Goal: Task Accomplishment & Management: Manage account settings

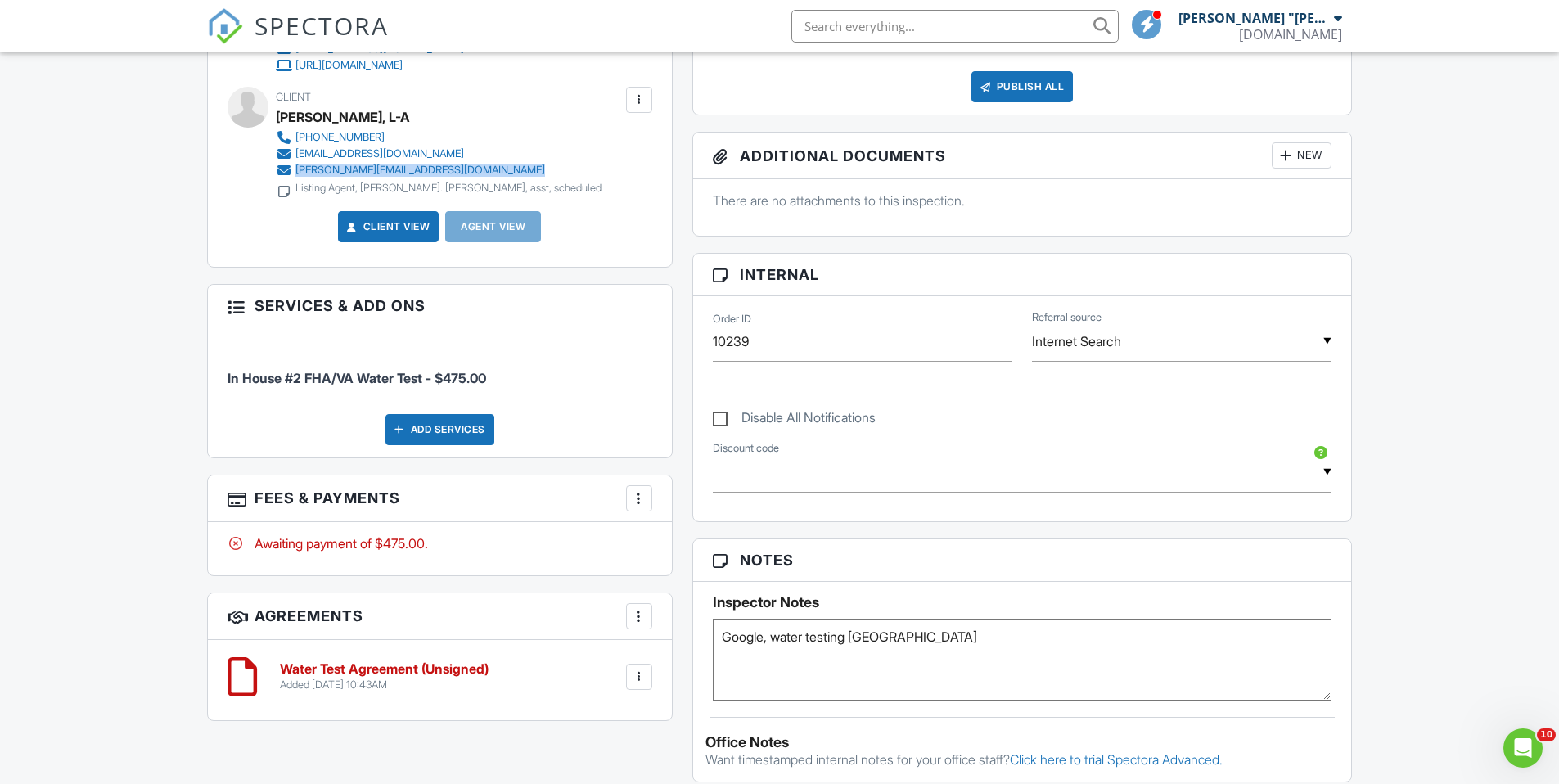
scroll to position [114, 0]
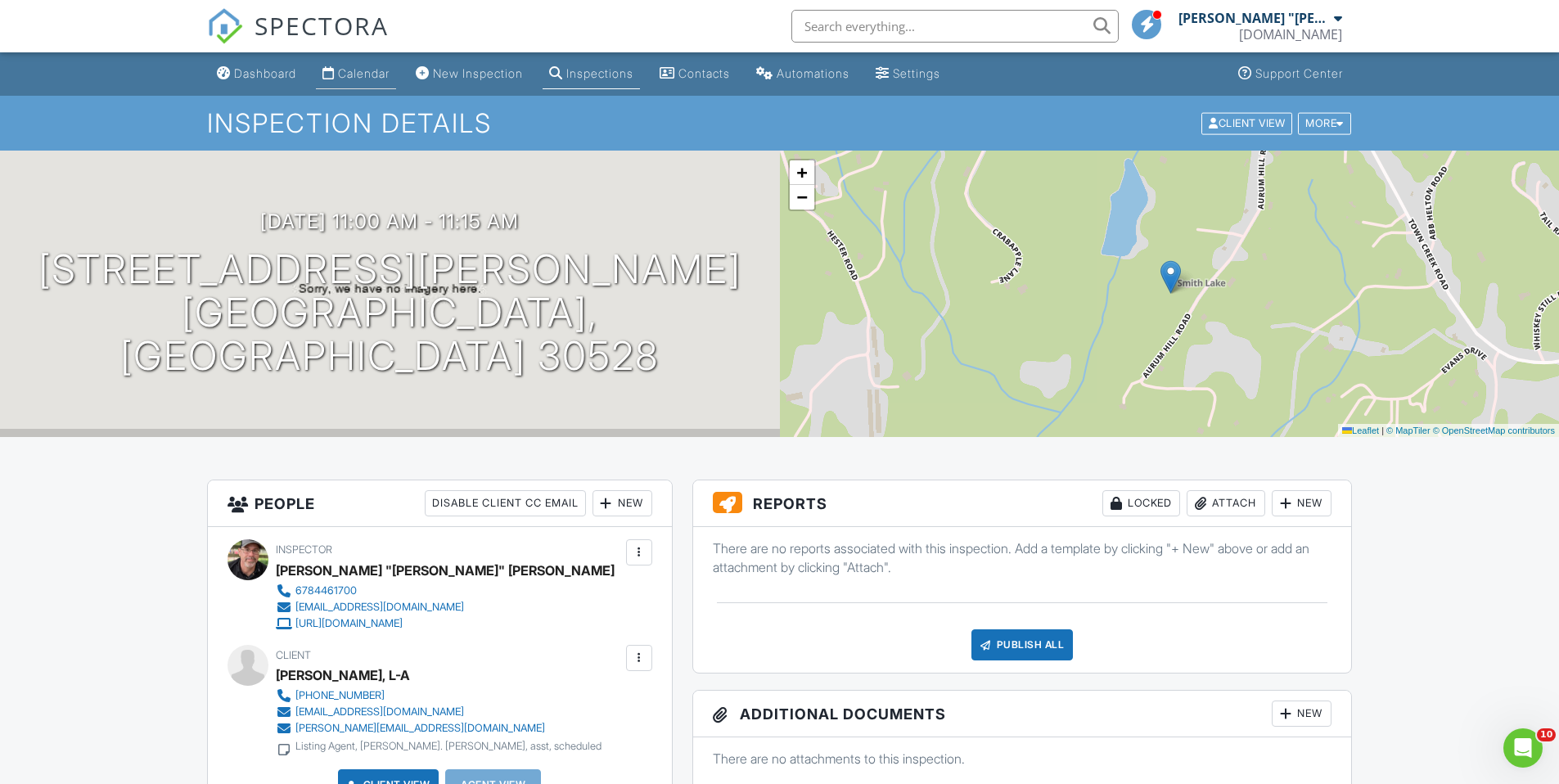
click at [374, 75] on div "Calendar" at bounding box center [364, 73] width 52 height 14
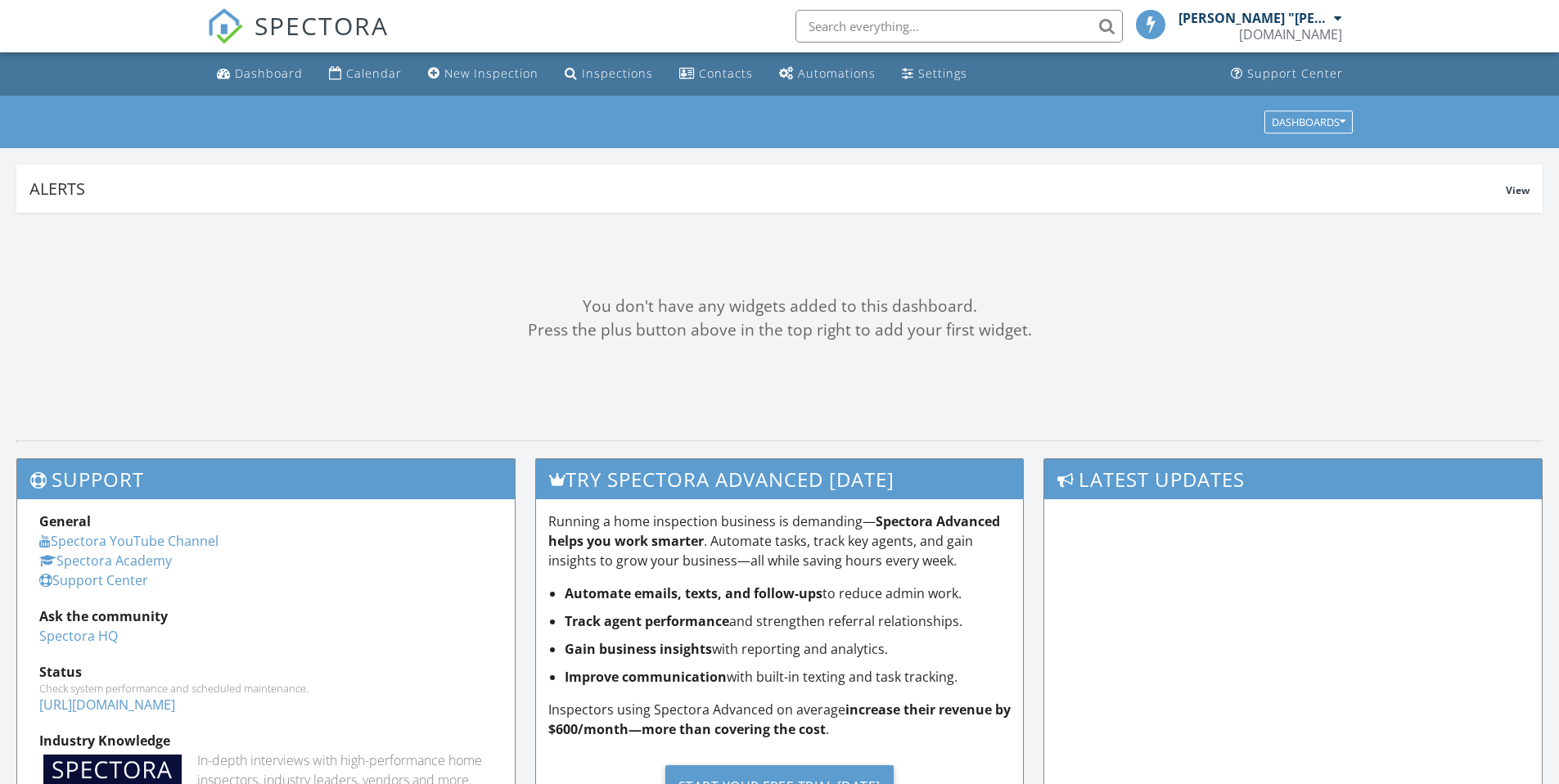
click at [930, 30] on input "text" at bounding box center [959, 26] width 328 height 33
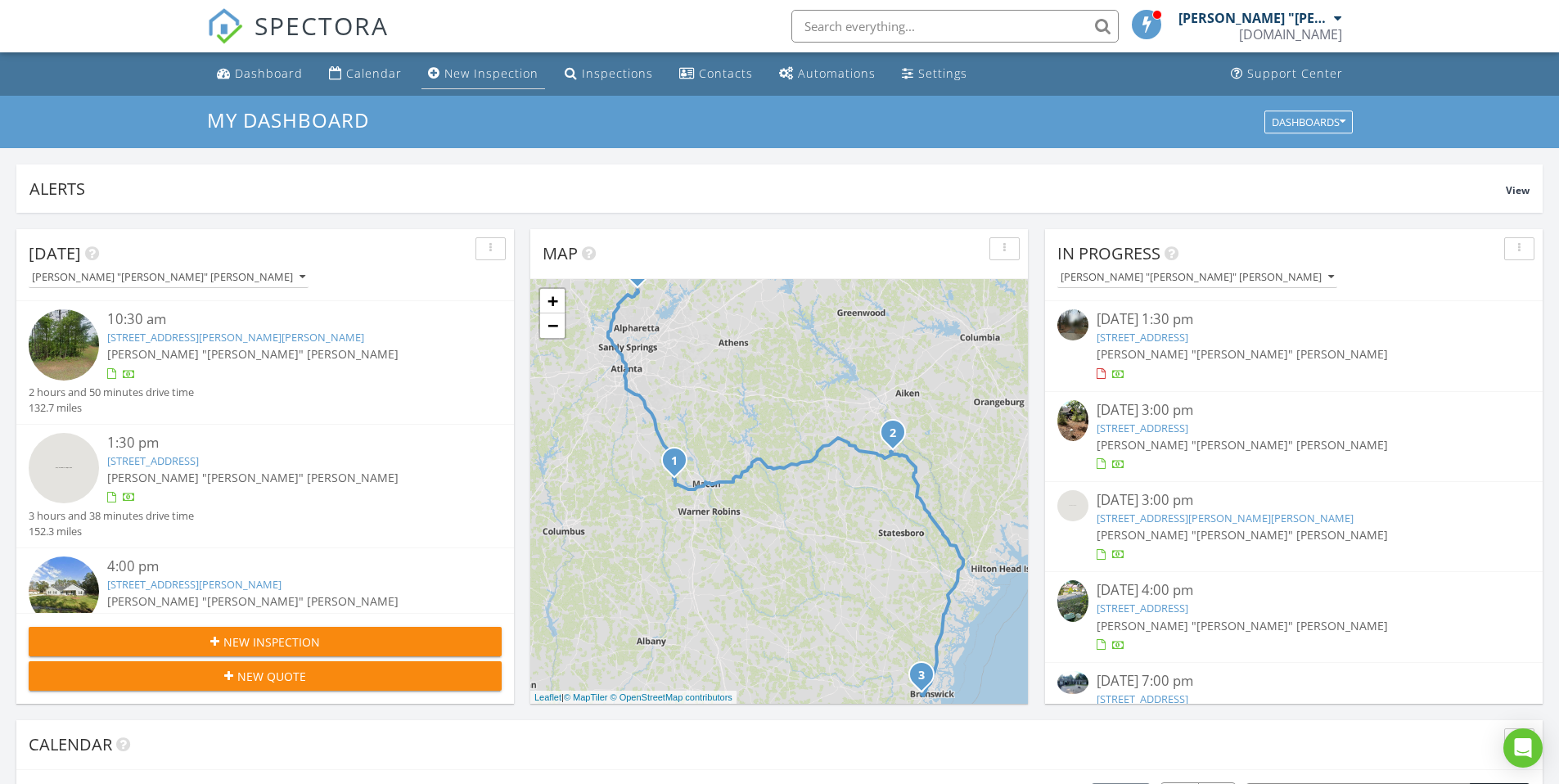
scroll to position [8, 8]
click at [458, 77] on div "New Inspection" at bounding box center [491, 73] width 94 height 16
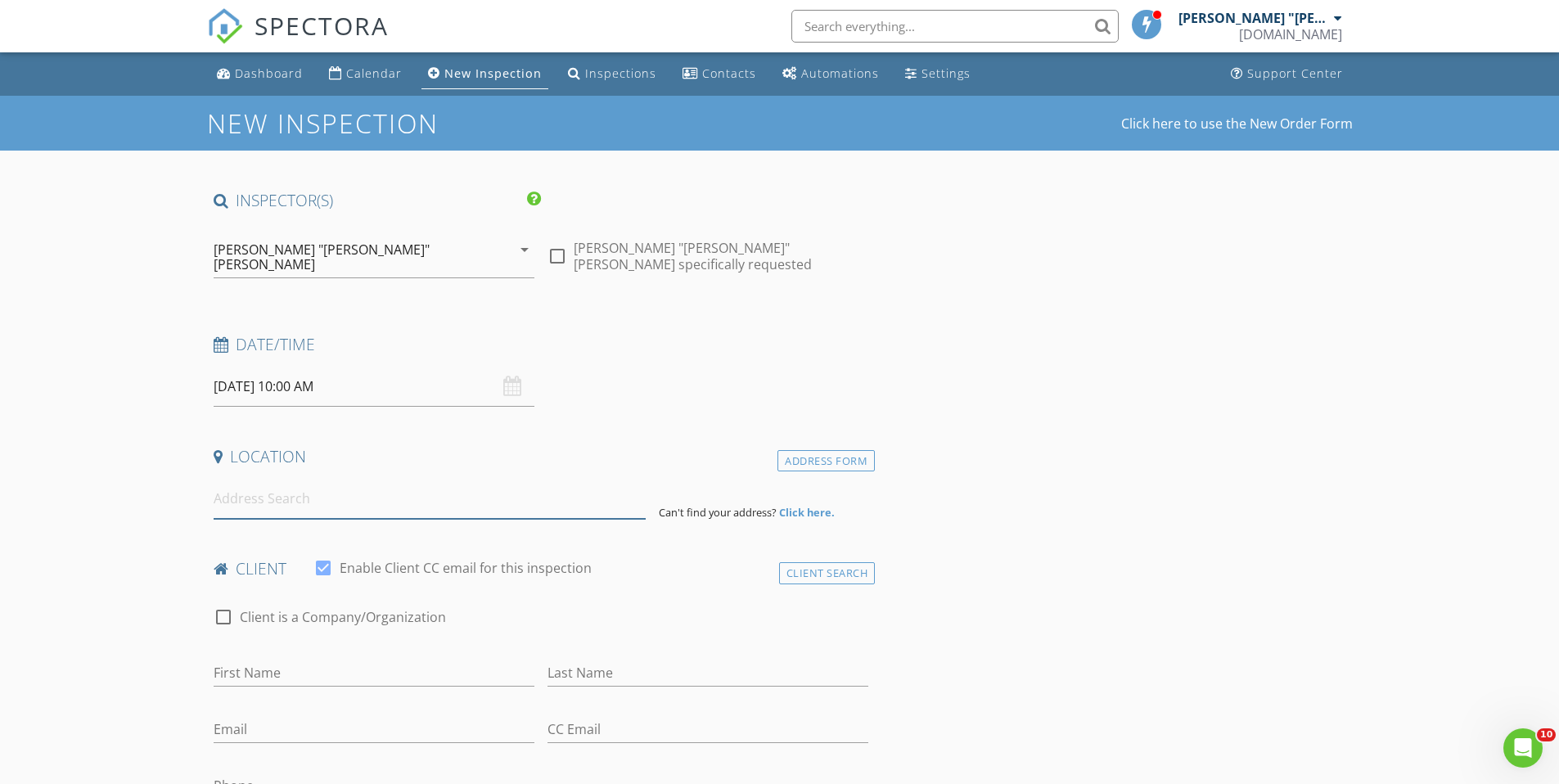
click at [473, 488] on input at bounding box center [430, 498] width 432 height 40
type input "25 Stoneybrook Drive, Dahlonega, GA, USA"
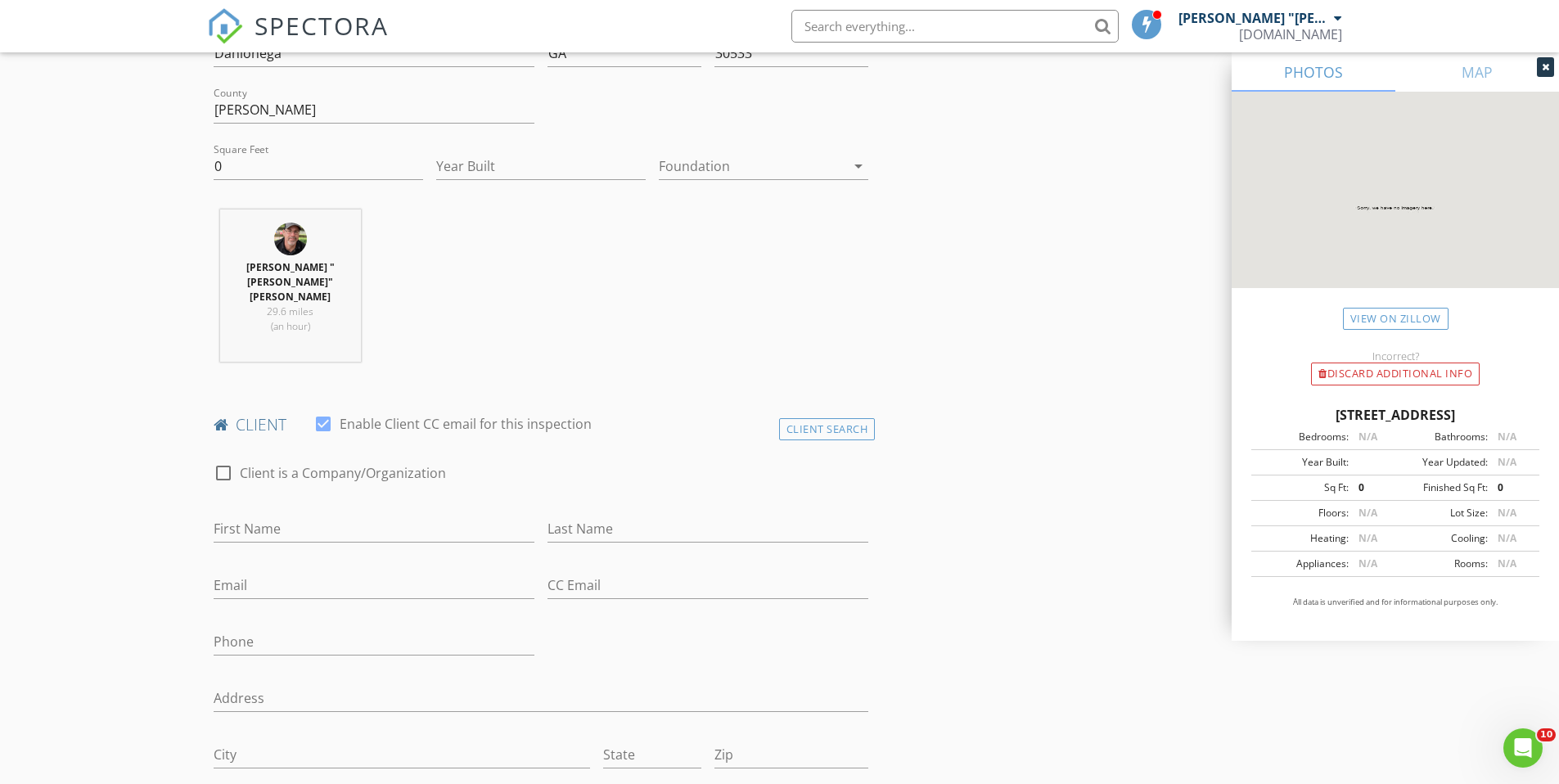
scroll to position [606, 0]
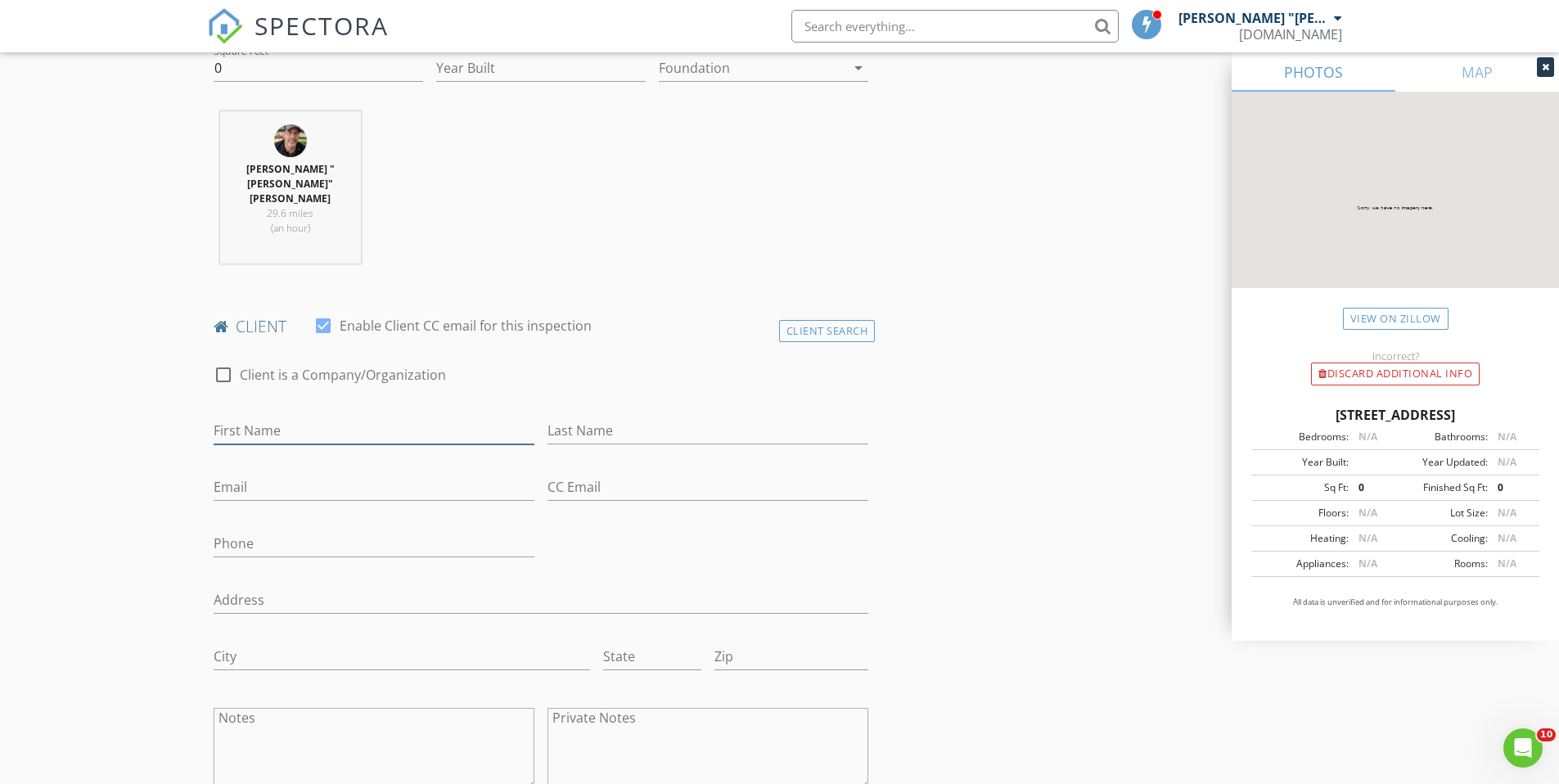
click at [309, 417] on input "First Name" at bounding box center [374, 430] width 321 height 27
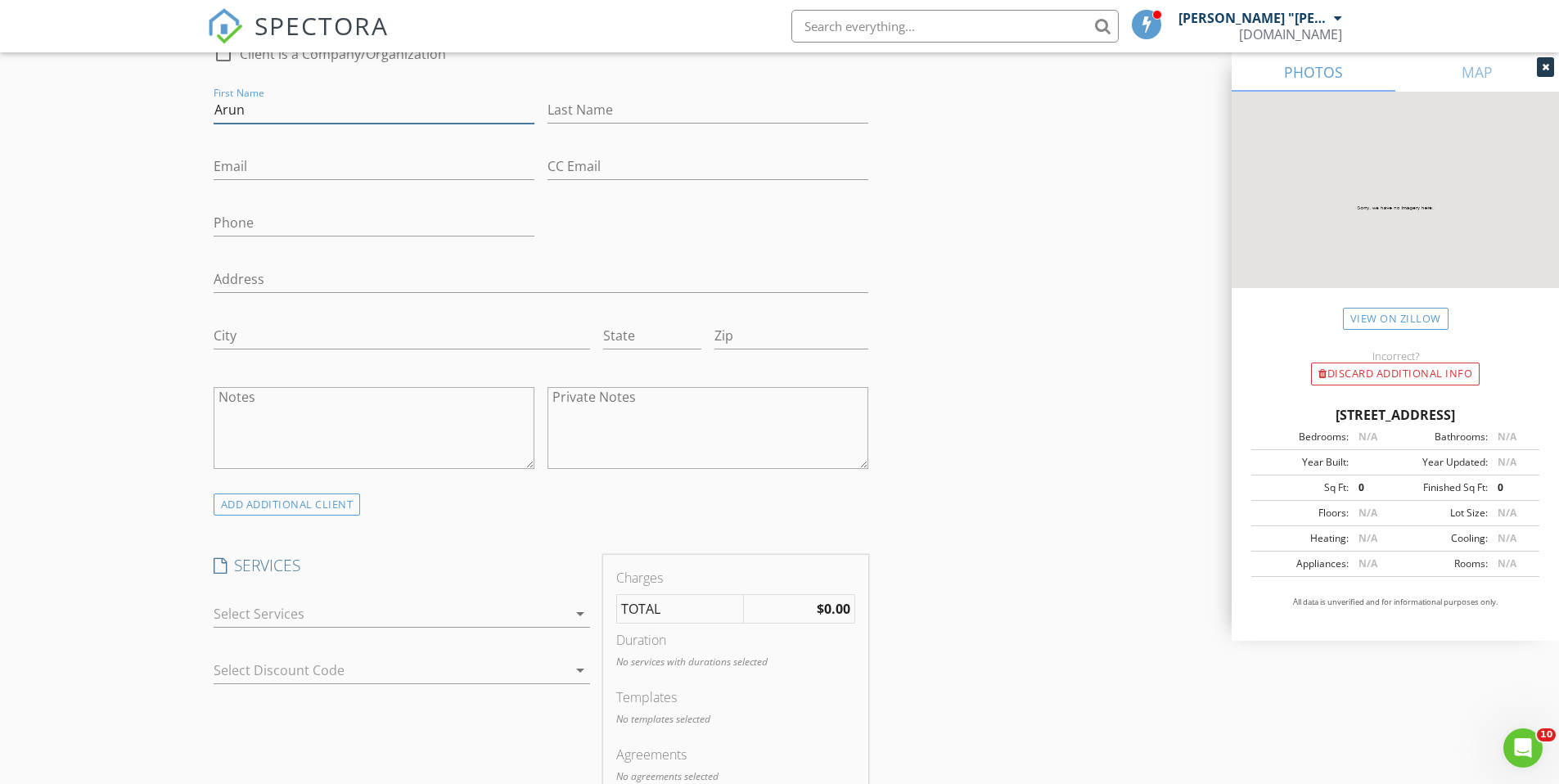
scroll to position [928, 0]
type input "Arun"
click at [350, 598] on div at bounding box center [390, 612] width 353 height 26
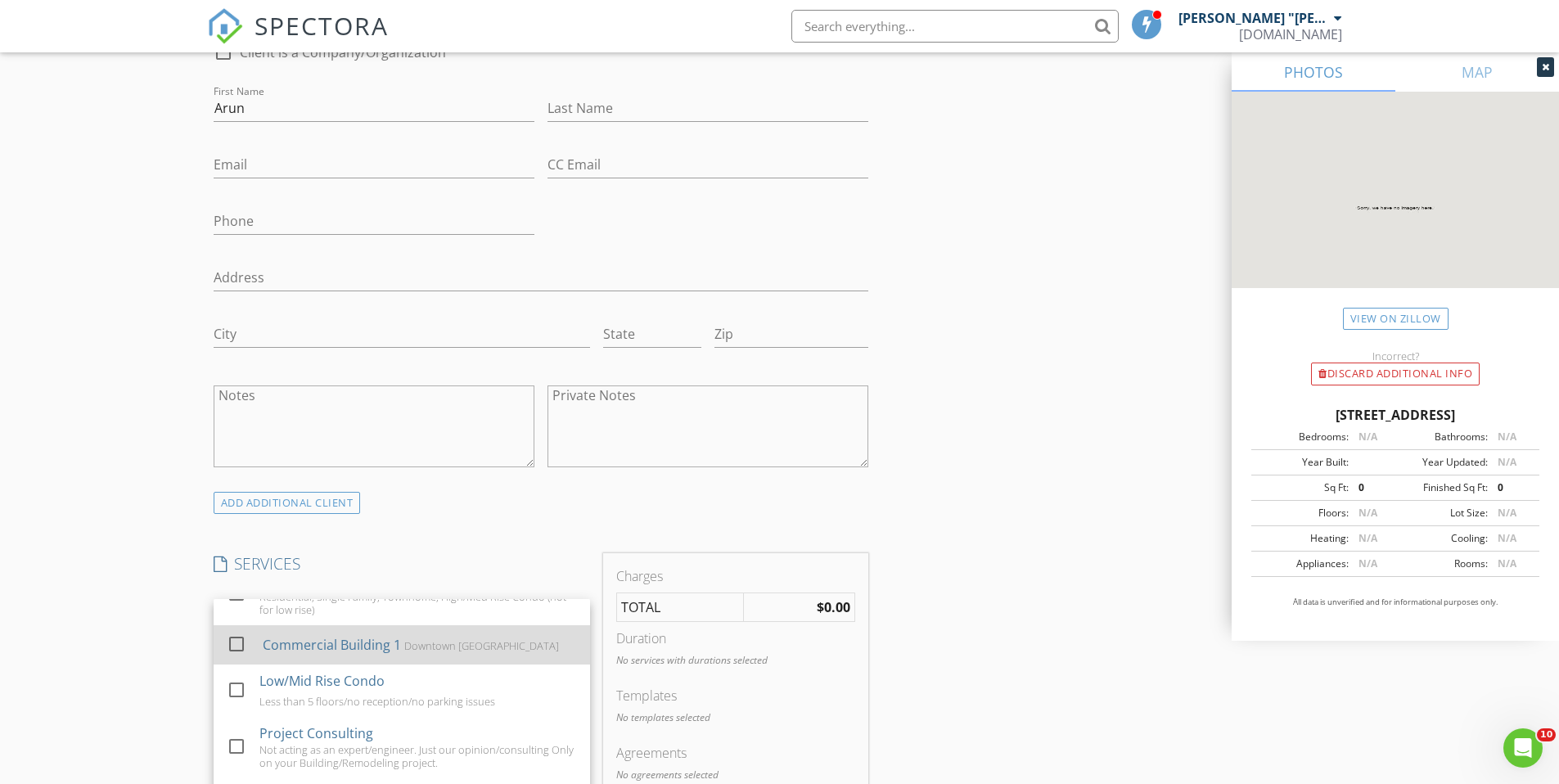
scroll to position [137, 0]
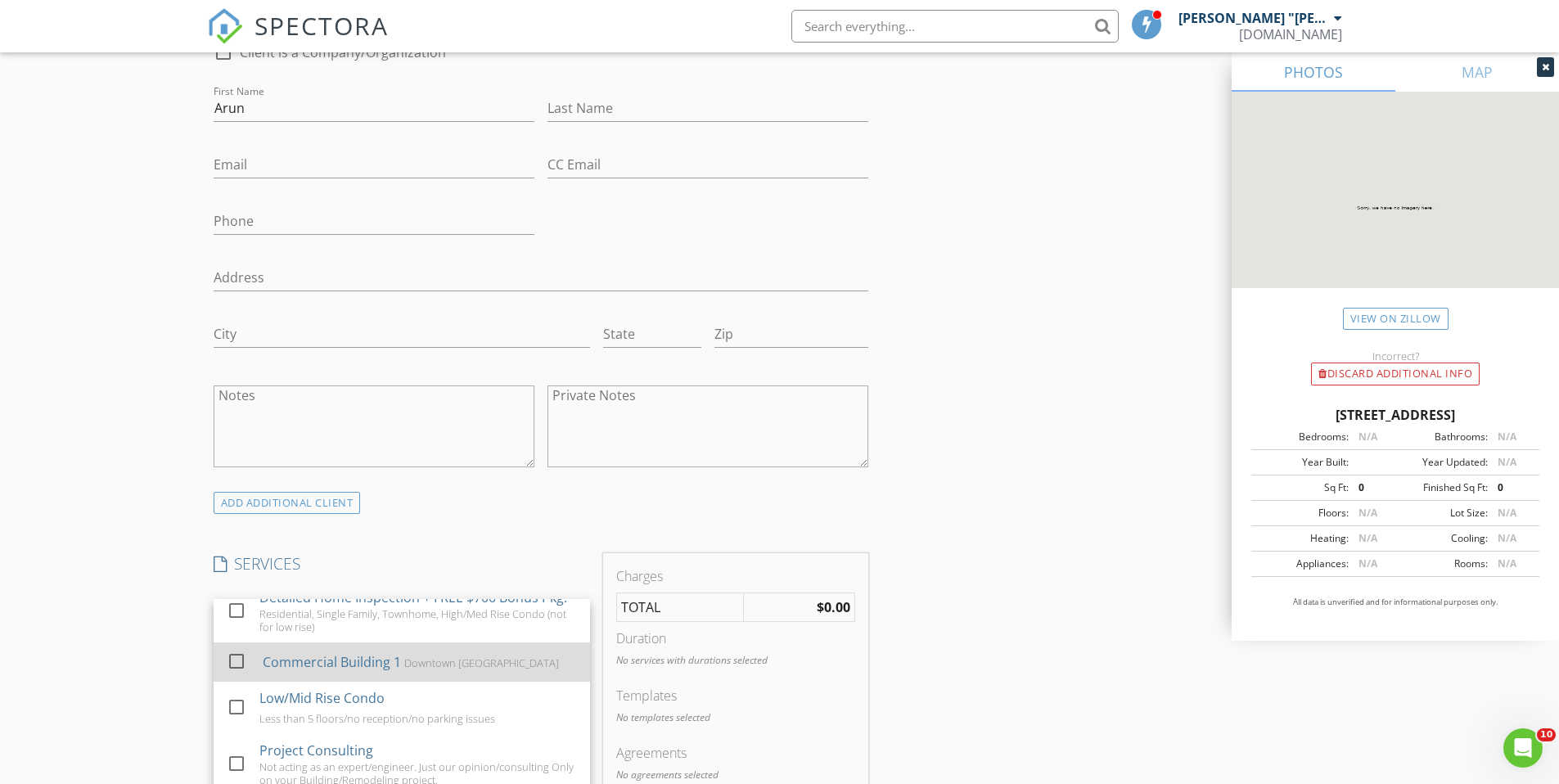
scroll to position [0, 0]
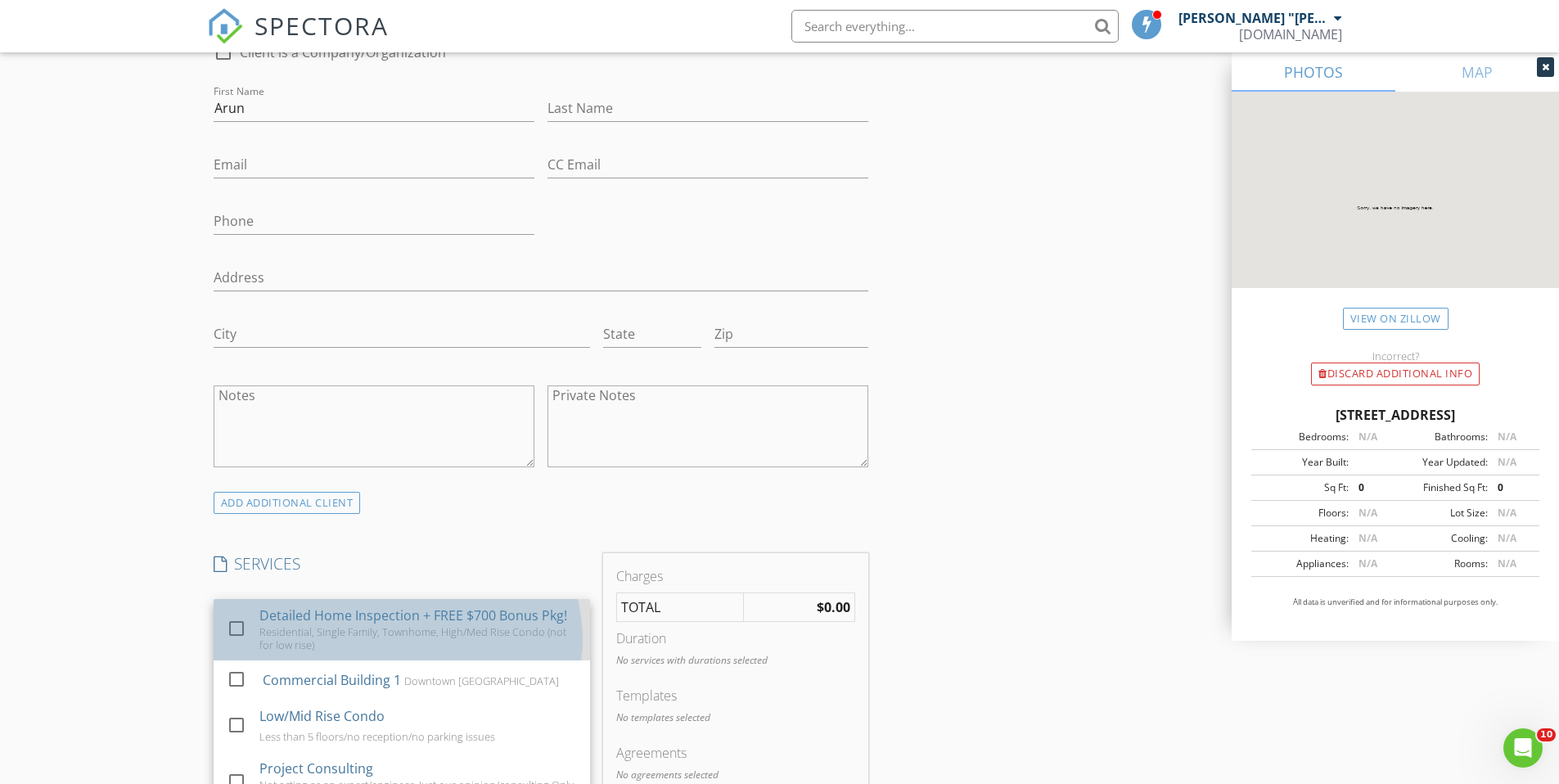
click at [393, 605] on div "Detailed Home Inspection + FREE $700 Bonus Pkg!" at bounding box center [413, 615] width 308 height 20
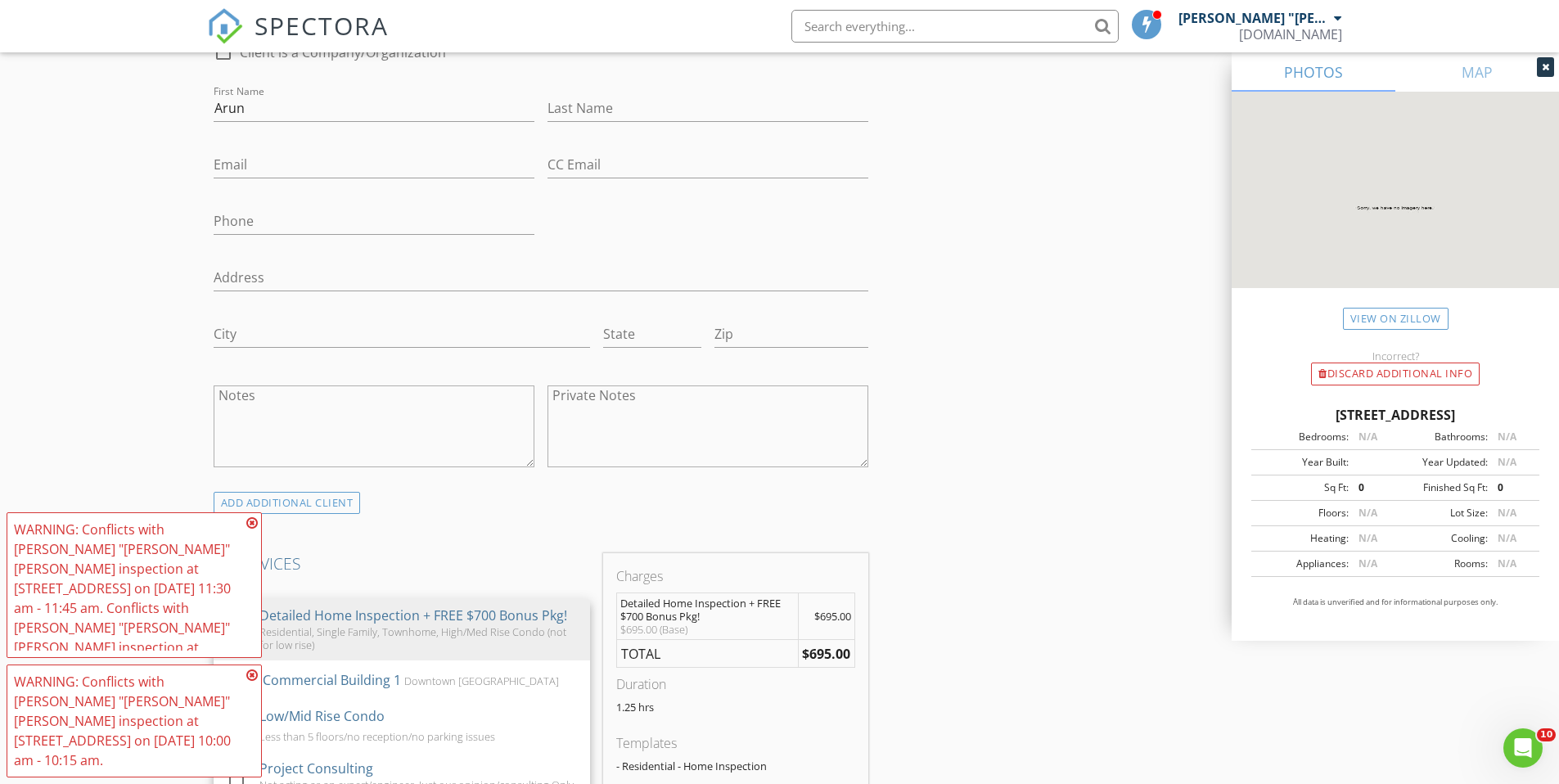
click at [253, 530] on icon at bounding box center [252, 523] width 11 height 13
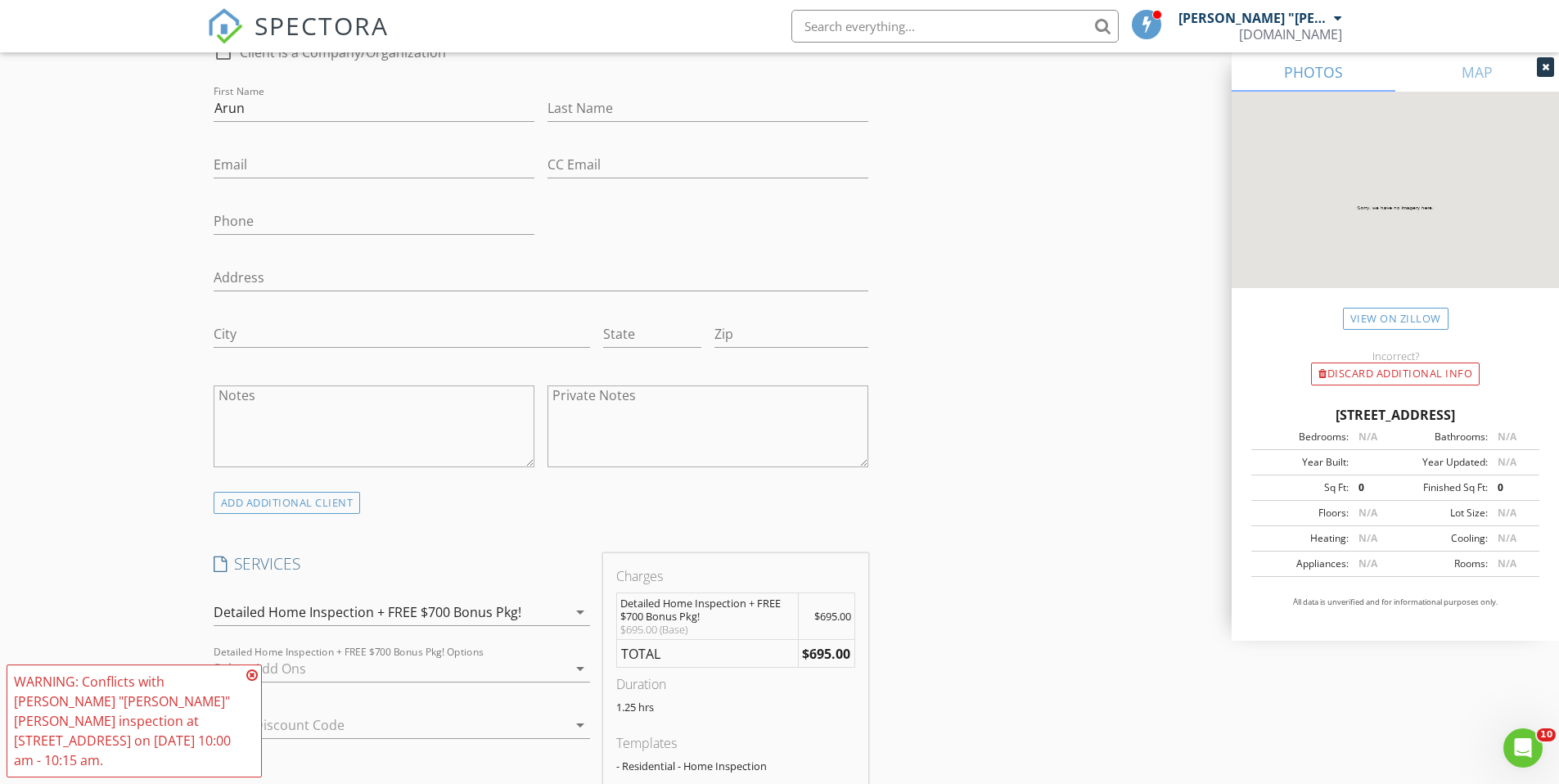
click at [255, 681] on icon at bounding box center [252, 675] width 11 height 13
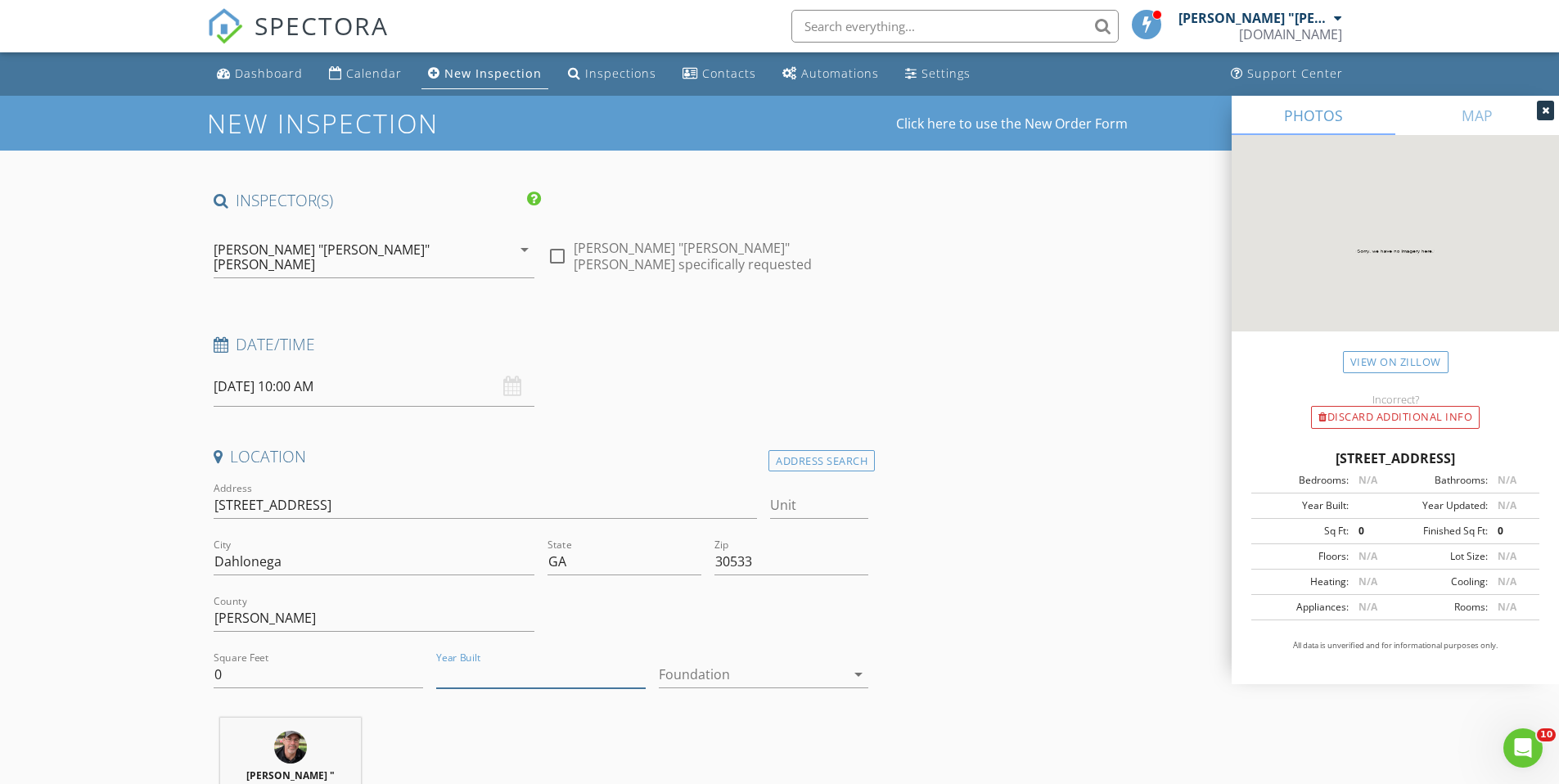
click at [462, 661] on input "Year Built" at bounding box center [540, 674] width 209 height 27
type input "2025"
click at [283, 665] on input "0" at bounding box center [318, 674] width 209 height 27
drag, startPoint x: 279, startPoint y: 665, endPoint x: 193, endPoint y: 662, distance: 86.1
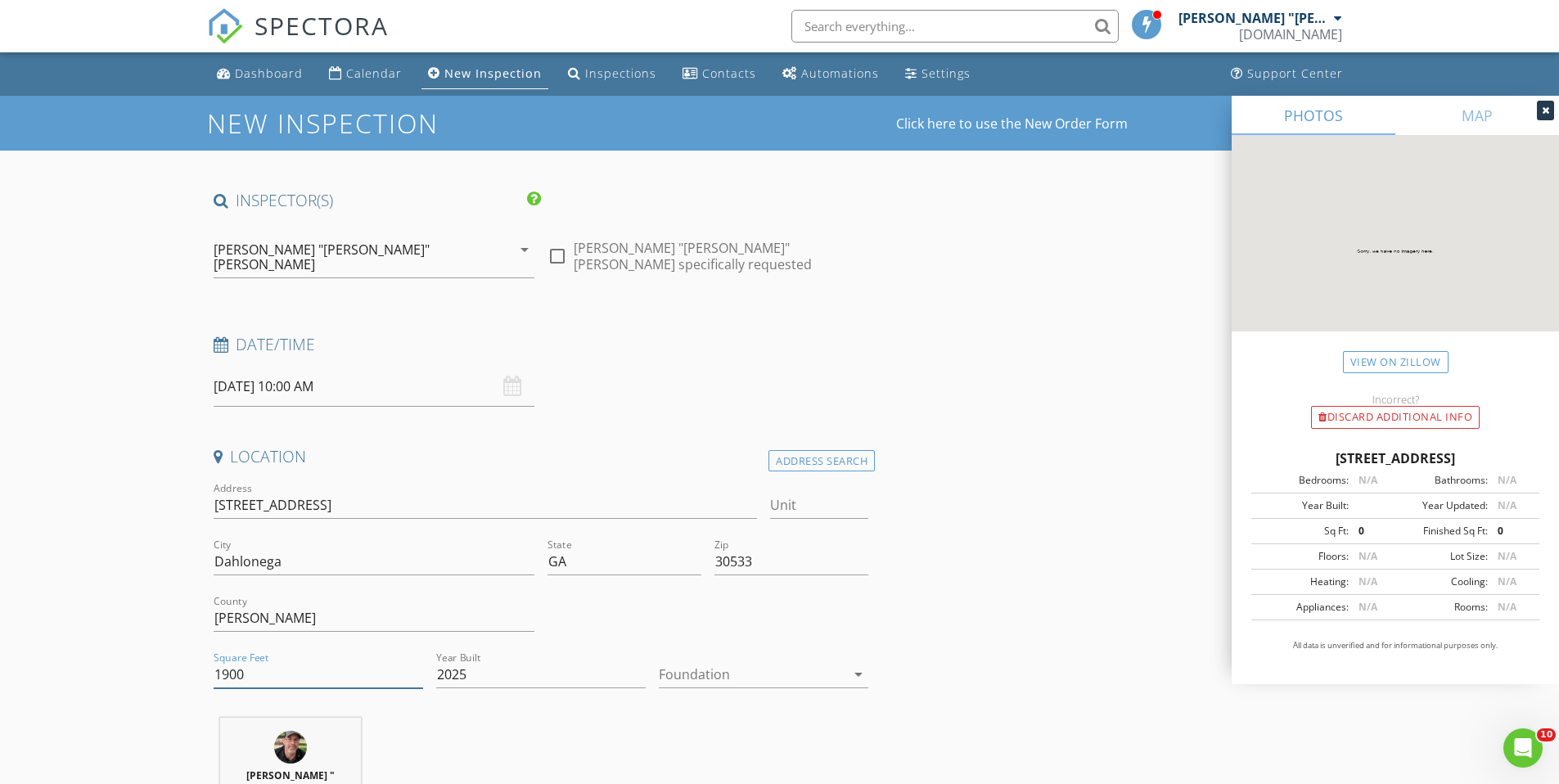
type input "1900"
click at [701, 662] on div at bounding box center [752, 674] width 186 height 26
click at [727, 678] on div "Basement" at bounding box center [763, 676] width 183 height 20
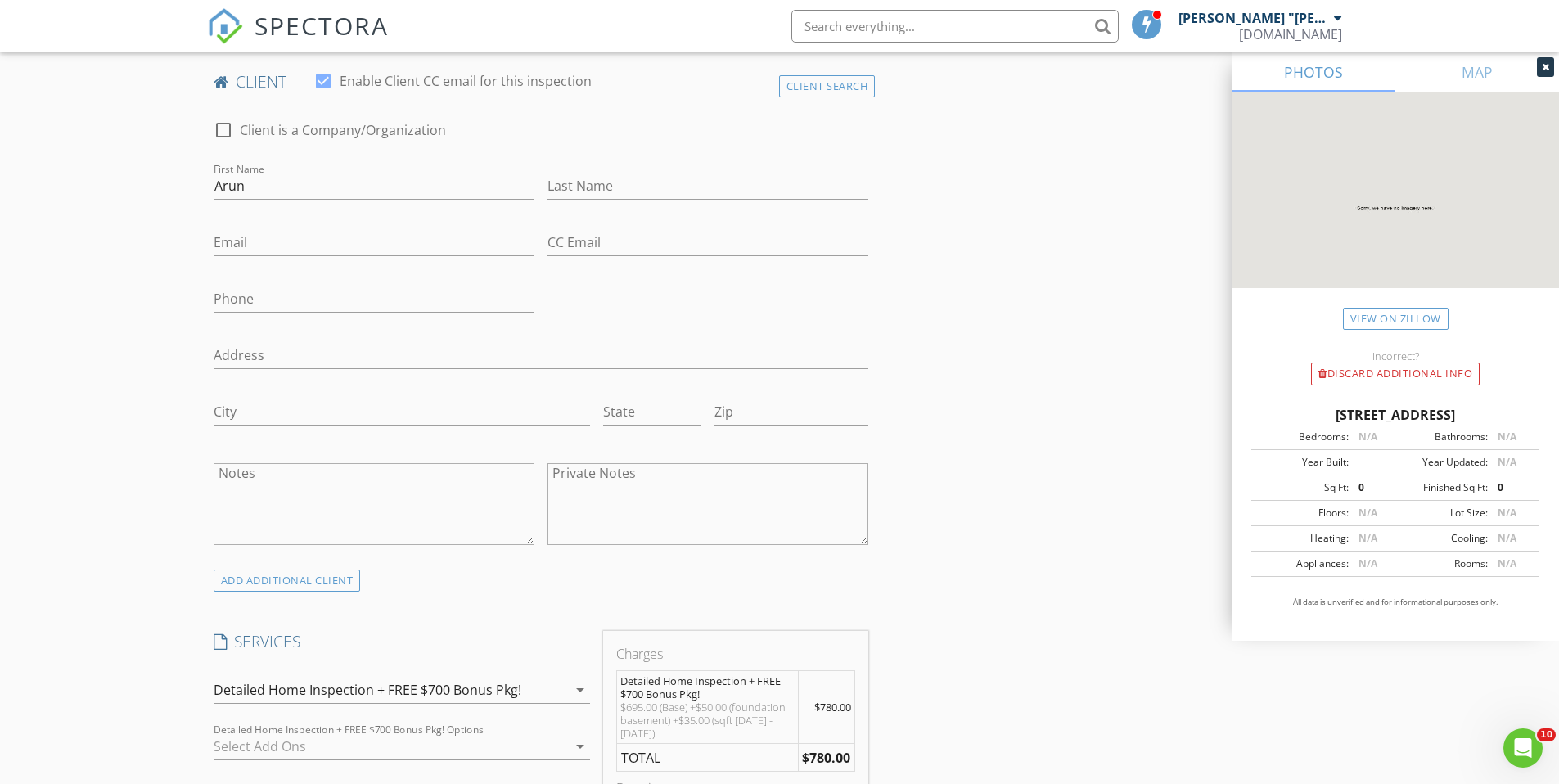
scroll to position [1011, 0]
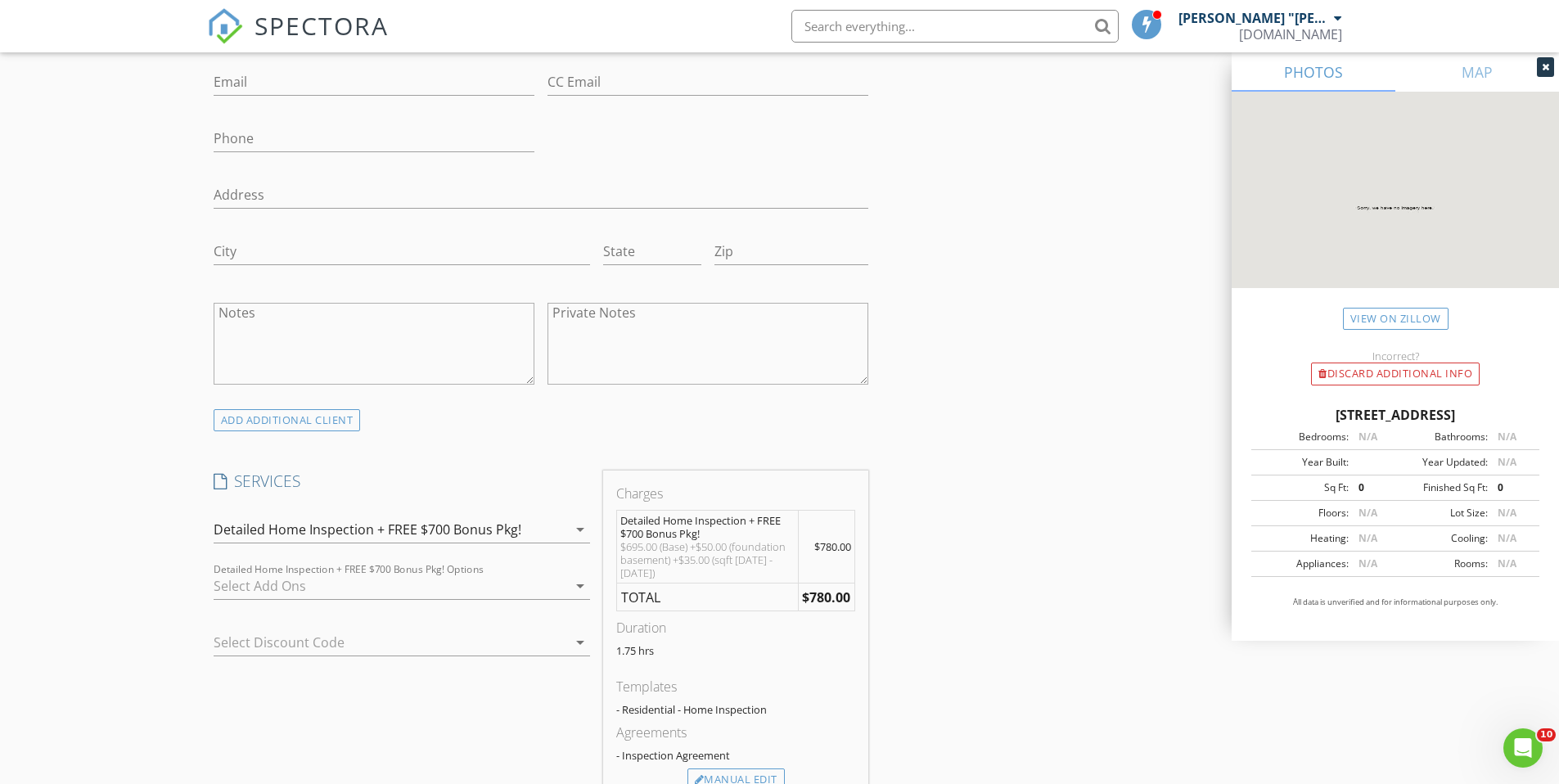
click at [375, 573] on div at bounding box center [390, 586] width 353 height 26
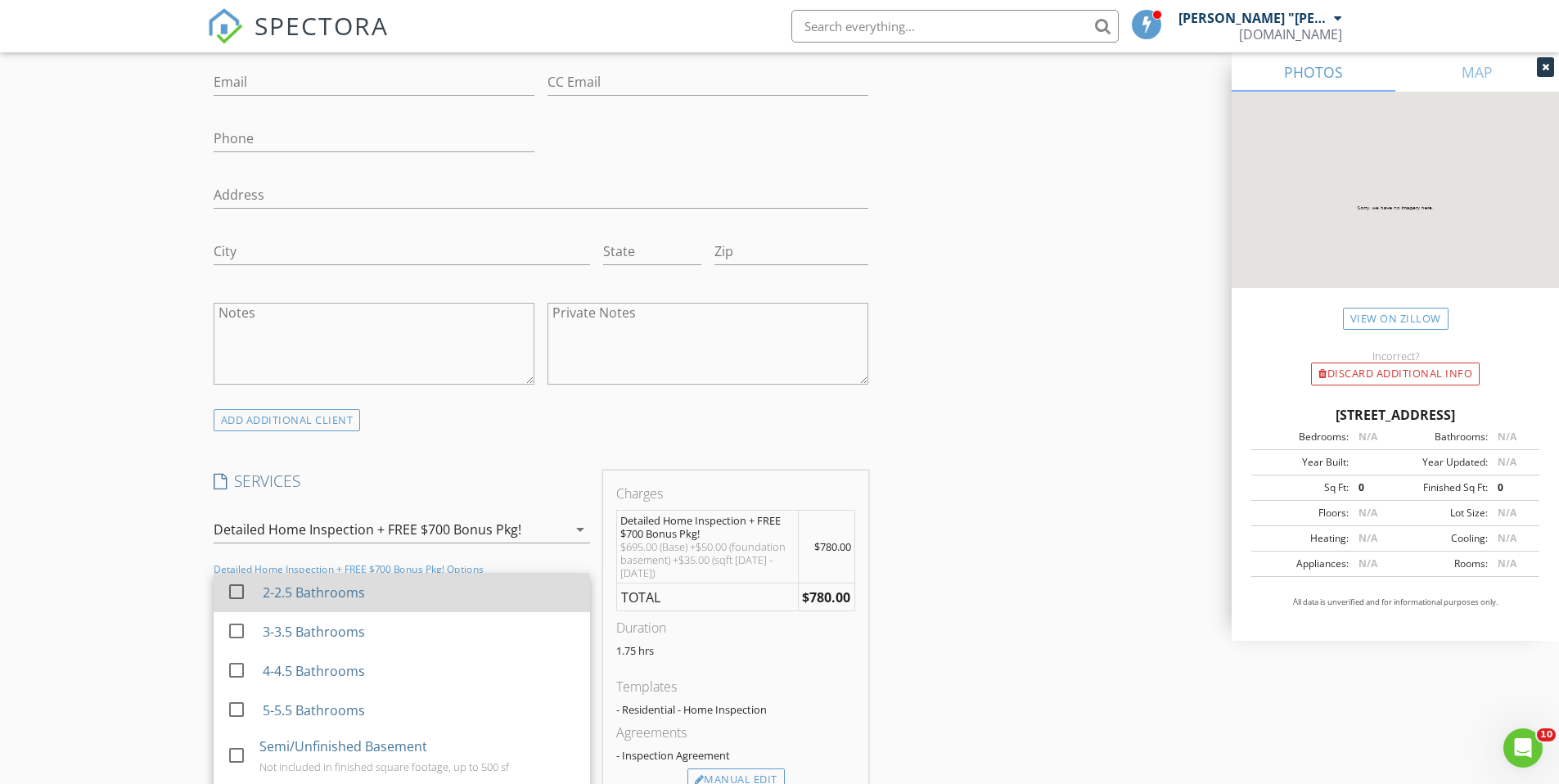
click at [359, 583] on div "2-2.5 Bathrooms" at bounding box center [313, 593] width 103 height 20
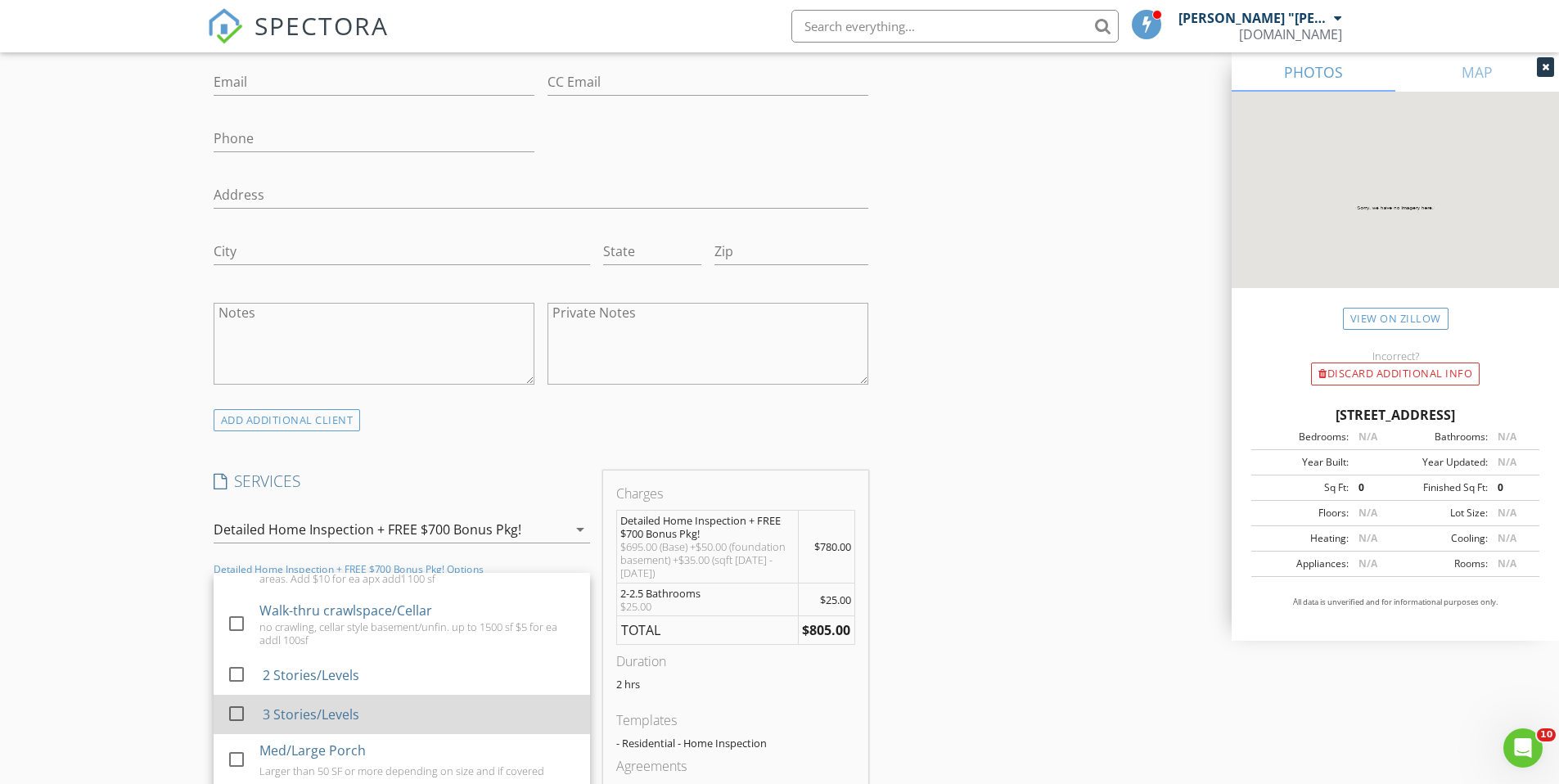
scroll to position [261, 0]
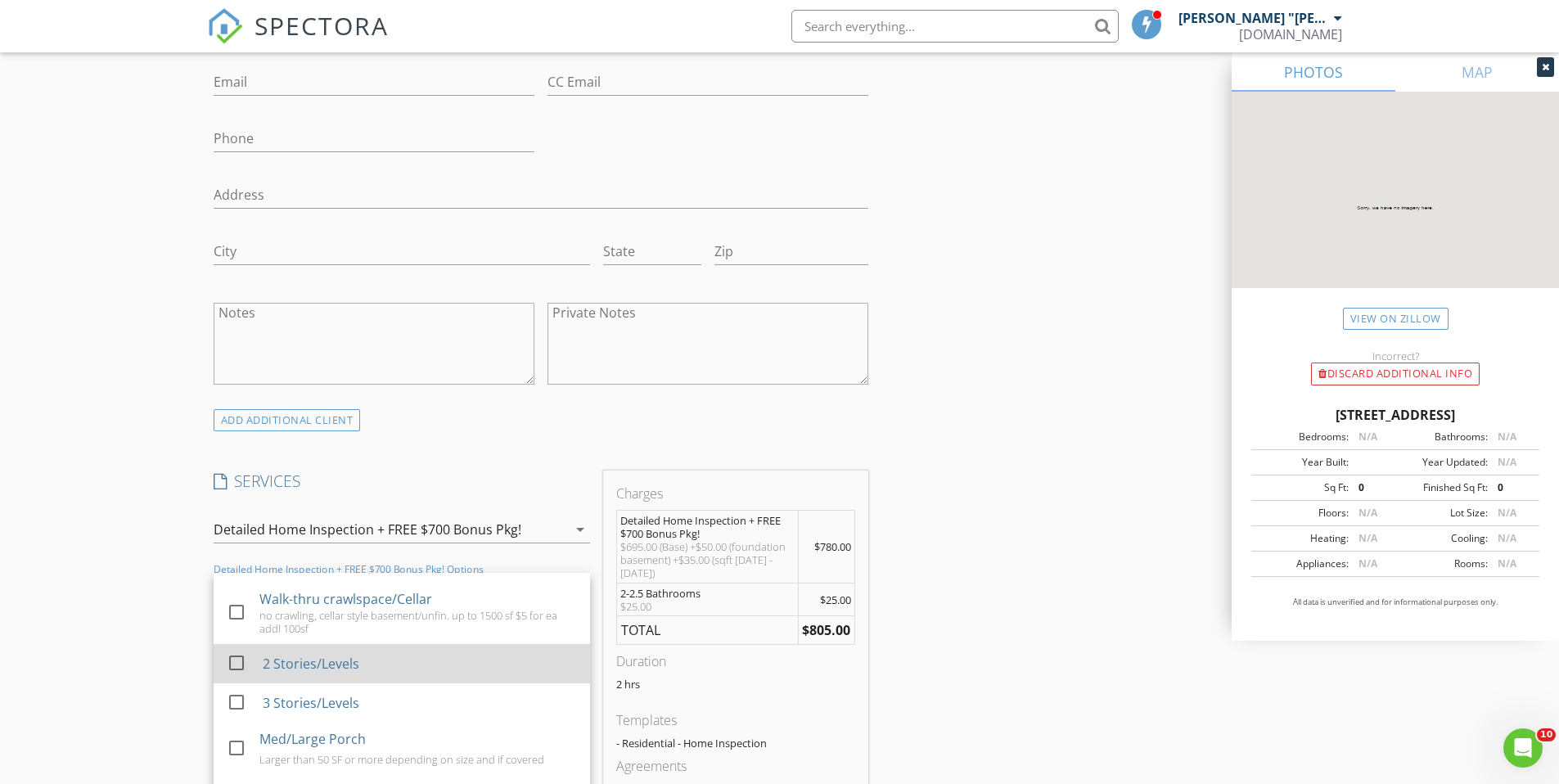
click at [263, 653] on div "2 Stories/Levels" at bounding box center [310, 663] width 97 height 20
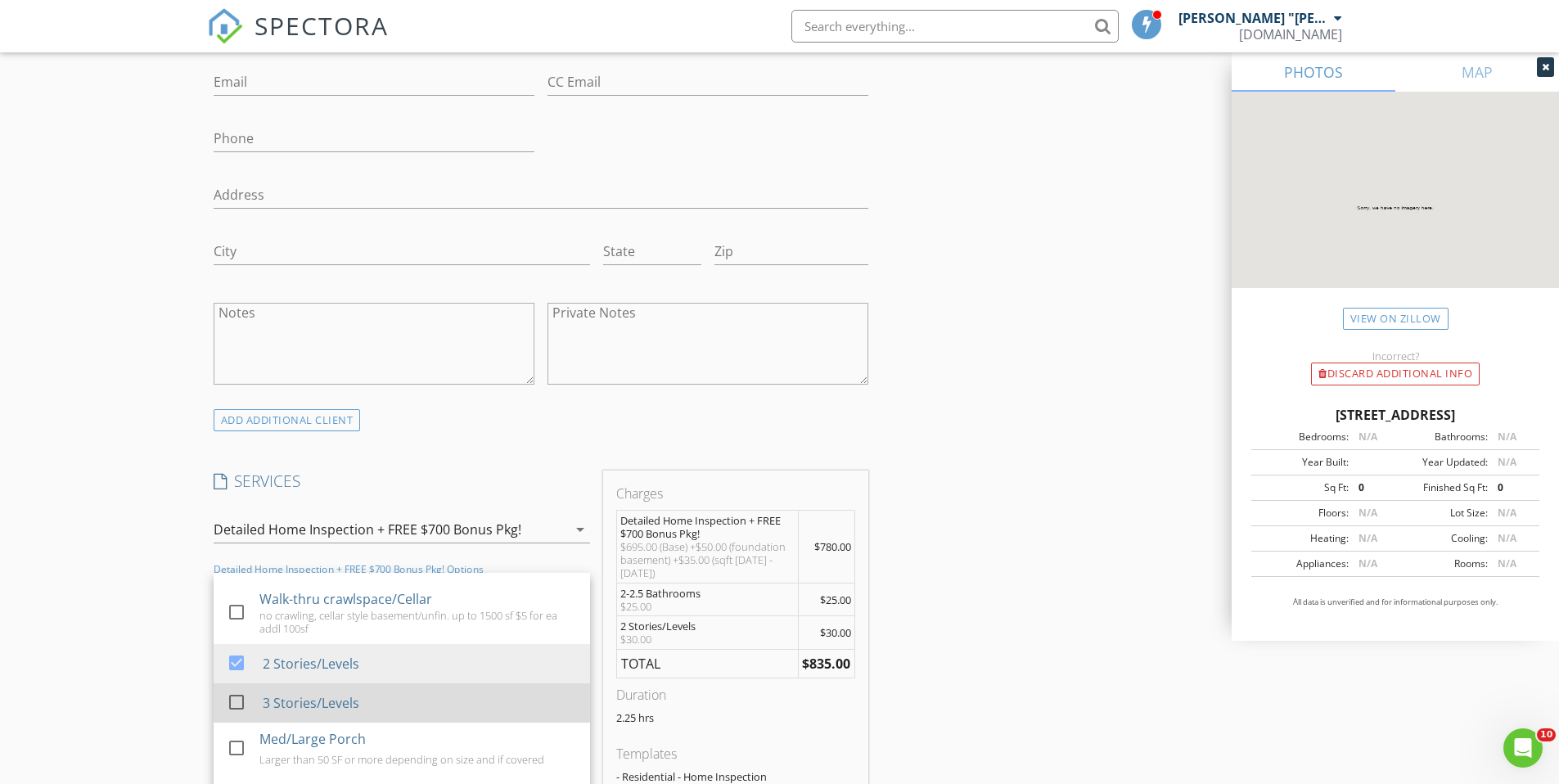
click at [283, 693] on div "3 Stories/Levels" at bounding box center [310, 703] width 97 height 20
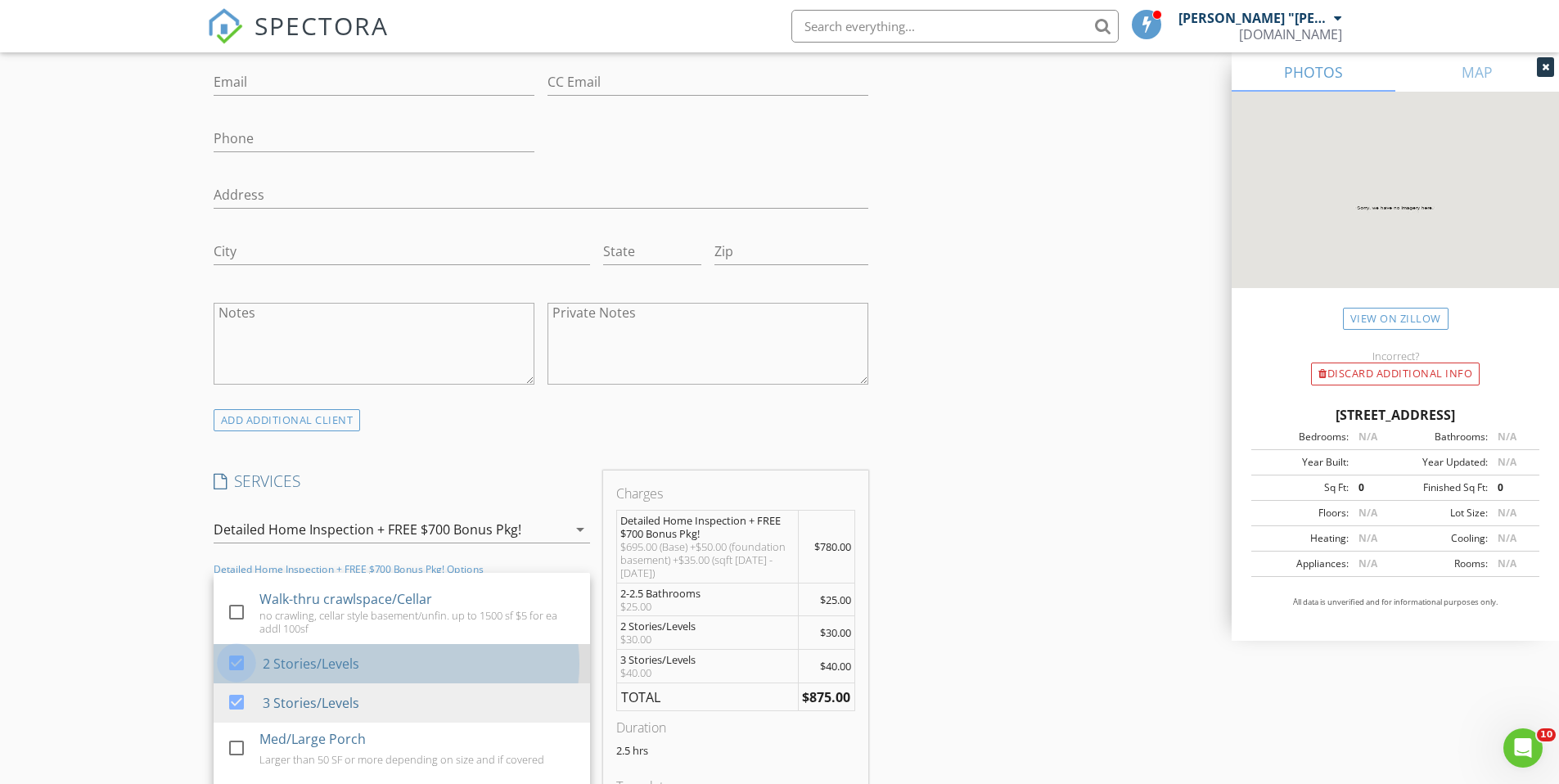
click at [244, 649] on div at bounding box center [237, 663] width 28 height 28
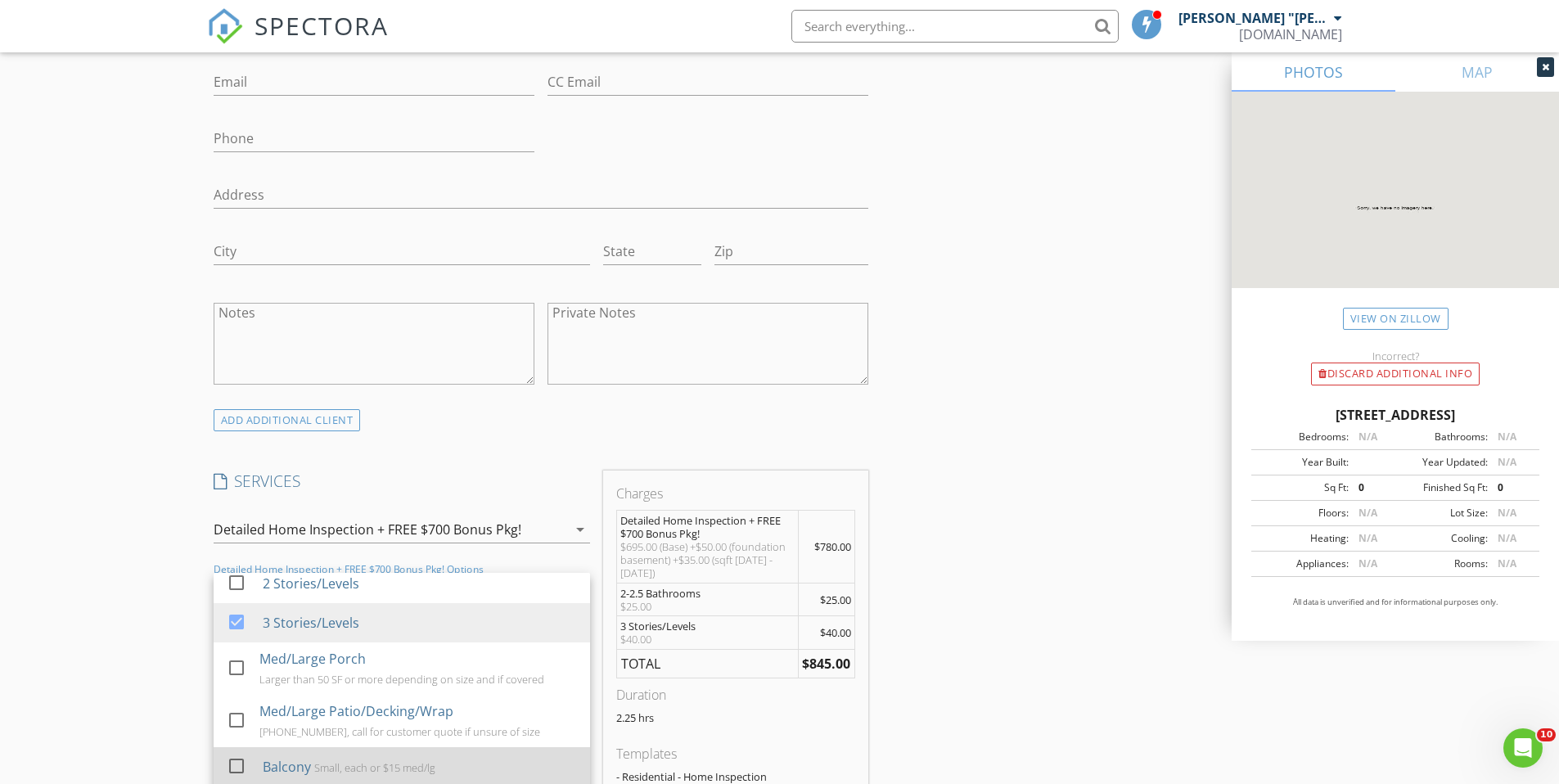
scroll to position [378, 0]
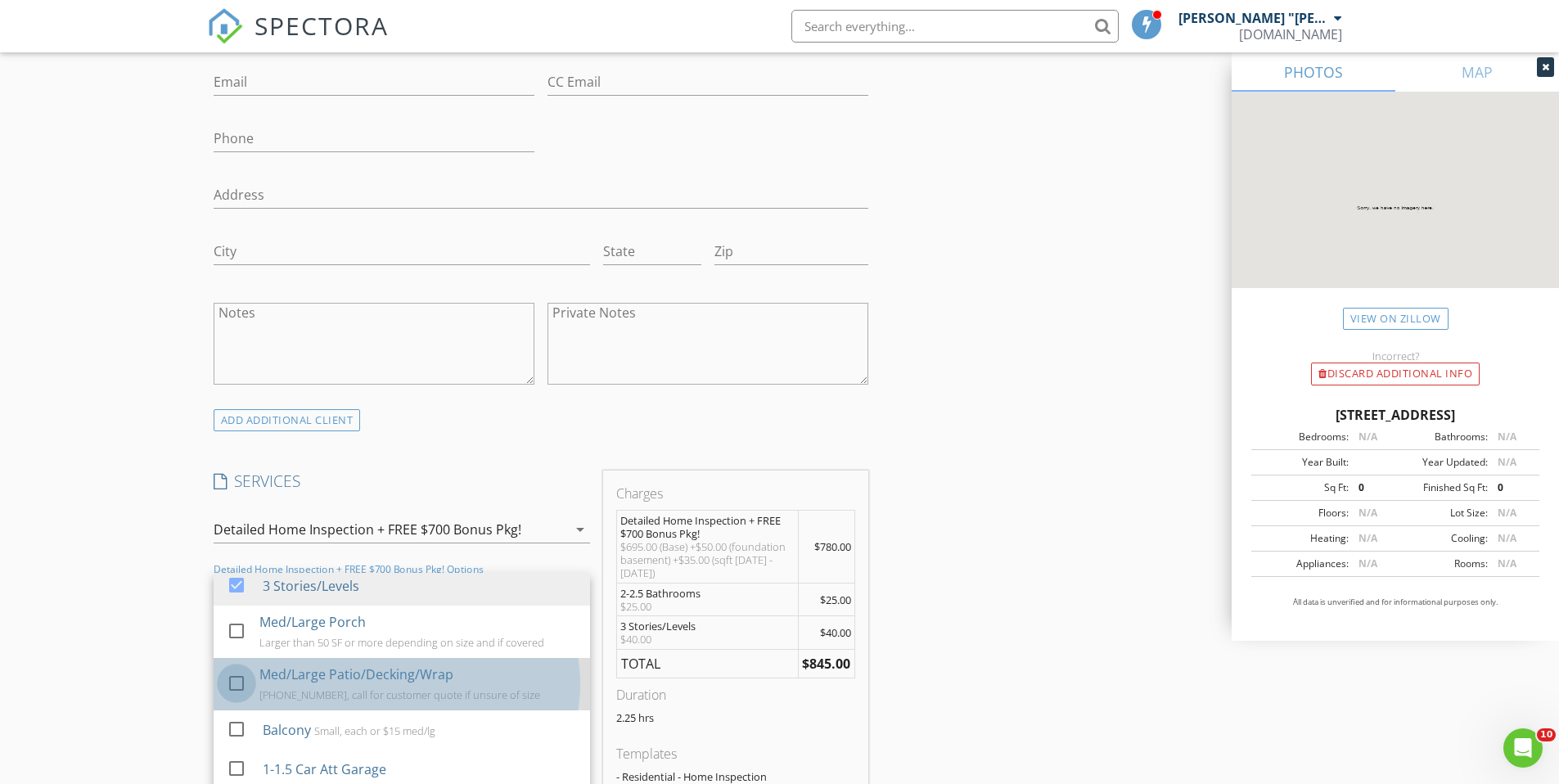
click at [234, 669] on div at bounding box center [237, 683] width 28 height 28
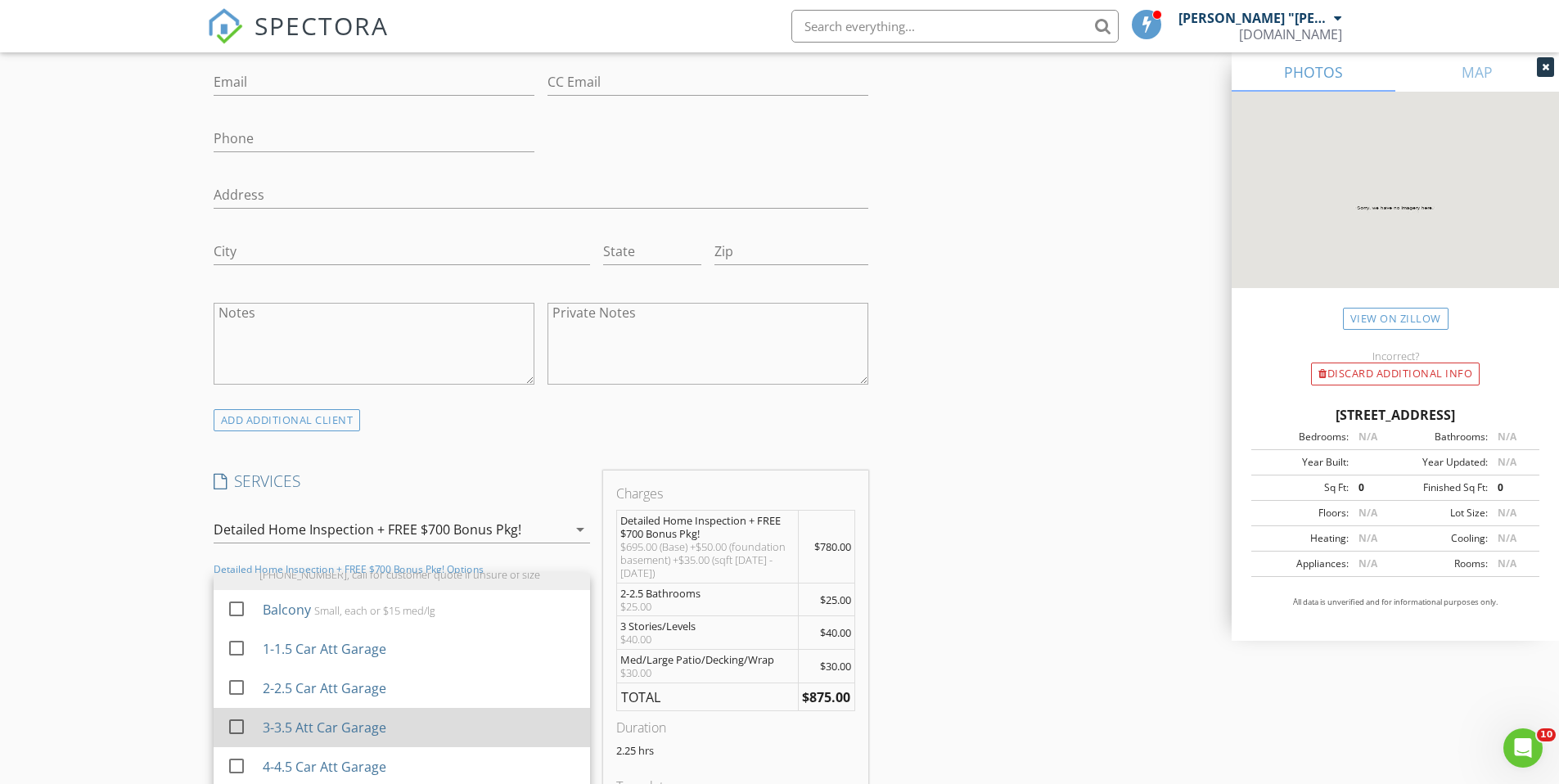
scroll to position [500, 0]
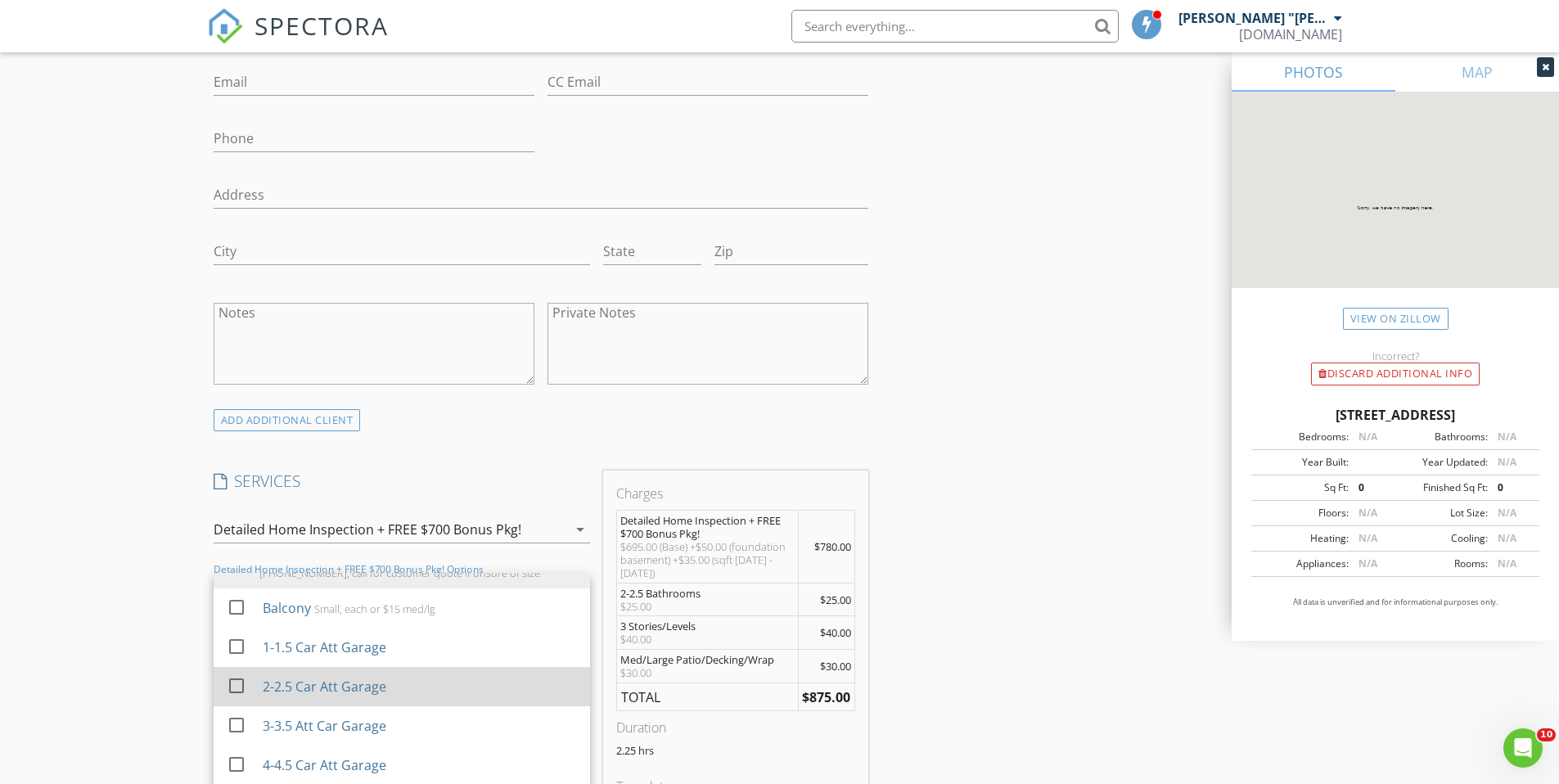
click at [234, 672] on div at bounding box center [237, 685] width 28 height 28
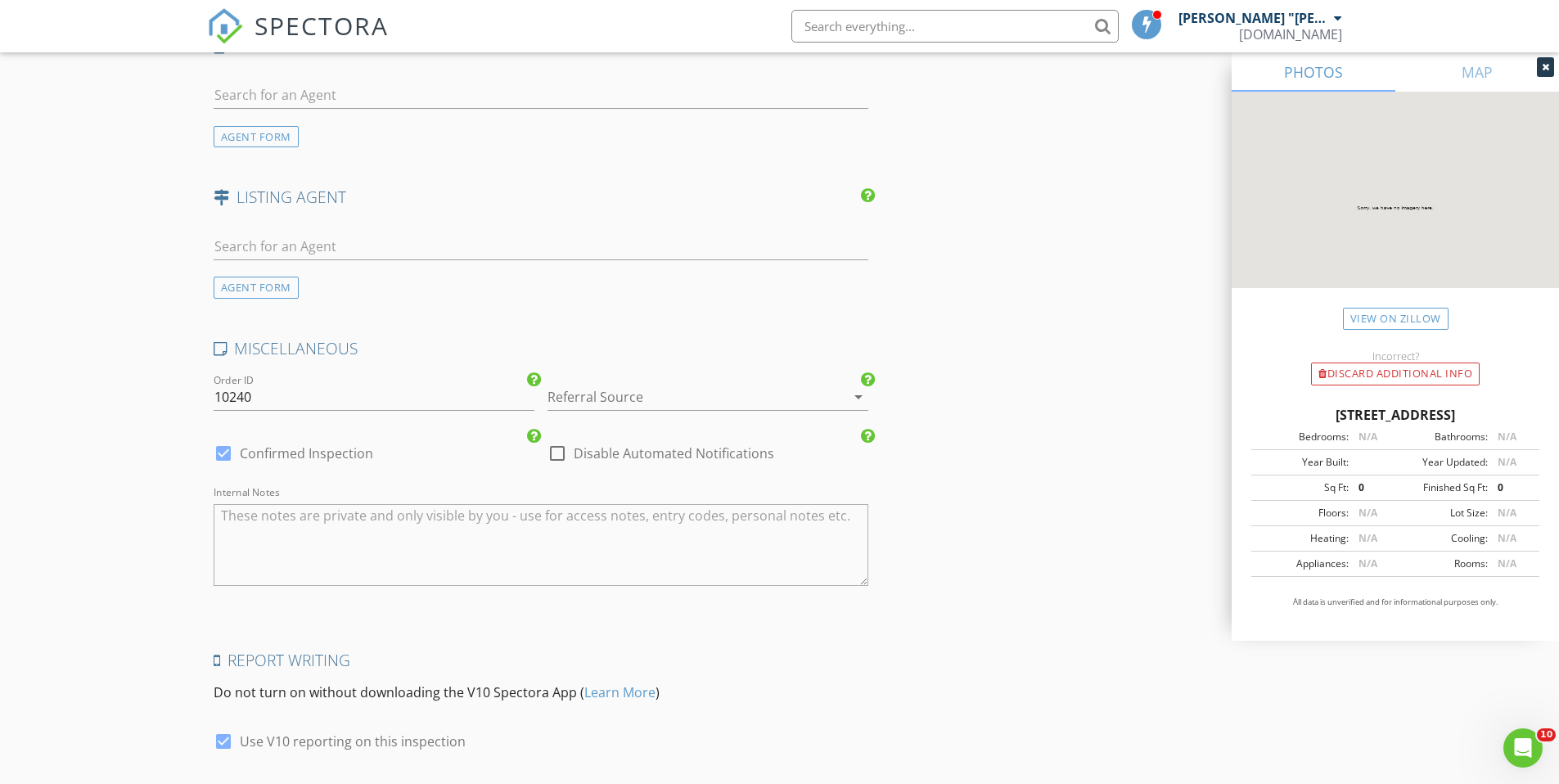
scroll to position [2282, 0]
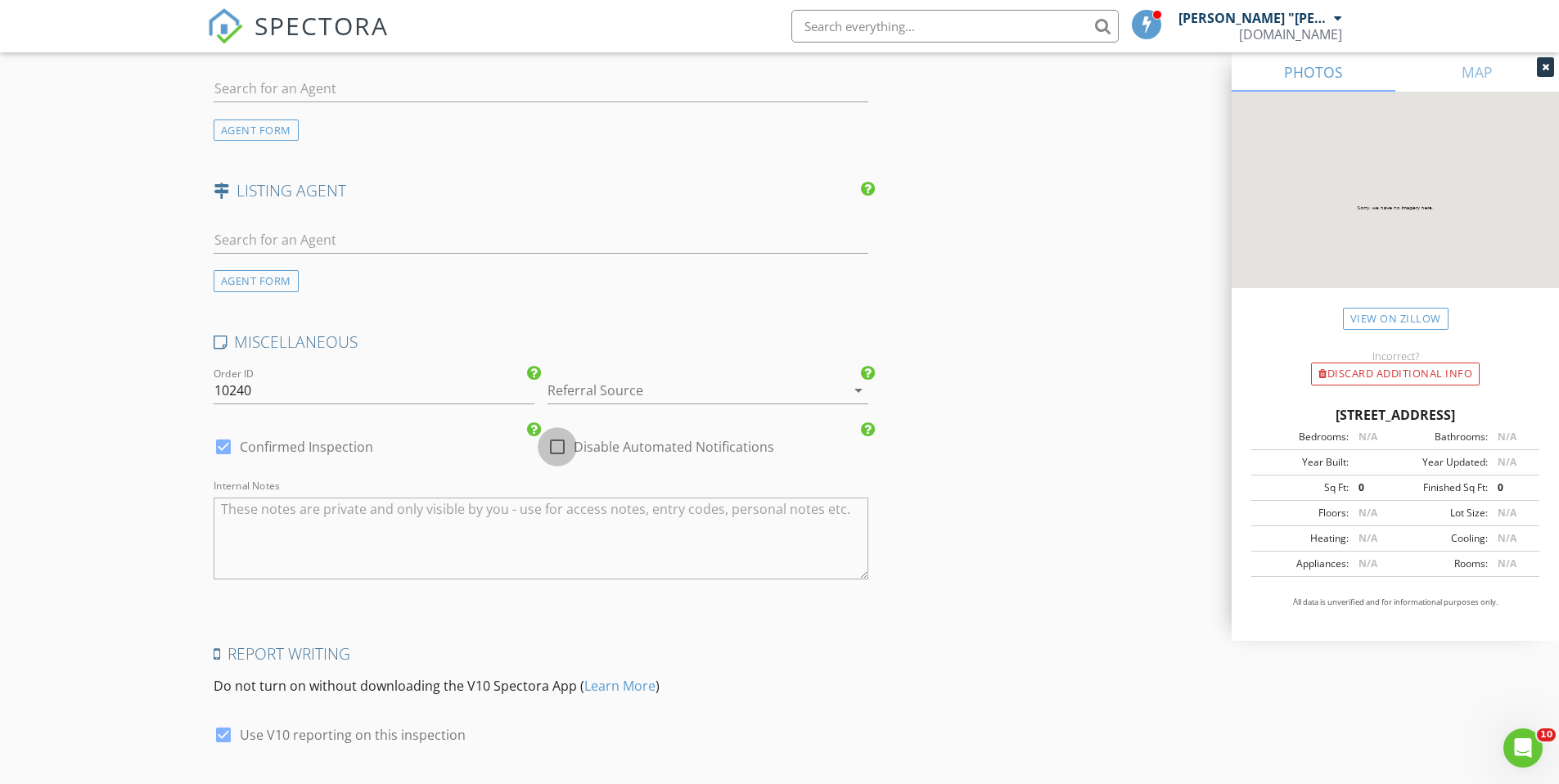
click at [559, 433] on div at bounding box center [558, 447] width 28 height 28
checkbox input "true"
click at [567, 377] on div at bounding box center [685, 390] width 275 height 26
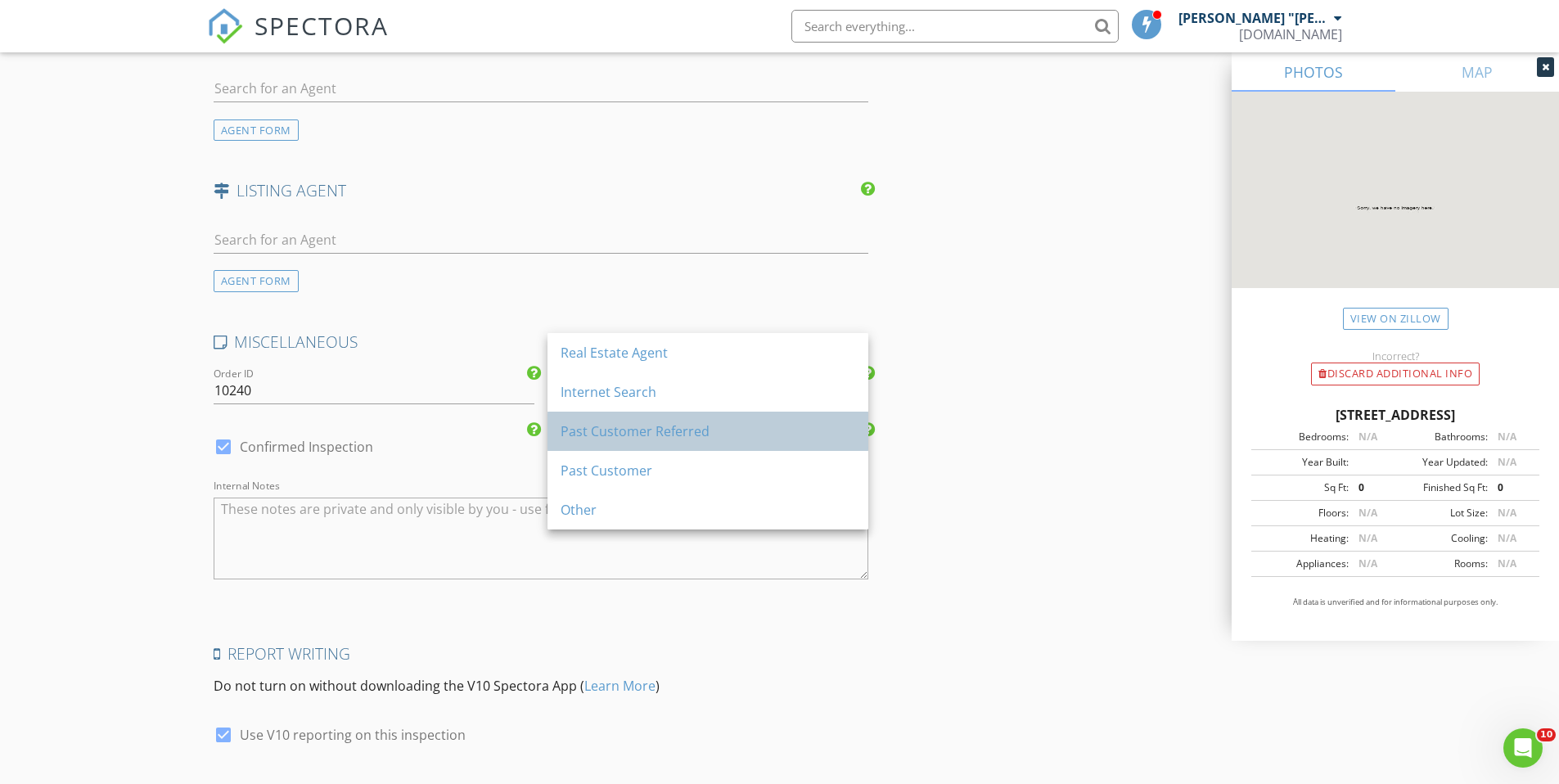
click at [609, 434] on div "Past Customer Referred" at bounding box center [708, 431] width 295 height 20
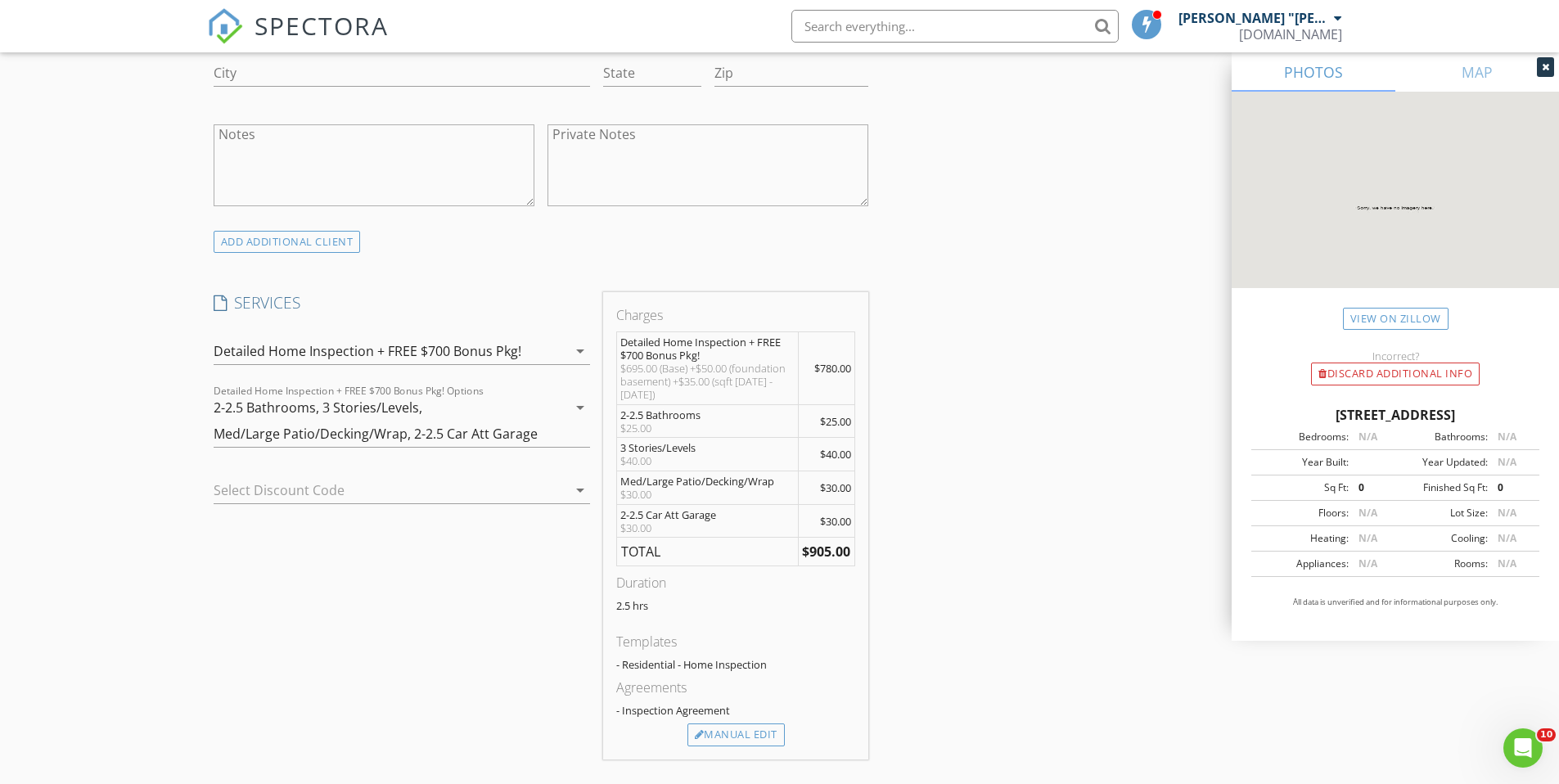
scroll to position [699, 0]
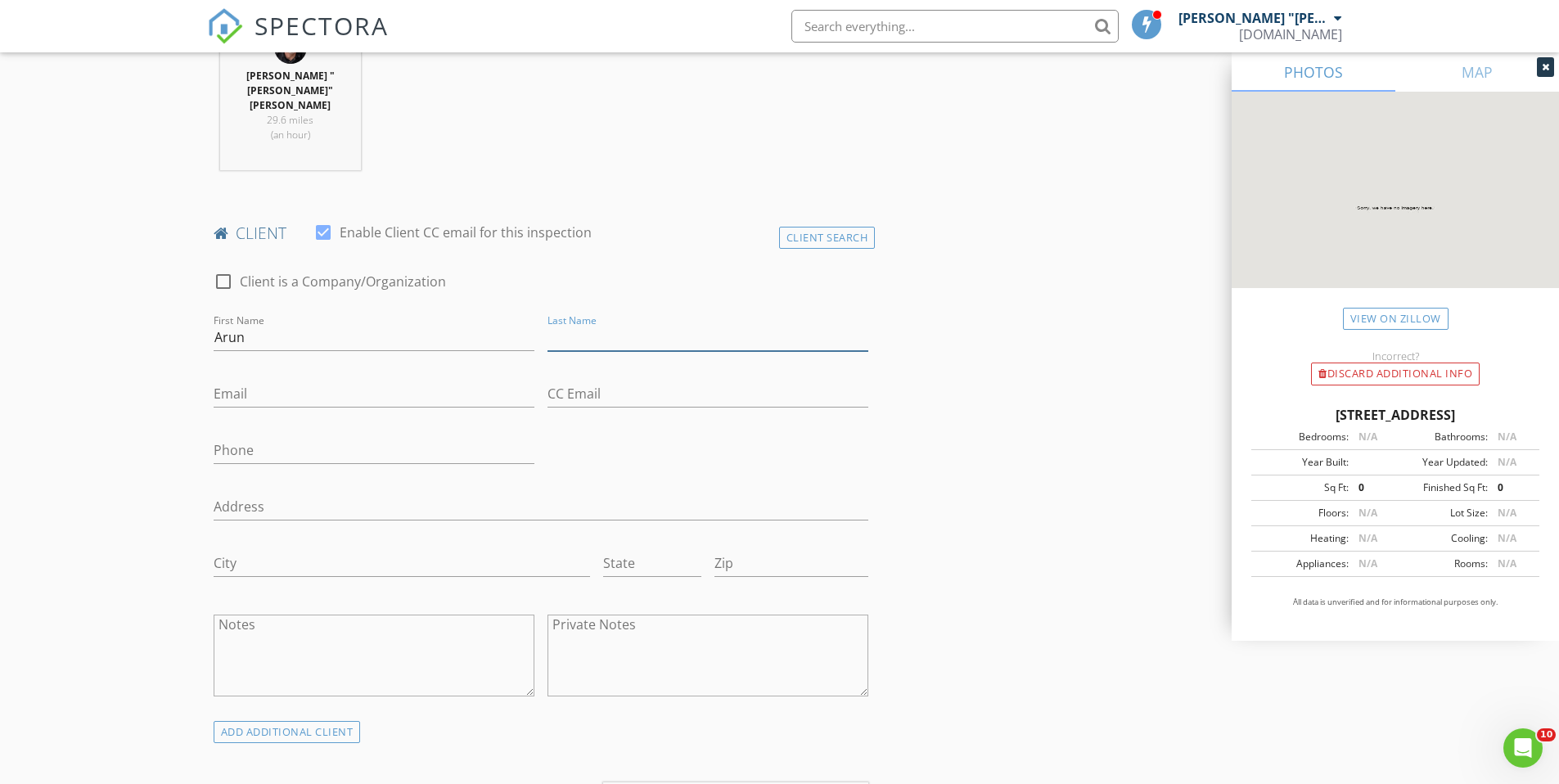
click at [583, 324] on input "Last Name" at bounding box center [708, 337] width 321 height 27
type input "Vuyyuru"
click at [439, 380] on input "Email" at bounding box center [374, 393] width 321 height 27
type input "arun.vuyyuru@gmail.com"
click at [431, 437] on input "Phone" at bounding box center [374, 450] width 321 height 27
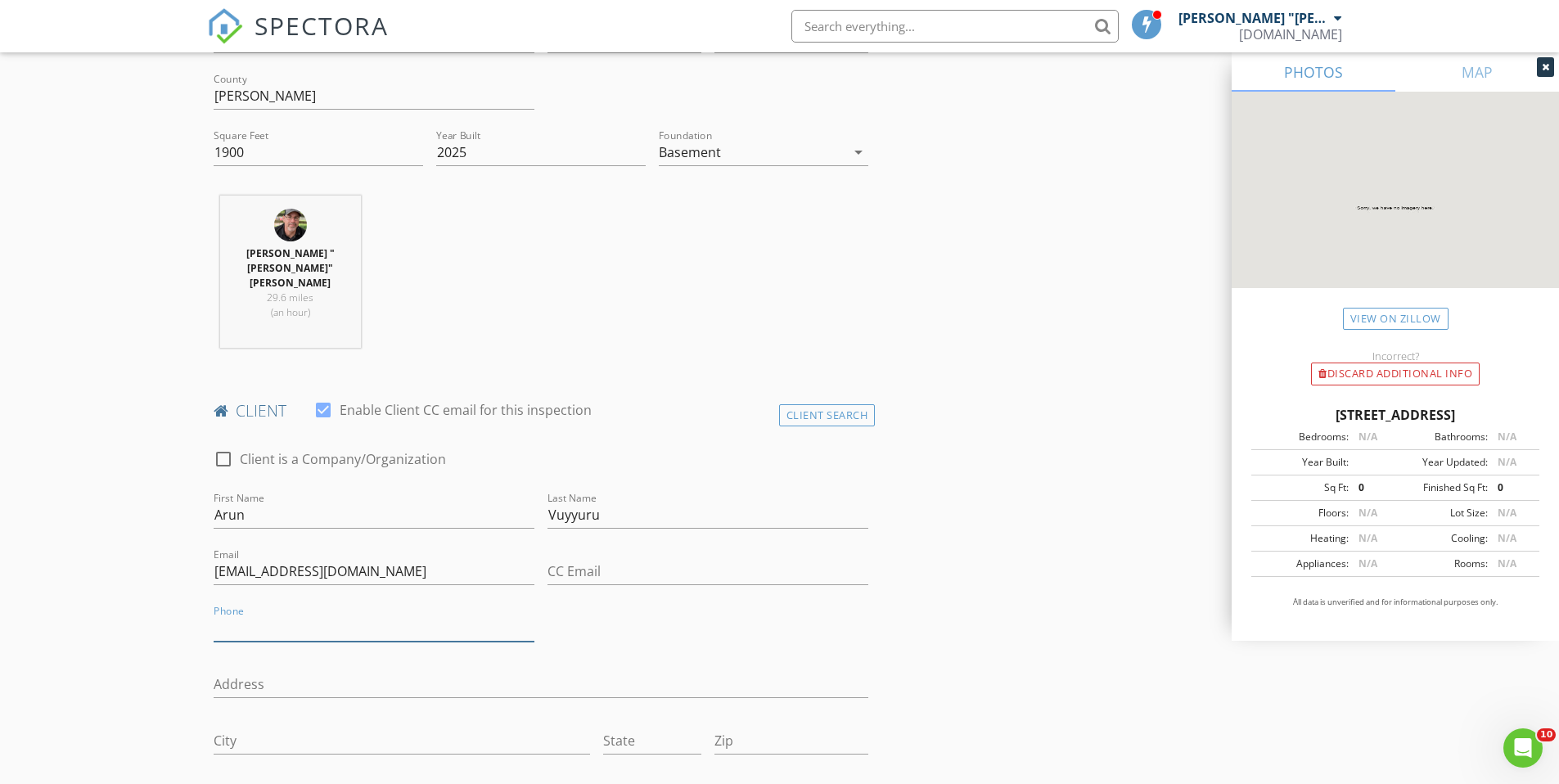
scroll to position [0, 0]
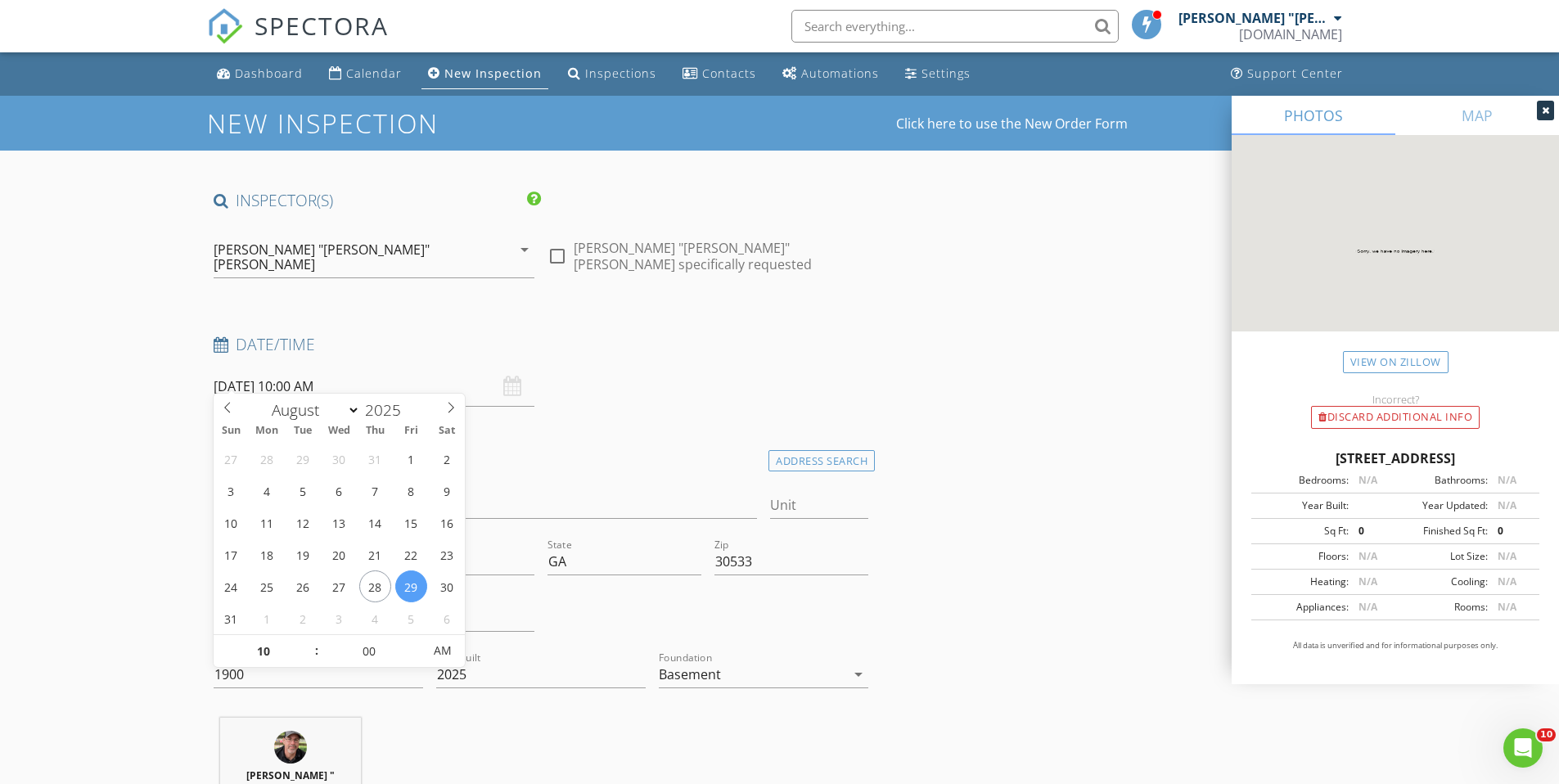
click at [399, 389] on input "08/29/2025 10:00 AM" at bounding box center [374, 386] width 321 height 40
select select "8"
type input "09/02/2025 10:00 AM"
click at [579, 389] on div "Date/Time 09/02/2025 10:00 AM" at bounding box center [541, 370] width 669 height 73
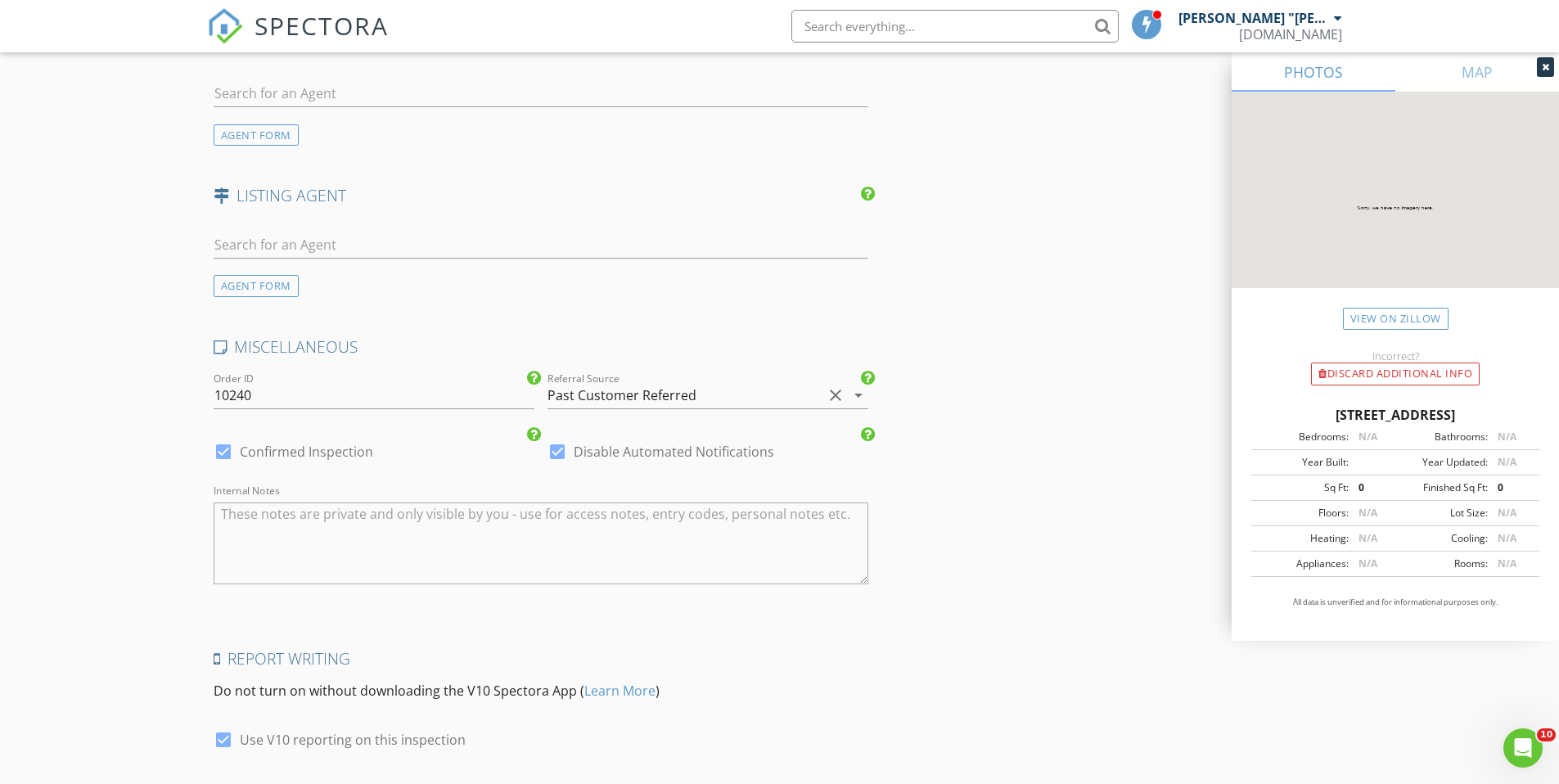
scroll to position [2354, 0]
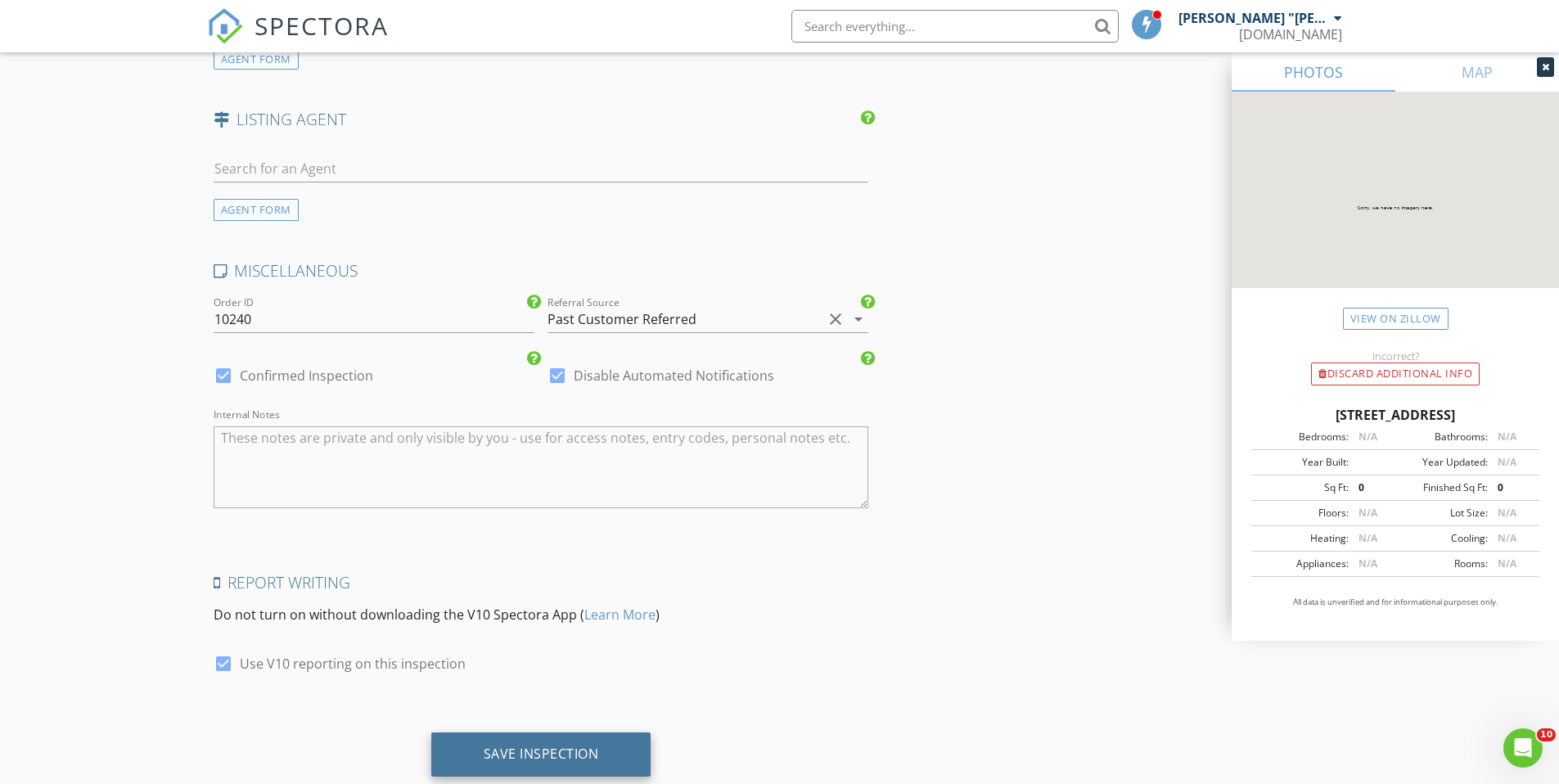
click at [565, 745] on div "Save Inspection" at bounding box center [541, 754] width 116 height 16
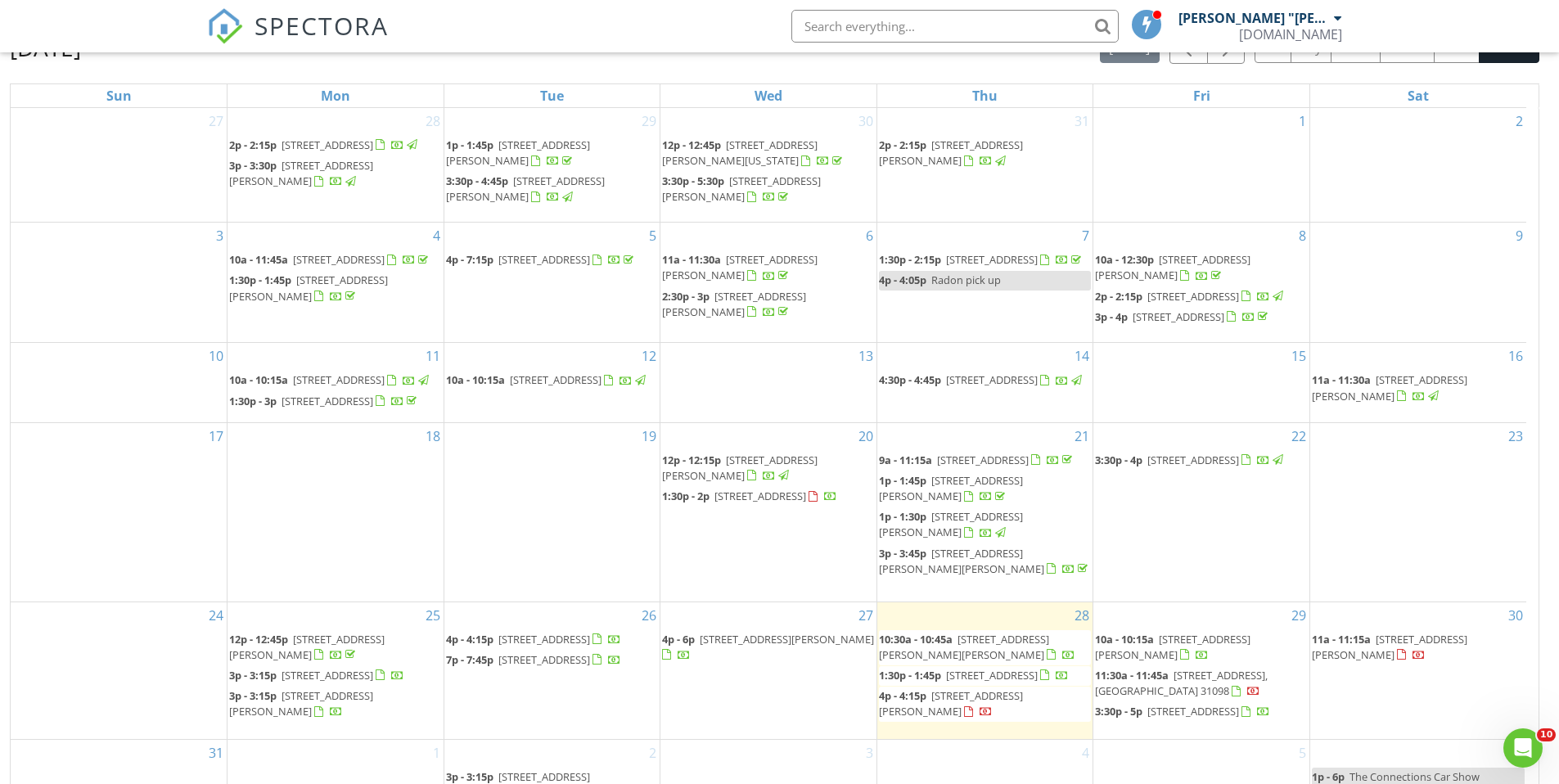
scroll to position [218, 0]
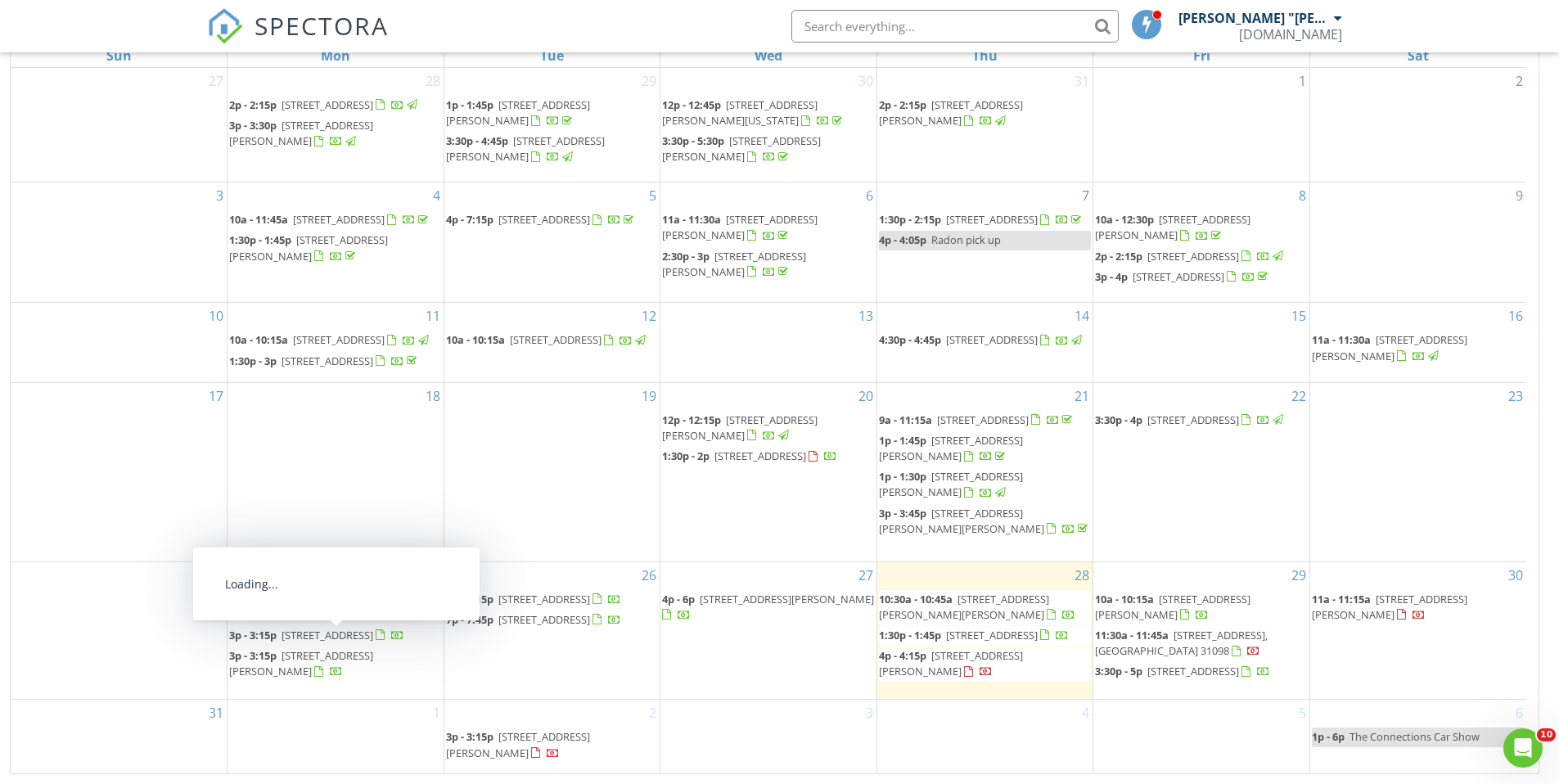
click at [373, 642] on span "[STREET_ADDRESS]" at bounding box center [328, 635] width 92 height 15
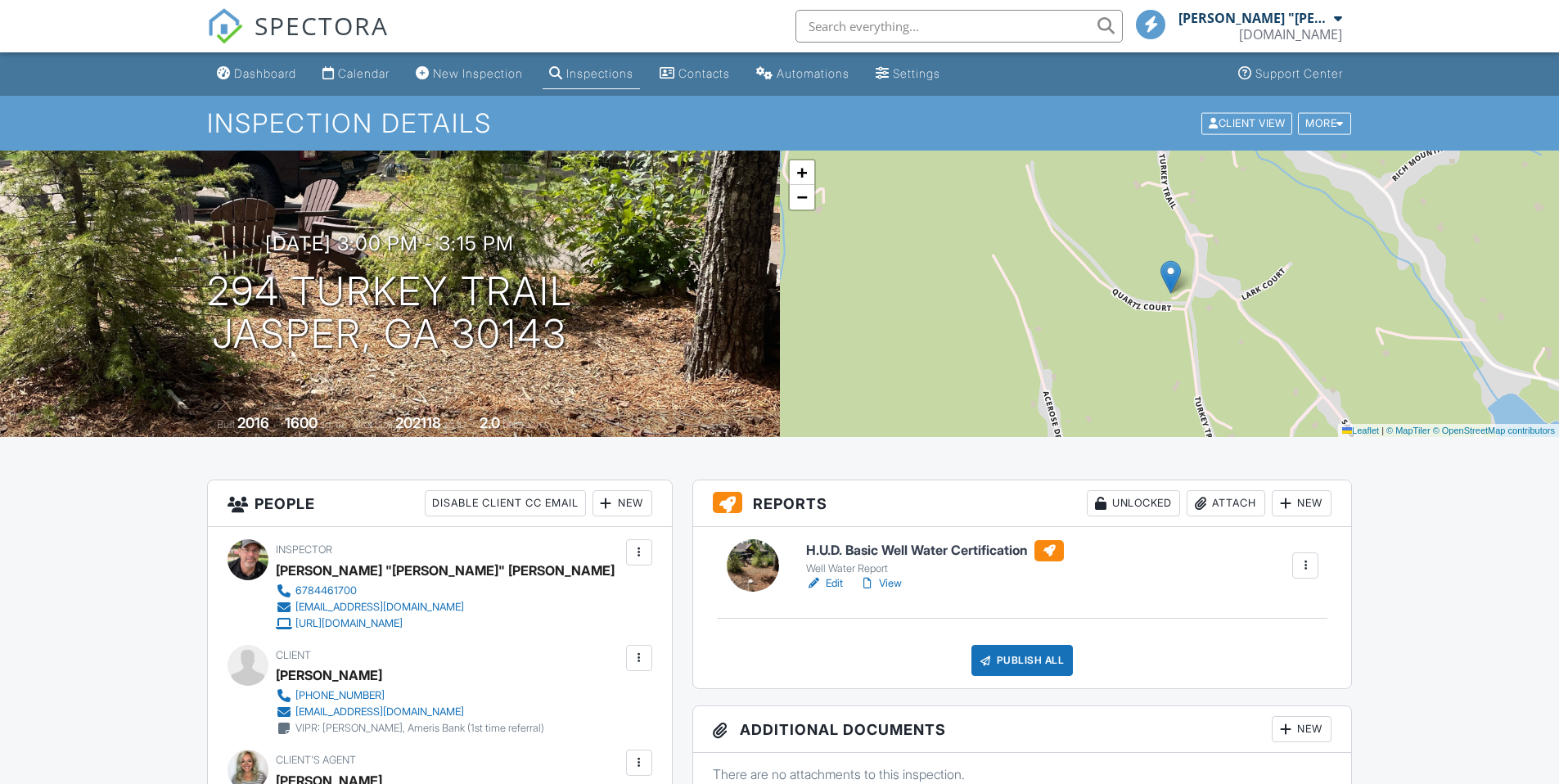
click at [1219, 504] on div "Attach" at bounding box center [1226, 503] width 79 height 26
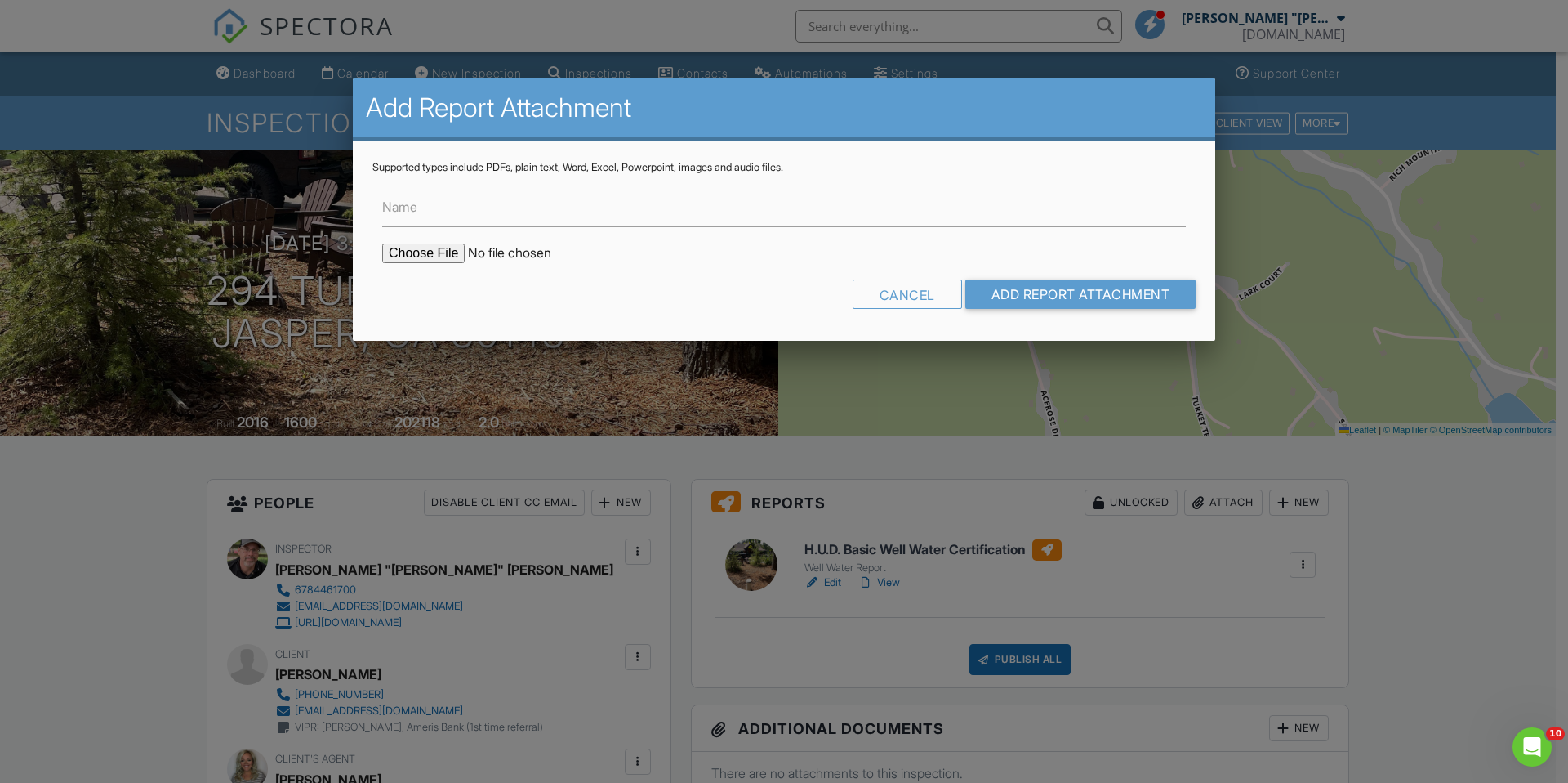
click at [416, 249] on input "file" at bounding box center [520, 253] width 278 height 20
type input "C:\fakepath\294 Turkey Trail FHA VA Report.pdf"
click at [526, 221] on input "Name" at bounding box center [784, 207] width 804 height 40
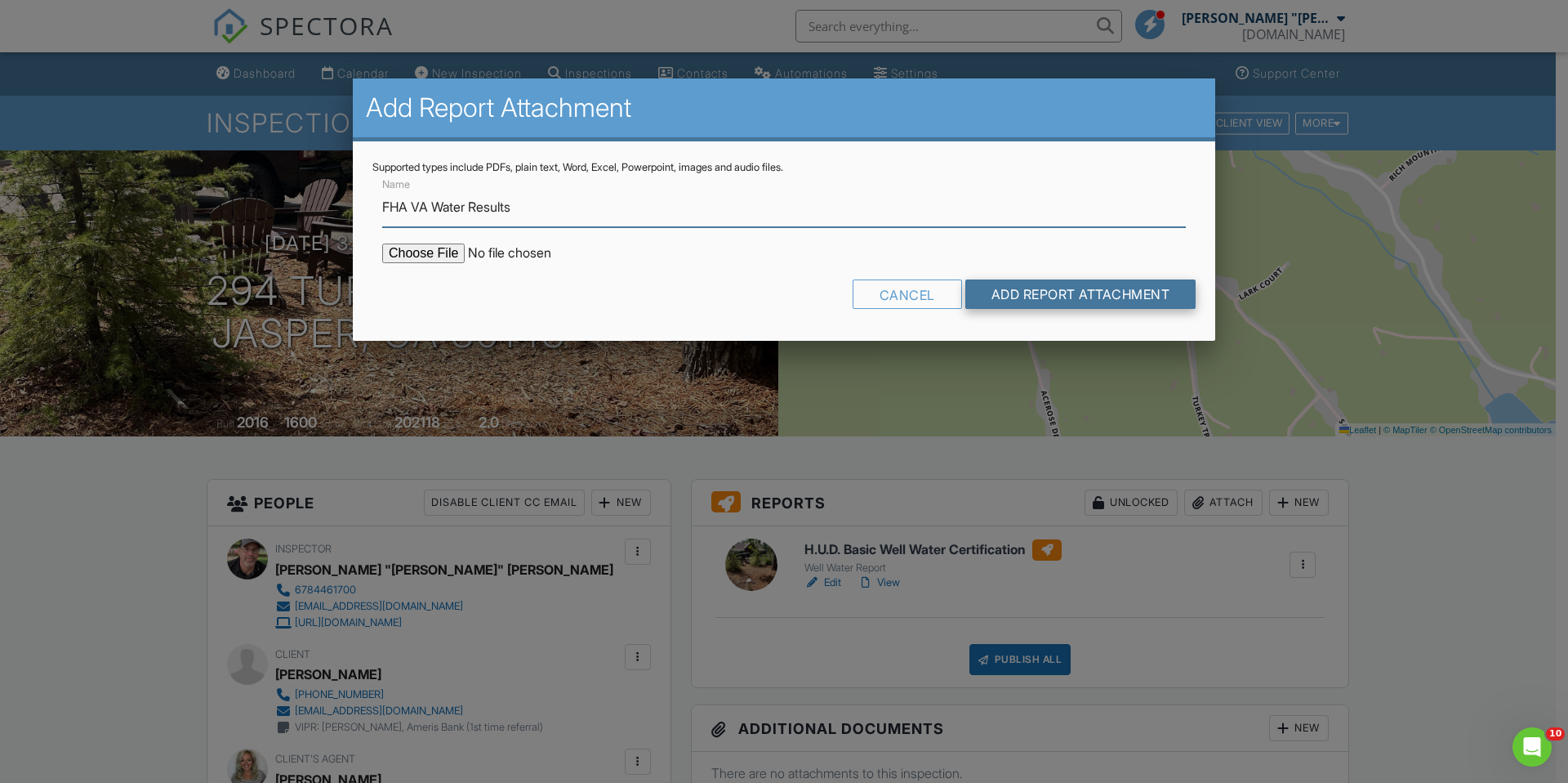
type input "FHA VA Water Results"
click at [1011, 292] on input "Add Report Attachment" at bounding box center [1081, 294] width 231 height 30
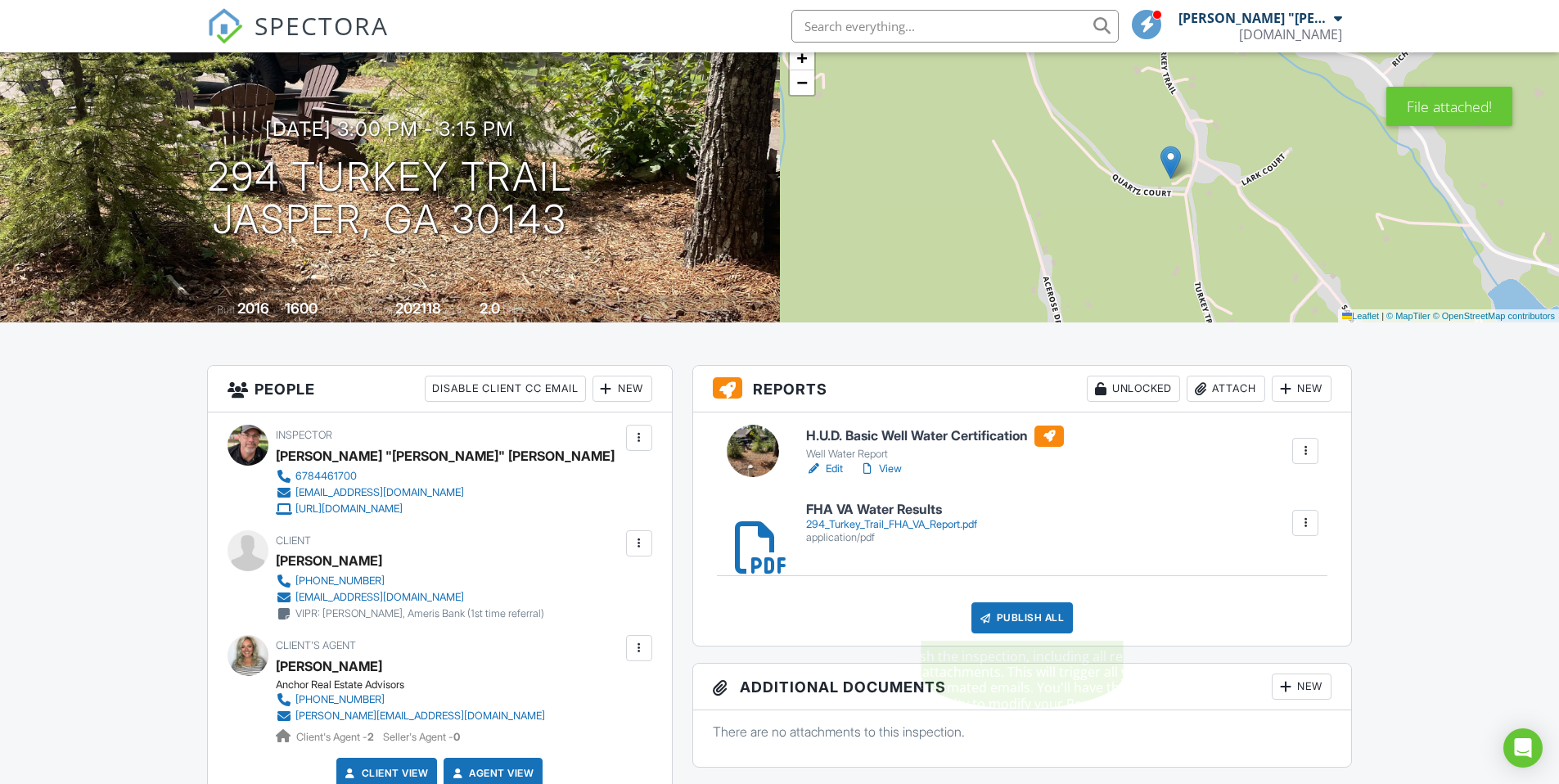
click at [1036, 618] on div "Publish All" at bounding box center [1023, 617] width 103 height 31
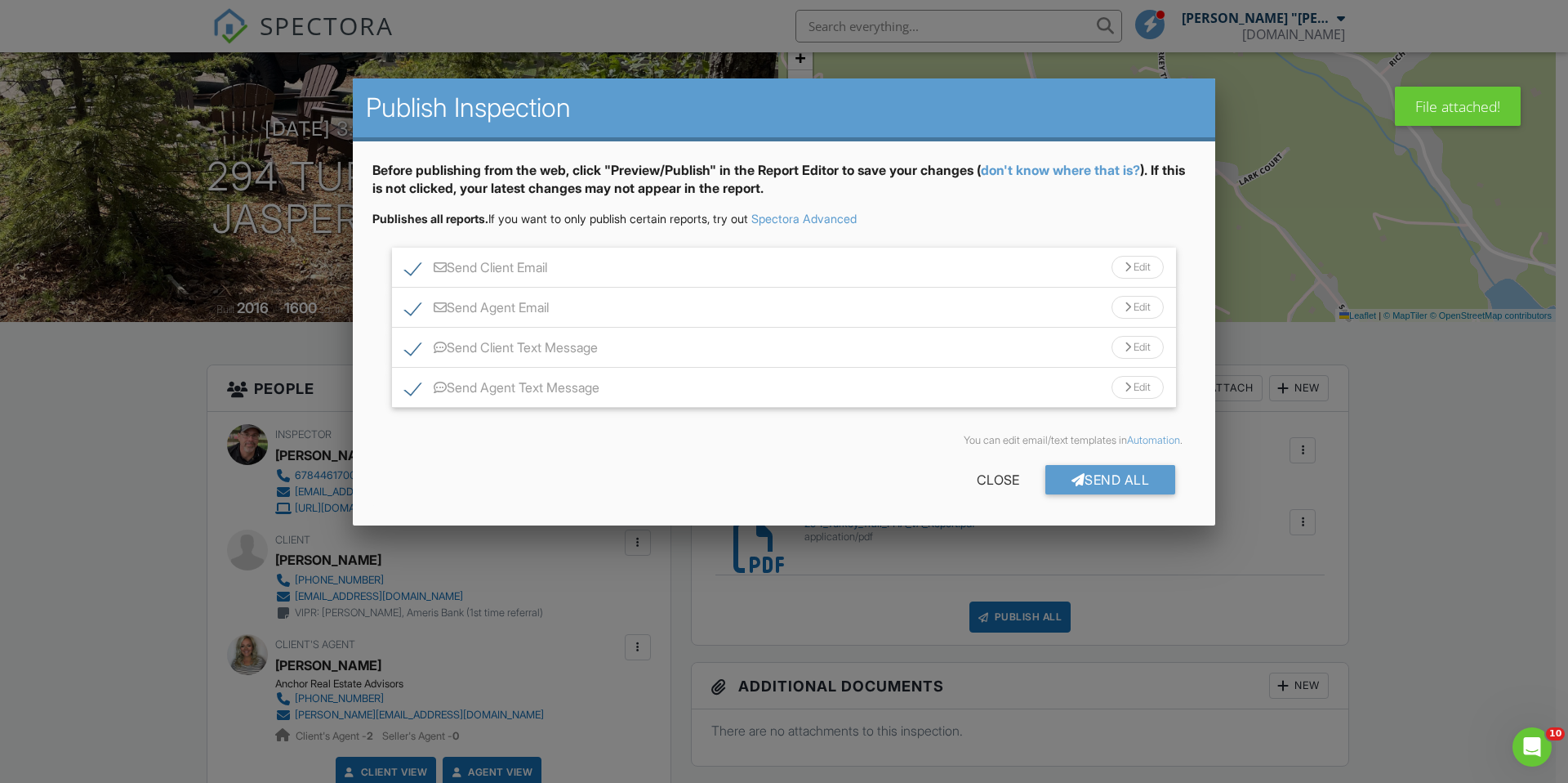
click at [1107, 476] on div "Send All" at bounding box center [1111, 480] width 130 height 30
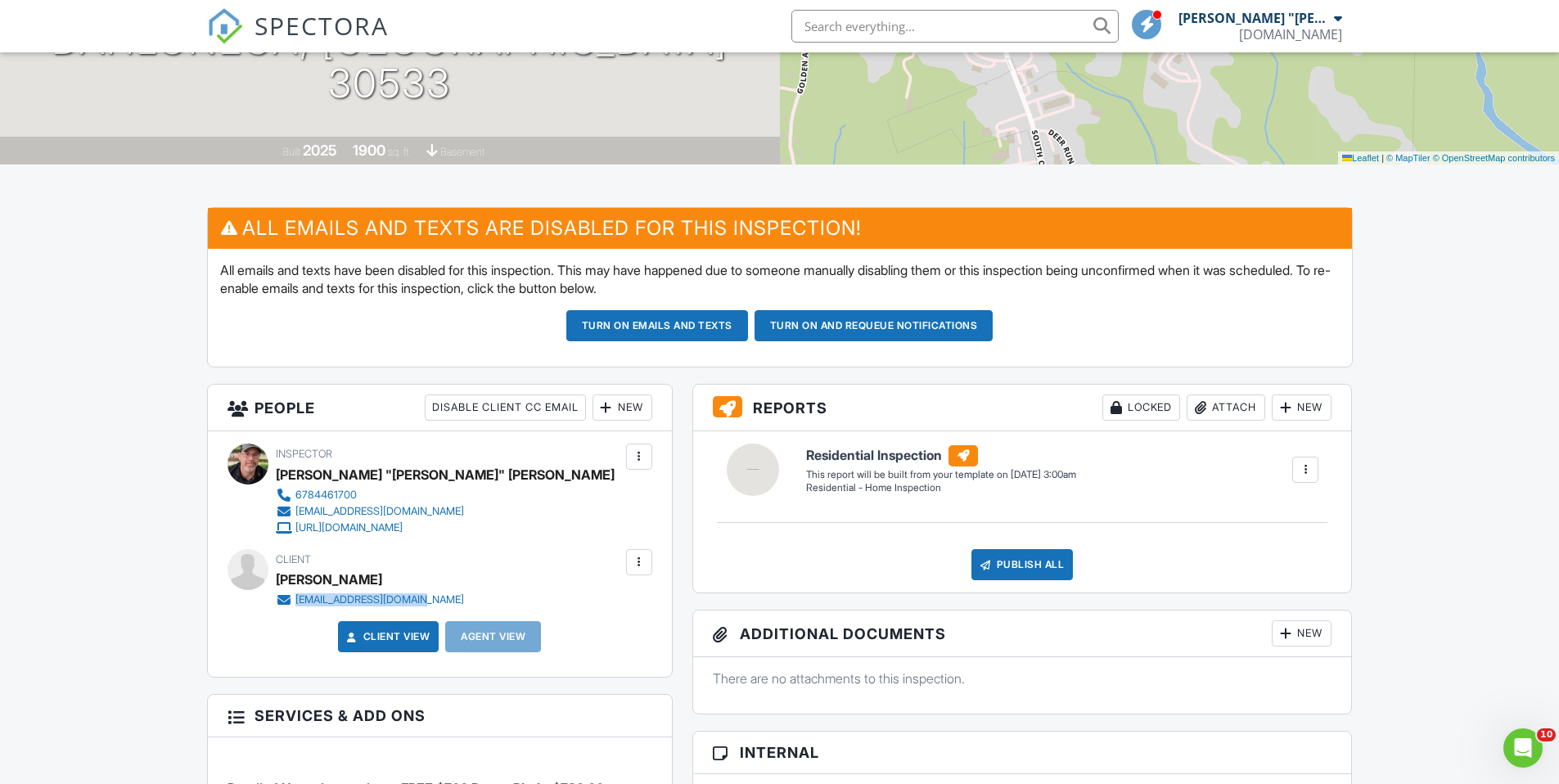
scroll to position [153, 0]
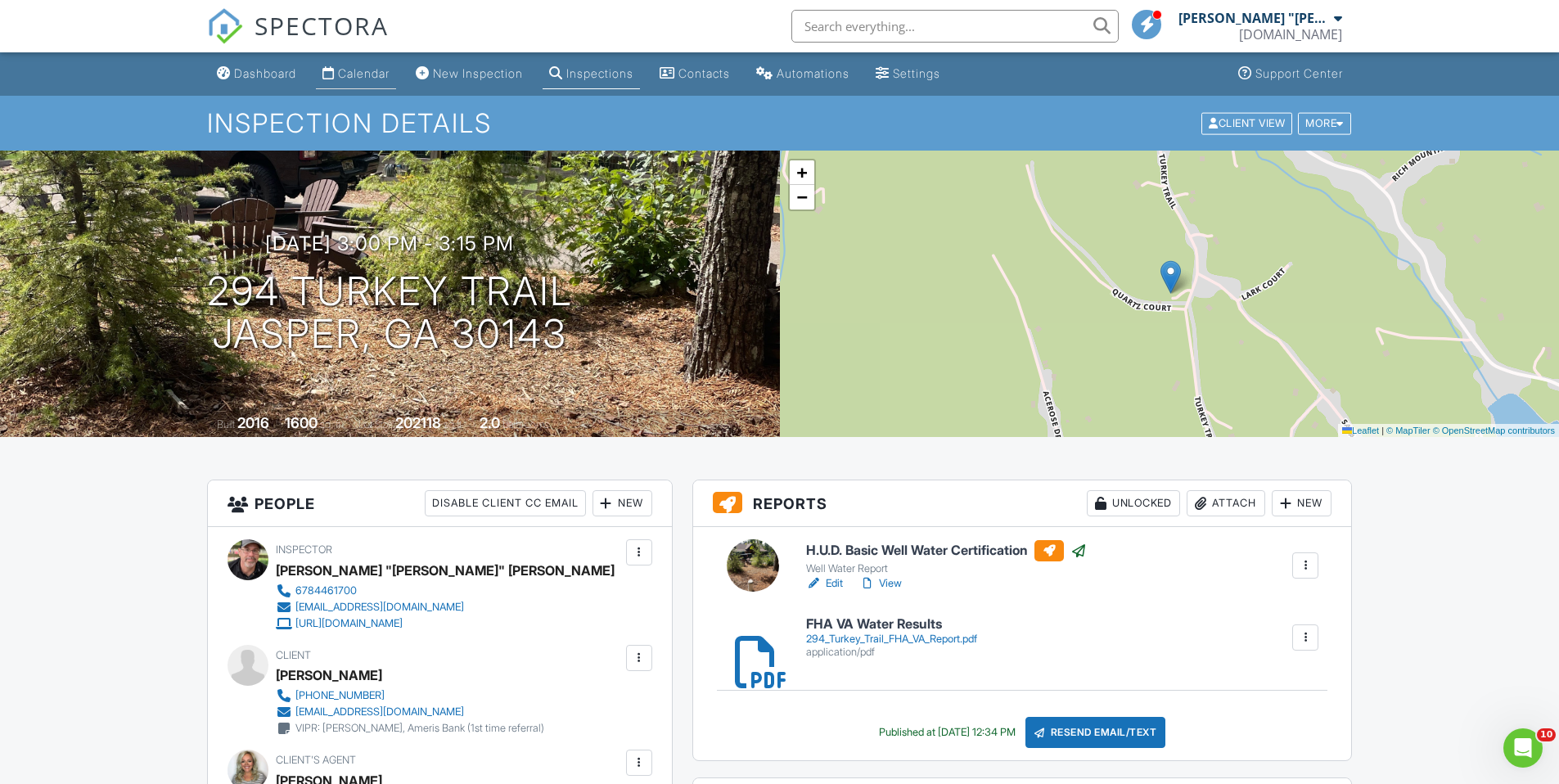
click at [378, 73] on div "Calendar" at bounding box center [364, 73] width 52 height 14
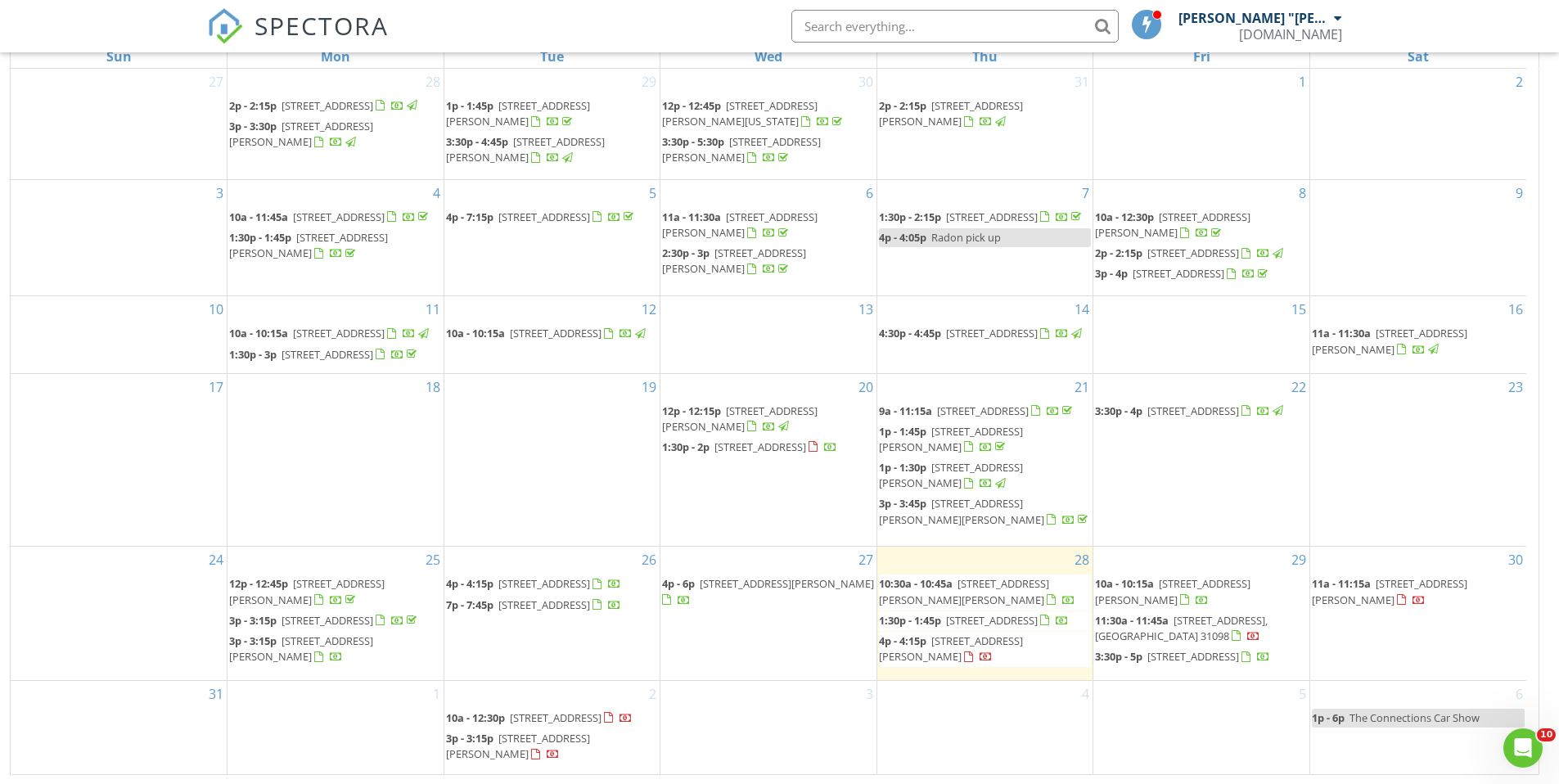
scroll to position [218, 0]
click at [1414, 575] on span "372 Aurum Hill Rd, Cleveland 30528" at bounding box center [1389, 590] width 155 height 30
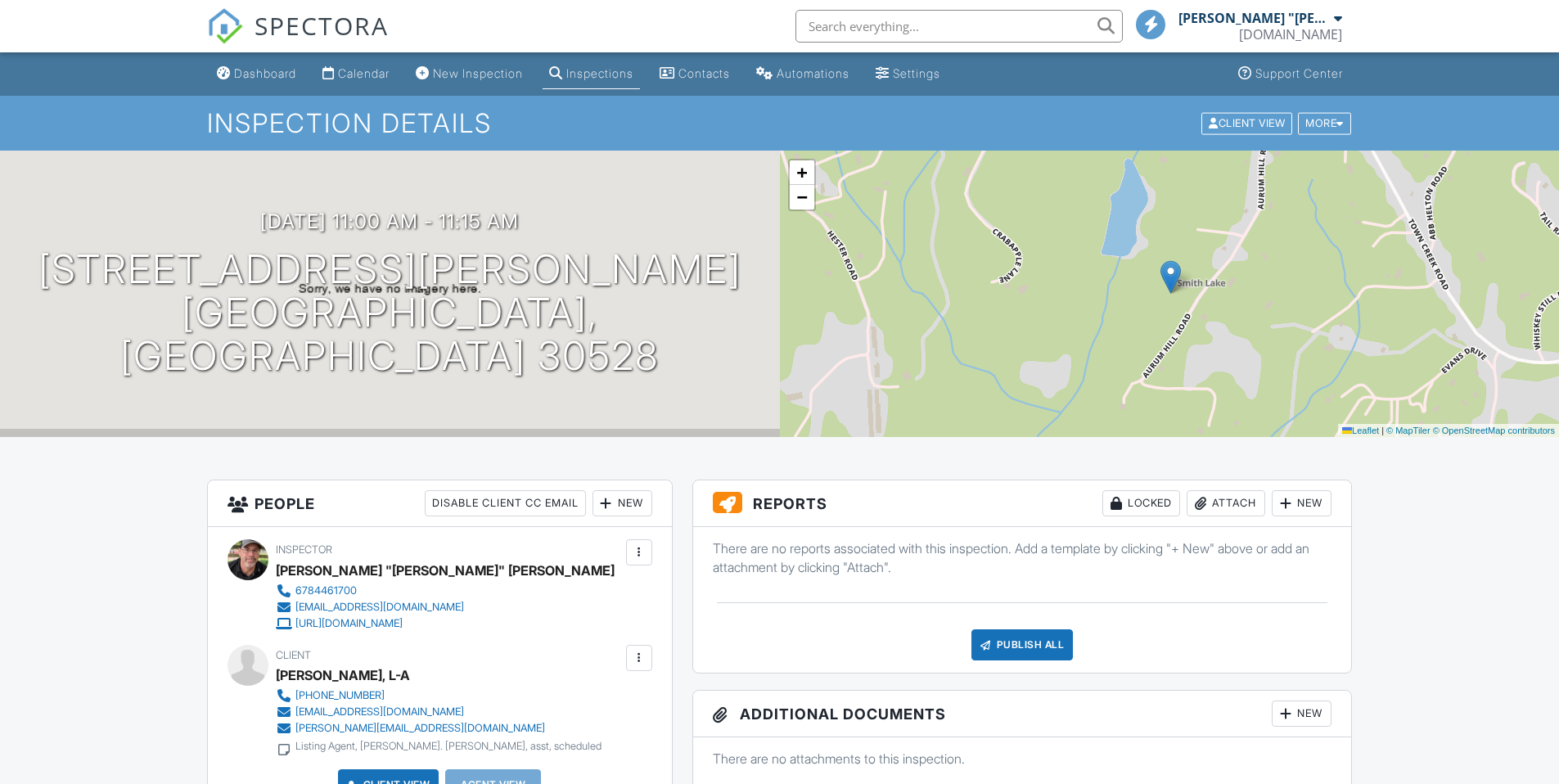
click at [645, 649] on div at bounding box center [639, 658] width 16 height 16
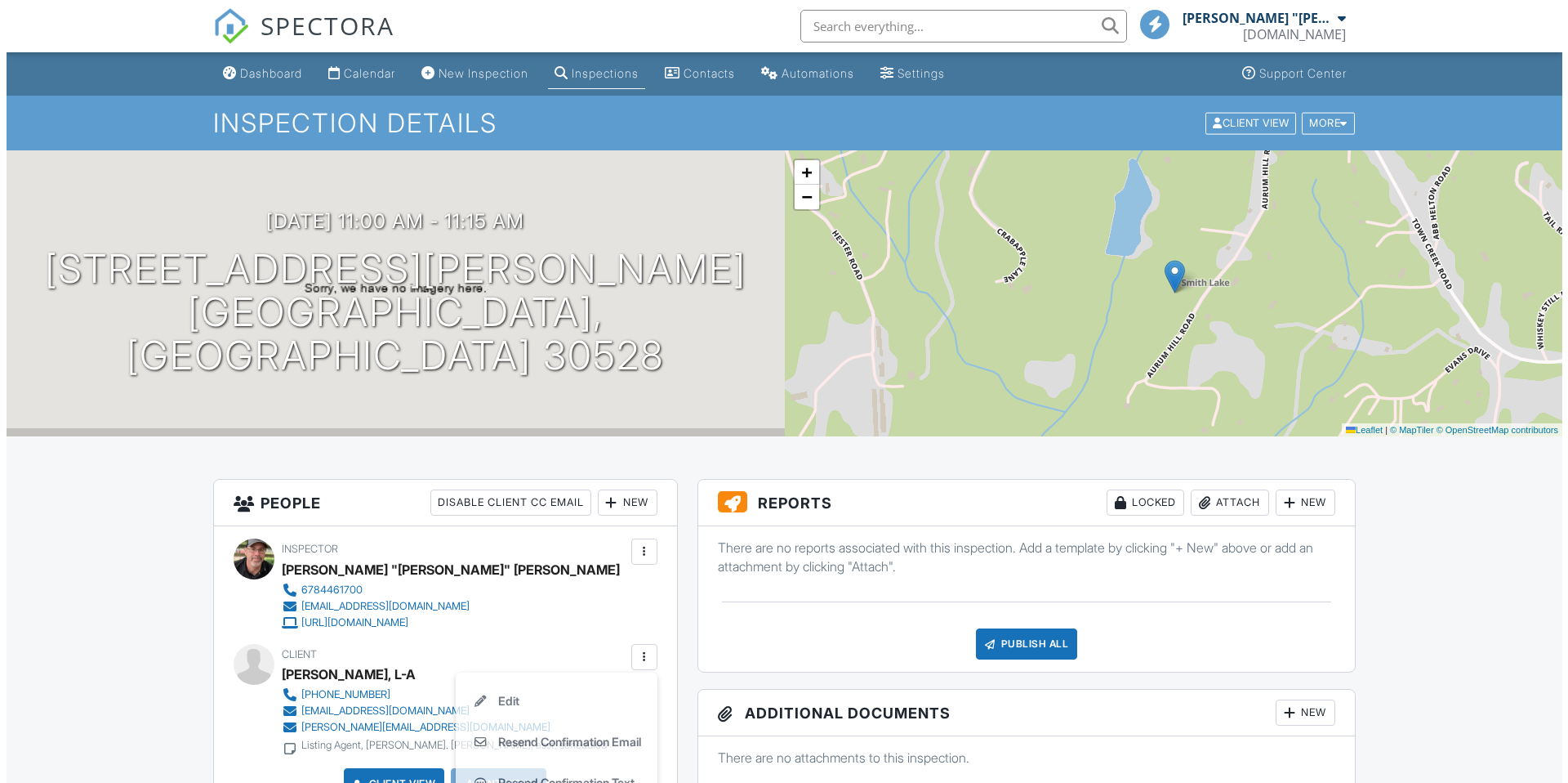
scroll to position [155, 0]
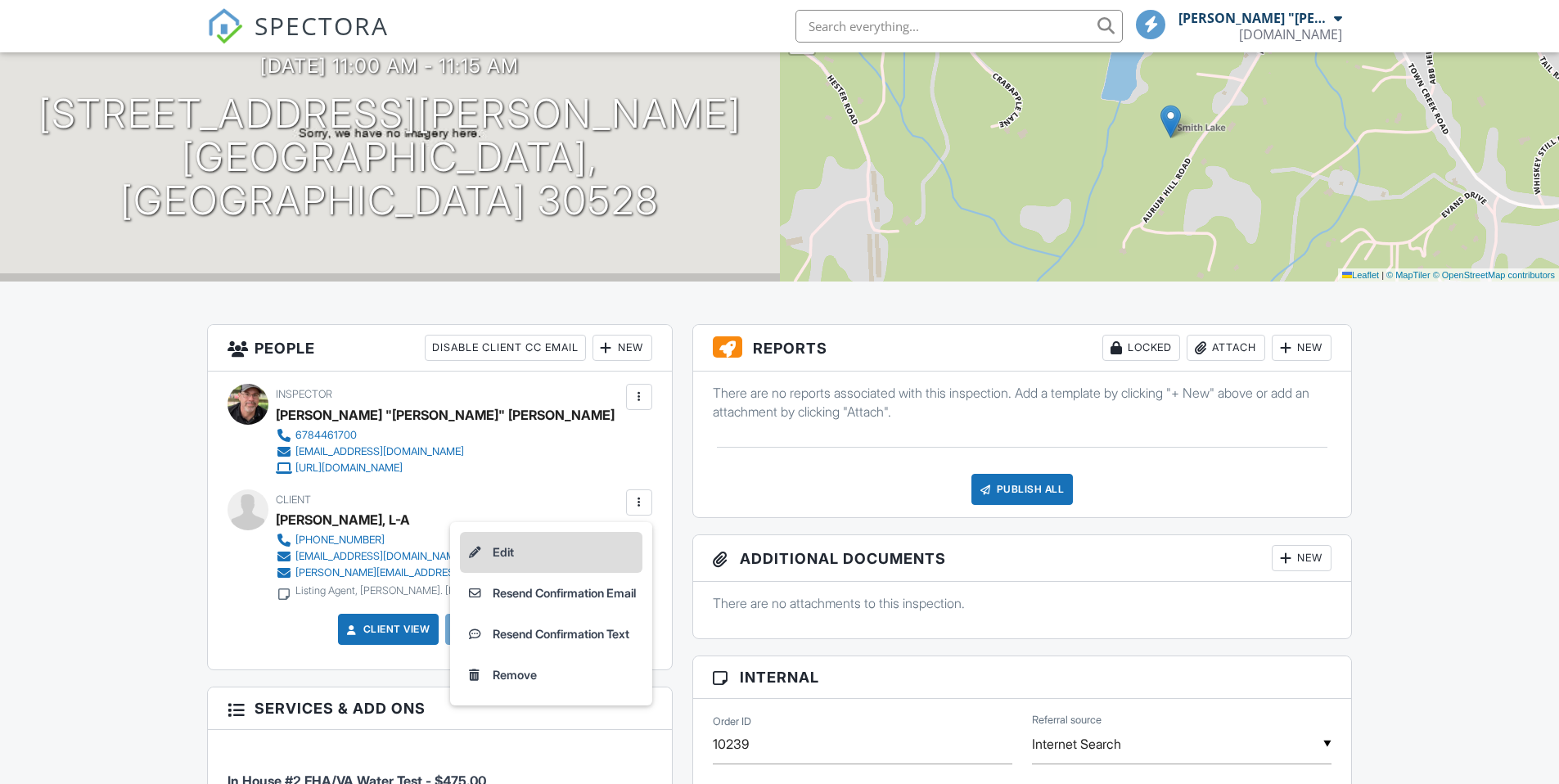
click at [555, 561] on li "Edit" at bounding box center [551, 552] width 182 height 41
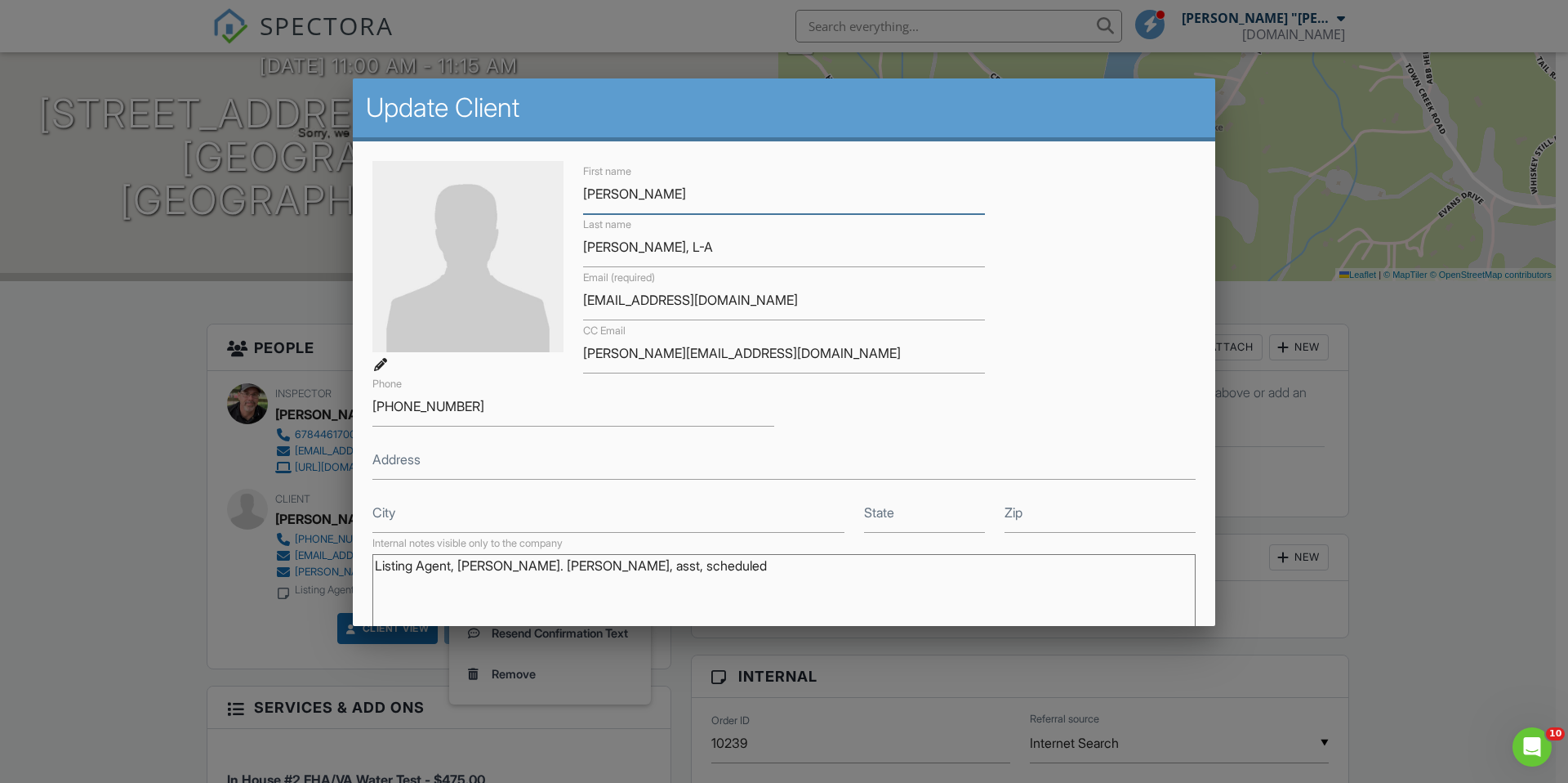
scroll to position [0, 0]
drag, startPoint x: 779, startPoint y: 351, endPoint x: 541, endPoint y: 347, distance: 238.0
click at [541, 347] on div "First name Judy Last name Winters, L-A Email (required) judywinters2020@gmail.c…" at bounding box center [784, 346] width 843 height 371
click at [682, 563] on textarea "Listing Agent, Judy. Amanda, asst, scheduled" at bounding box center [784, 595] width 823 height 82
paste textarea "amanda@chadbuffington.net"
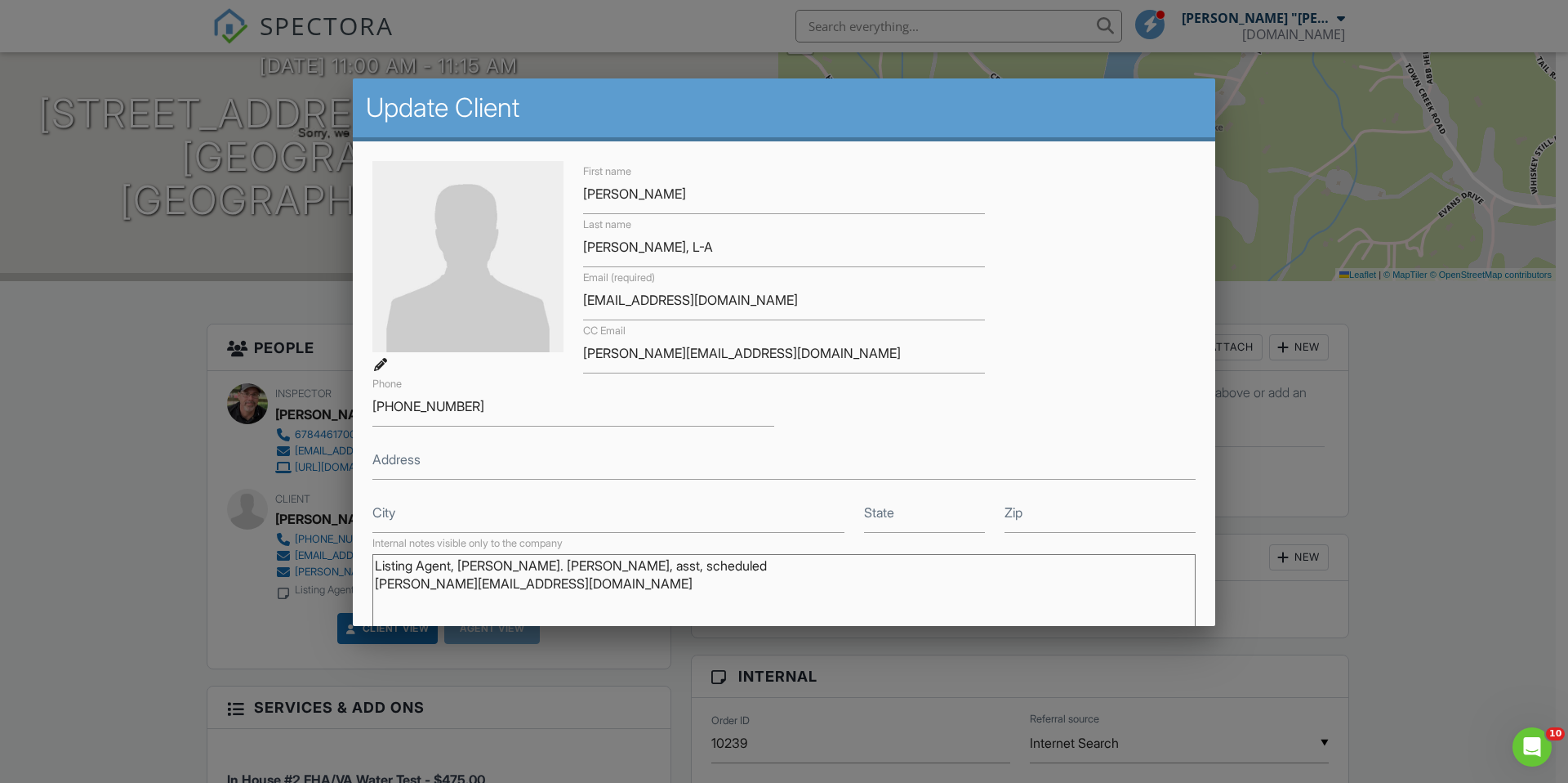
type textarea "Listing Agent, [PERSON_NAME]. [PERSON_NAME], asst, scheduled [PERSON_NAME][EMAI…"
drag, startPoint x: 744, startPoint y: 353, endPoint x: 552, endPoint y: 335, distance: 192.8
click at [553, 346] on div "First name Judy Last name Winters, L-A Email (required) judywinters2020@gmail.c…" at bounding box center [784, 346] width 843 height 371
drag, startPoint x: 769, startPoint y: 302, endPoint x: 573, endPoint y: 293, distance: 196.2
click at [574, 293] on div "Email (required) judywinters2020@gmail.com" at bounding box center [784, 294] width 421 height 53
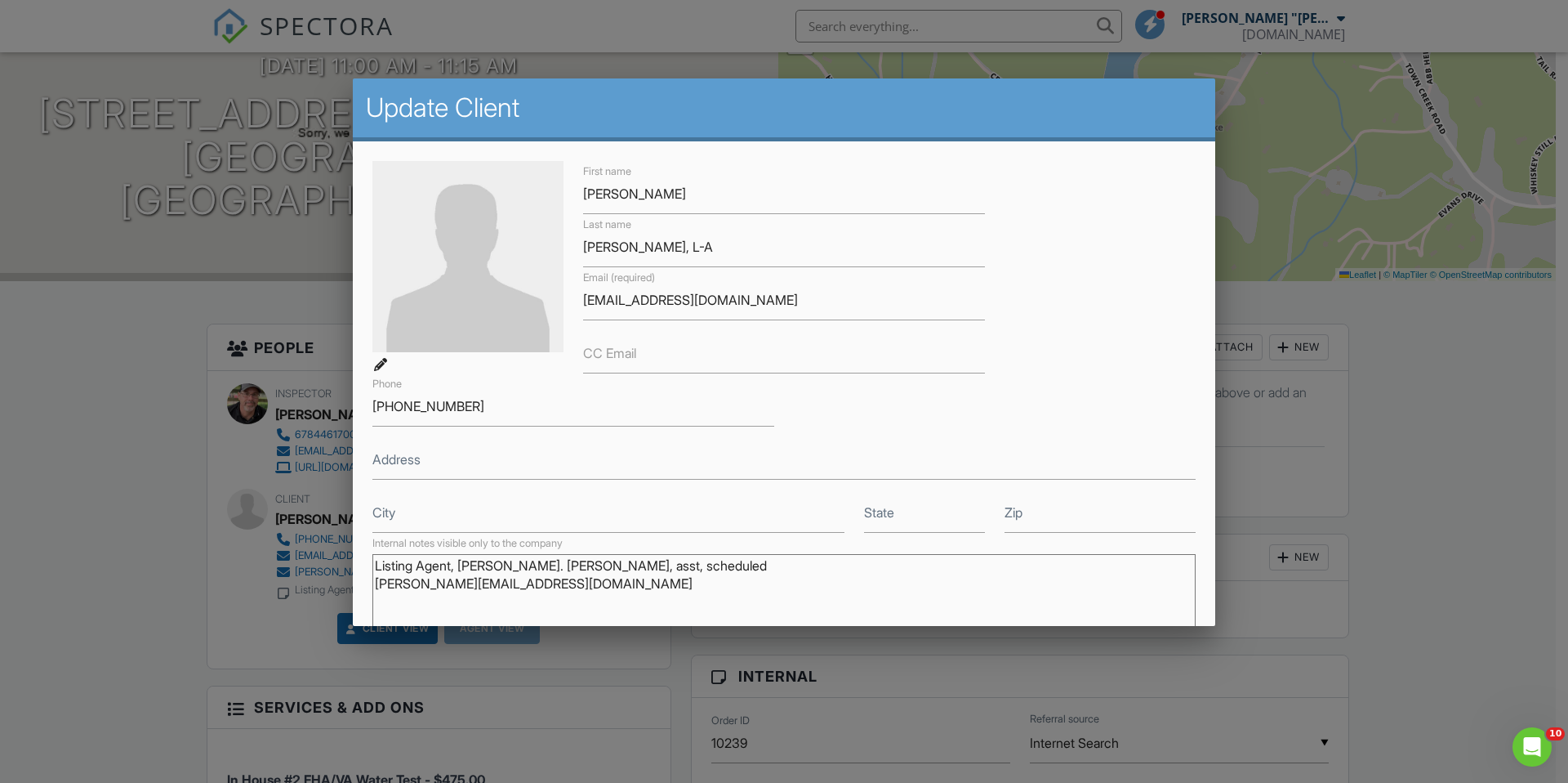
click at [602, 360] on label "CC Email" at bounding box center [610, 353] width 53 height 18
click at [602, 360] on input "CC Email" at bounding box center [784, 353] width 402 height 40
paste input "[EMAIL_ADDRESS][DOMAIN_NAME]"
type input "[EMAIL_ADDRESS][DOMAIN_NAME]"
drag, startPoint x: 766, startPoint y: 298, endPoint x: 578, endPoint y: 289, distance: 188.2
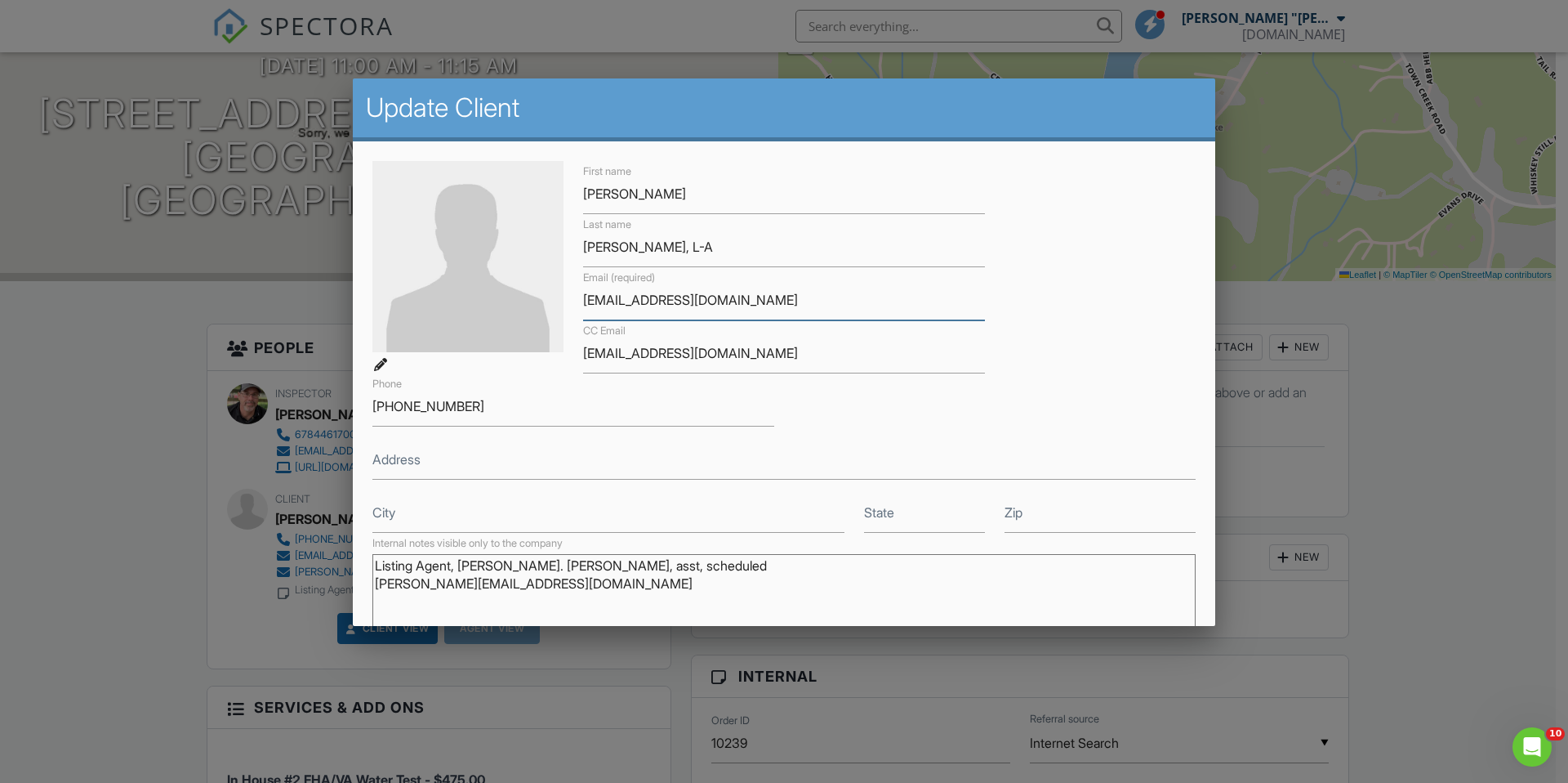
click at [578, 289] on div "Email (required) judywinters2020@gmail.com" at bounding box center [784, 294] width 421 height 53
type input "jparama08@yahoo.com"
drag, startPoint x: 638, startPoint y: 200, endPoint x: 544, endPoint y: 185, distance: 95.2
click at [544, 185] on div "First name Judy Last name Winters, L-A Email (required) jparama08@yahoo.com CC …" at bounding box center [784, 346] width 843 height 371
type input "Juan"
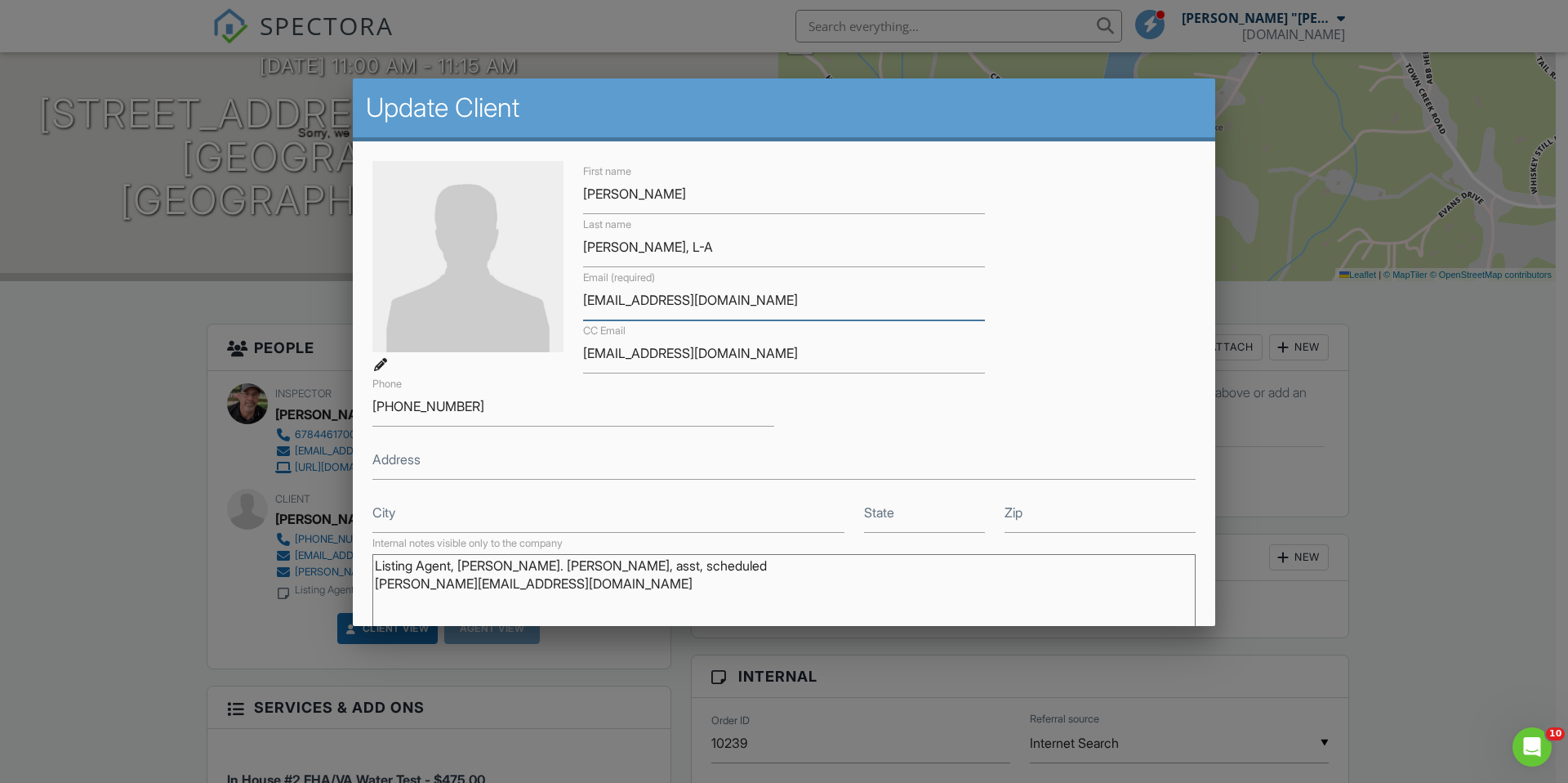
click at [627, 300] on input "jparama08@yahoo.com" at bounding box center [784, 300] width 402 height 40
type input "jparamo08@yahoo.com"
click at [645, 198] on input "Juan" at bounding box center [784, 193] width 402 height 40
type input "Juan Paramo"
drag, startPoint x: 670, startPoint y: 252, endPoint x: 559, endPoint y: 234, distance: 112.4
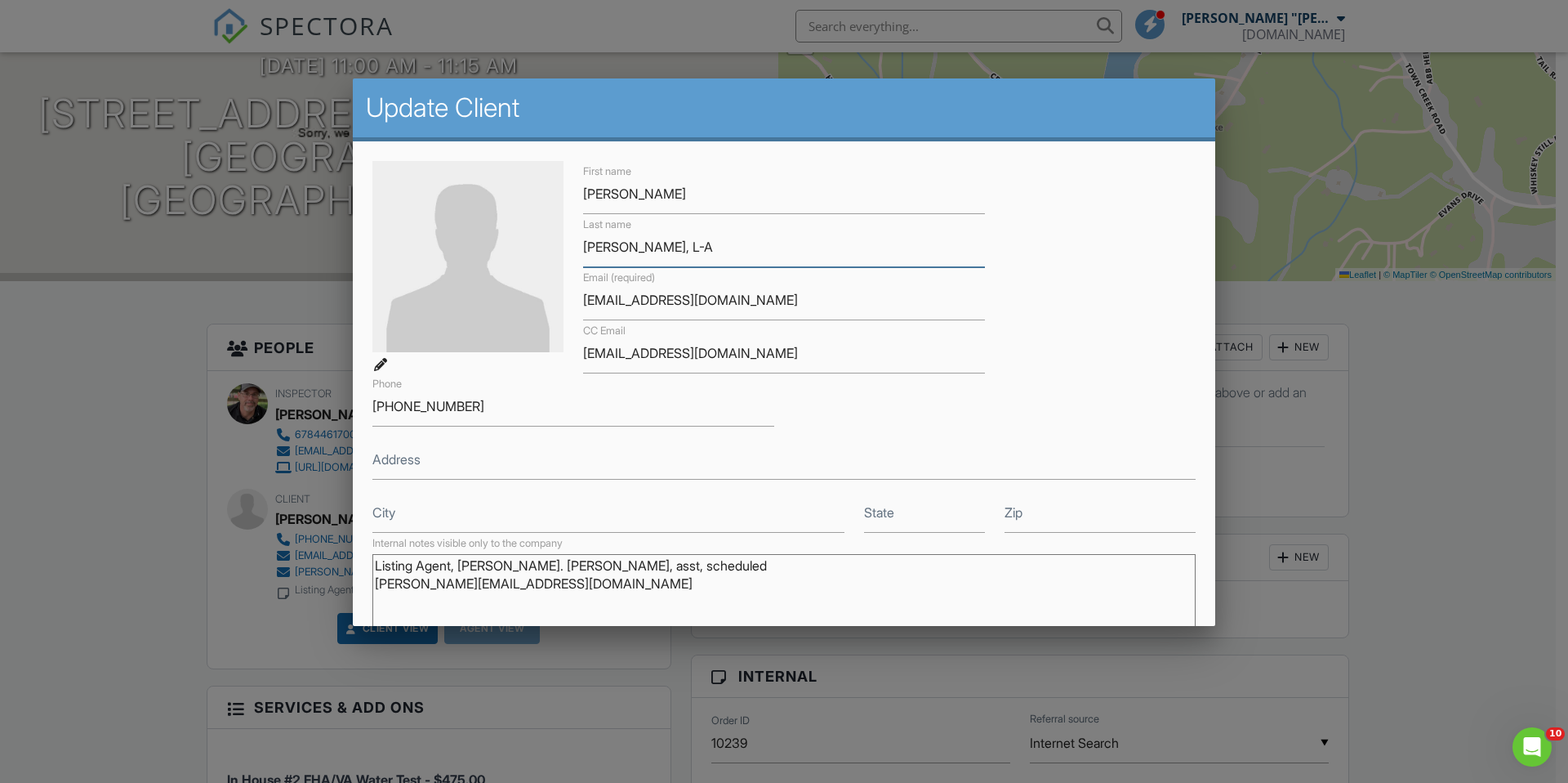
click at [559, 234] on div "First name Juan Paramo Last name Winters, L-A Email (required) jparamo08@yahoo.…" at bounding box center [784, 346] width 843 height 371
type input "J"
type input "[PERSON_NAME]"
click at [747, 215] on div "Last name Judy Winters" at bounding box center [784, 240] width 421 height 53
click at [742, 200] on input "Juan Paramo" at bounding box center [784, 193] width 402 height 40
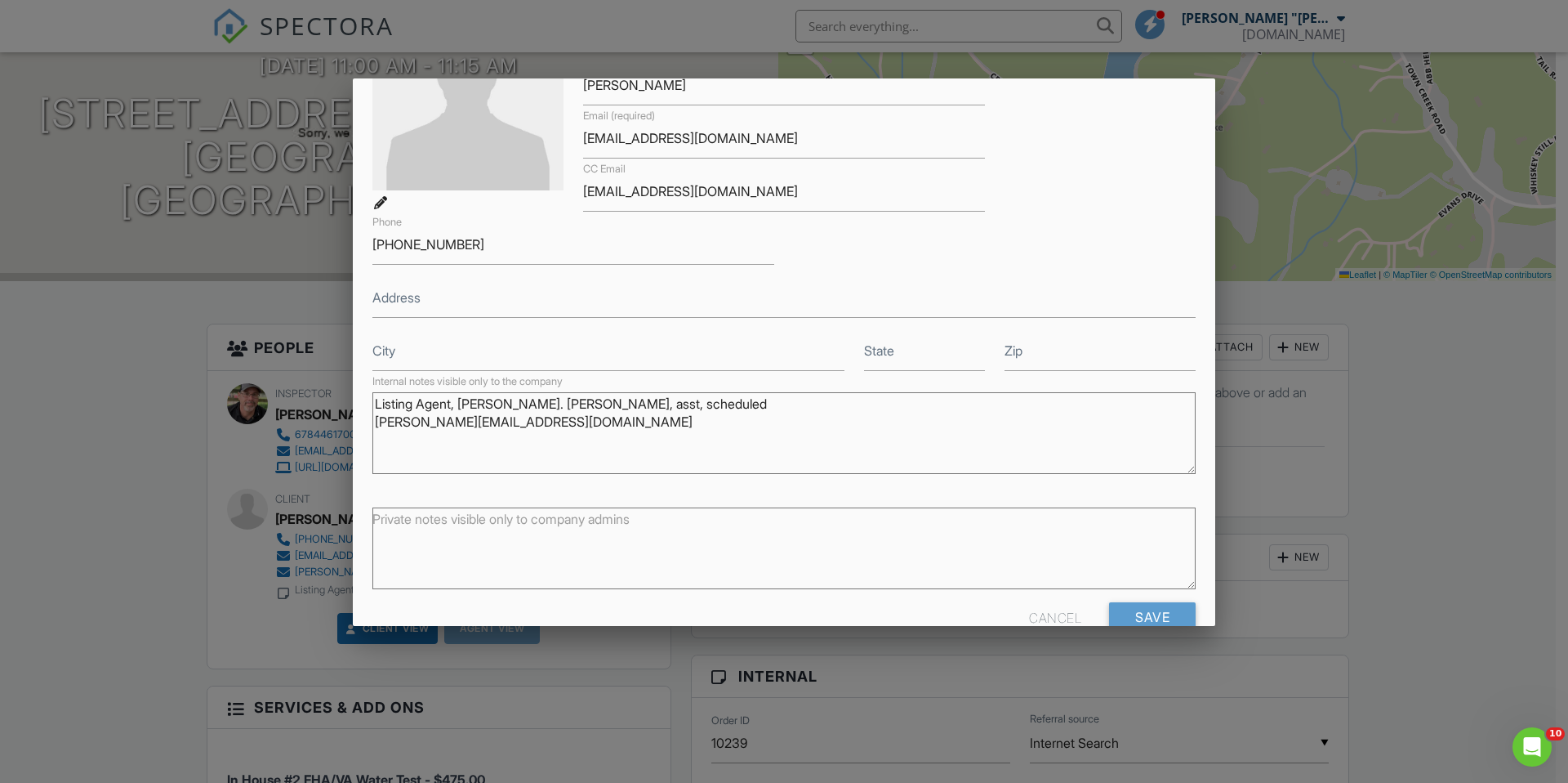
scroll to position [199, 0]
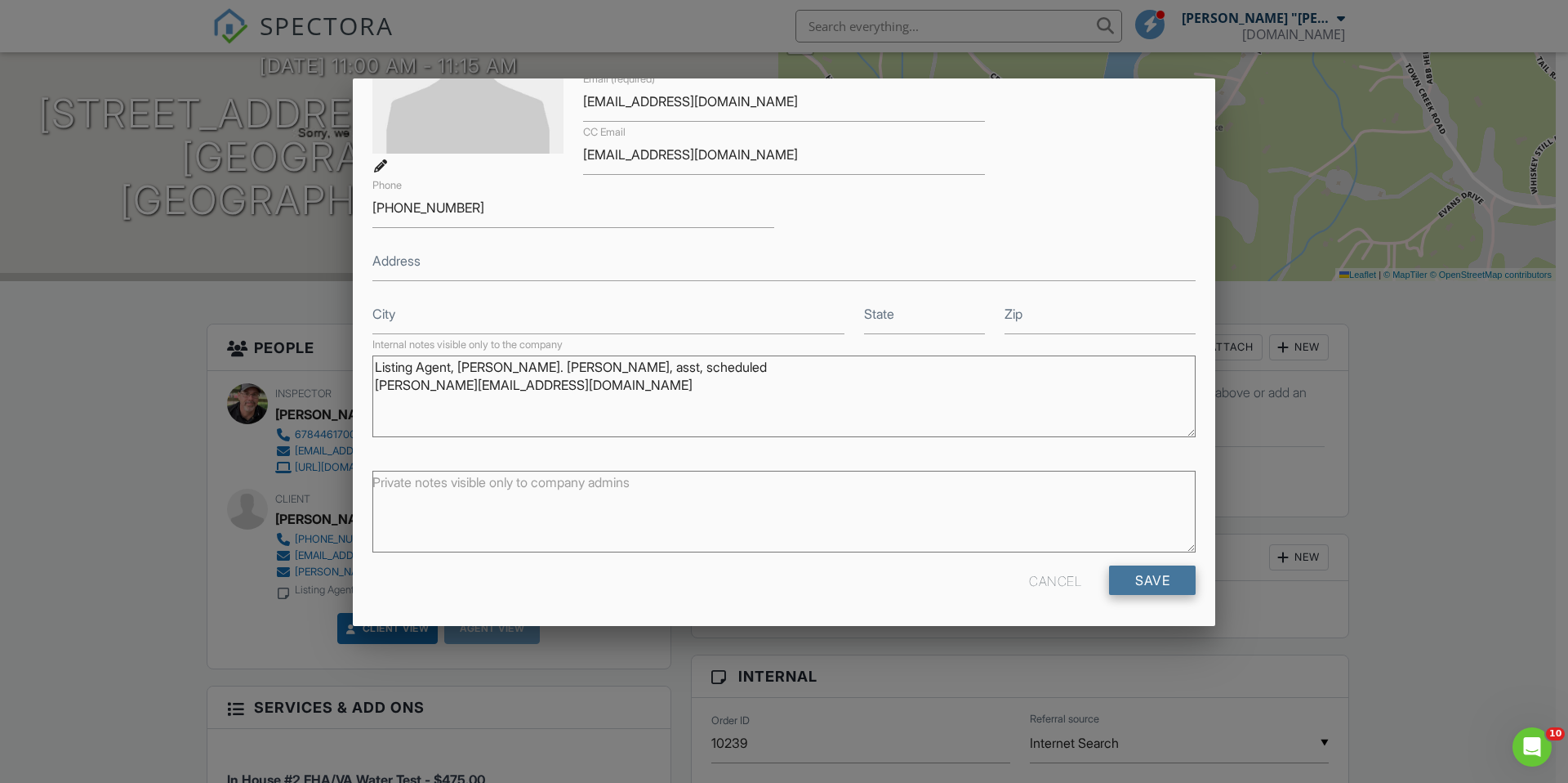
type input "[PERSON_NAME] &"
click at [1142, 579] on input "Save" at bounding box center [1152, 580] width 87 height 30
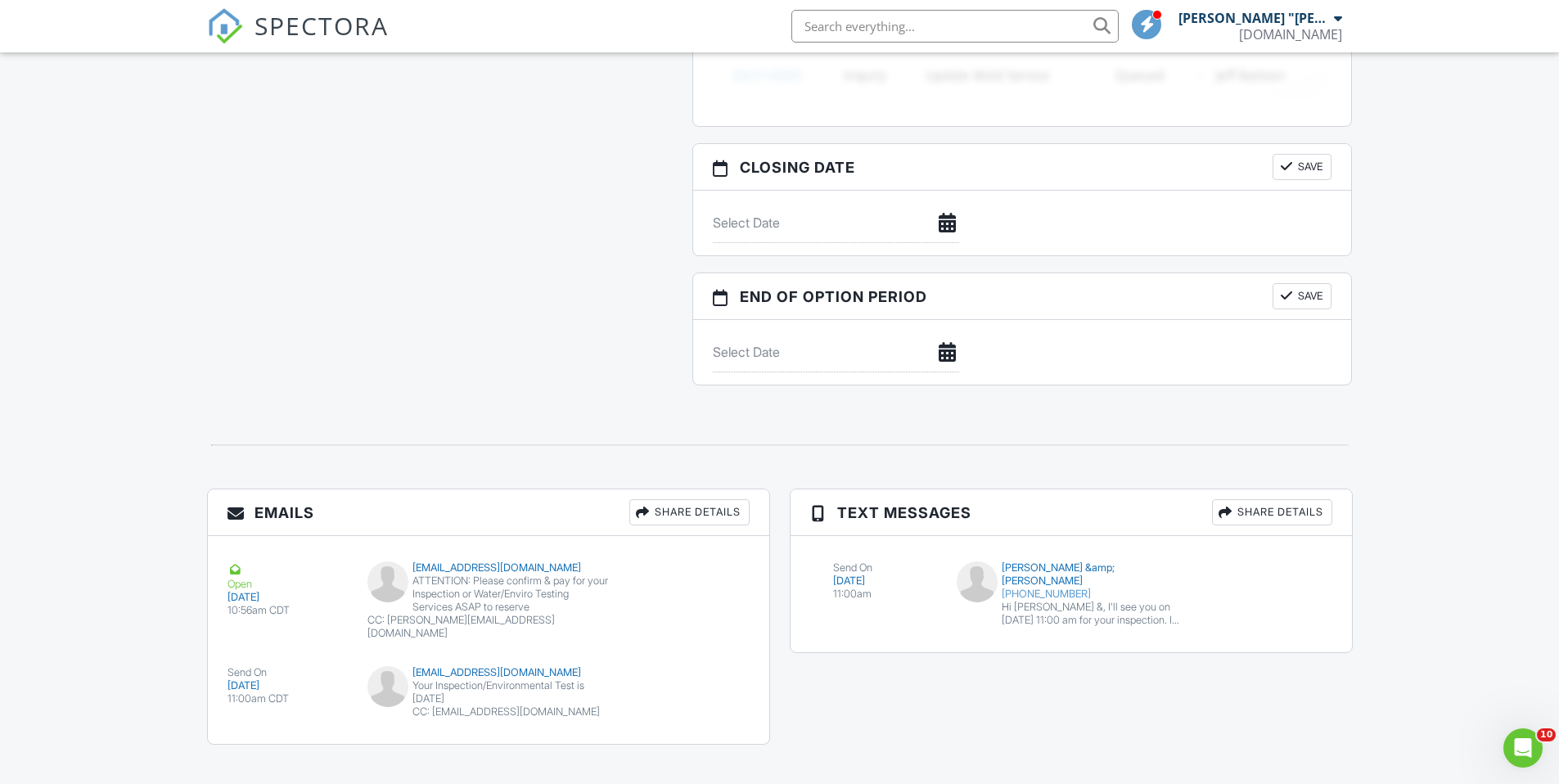
scroll to position [1427, 0]
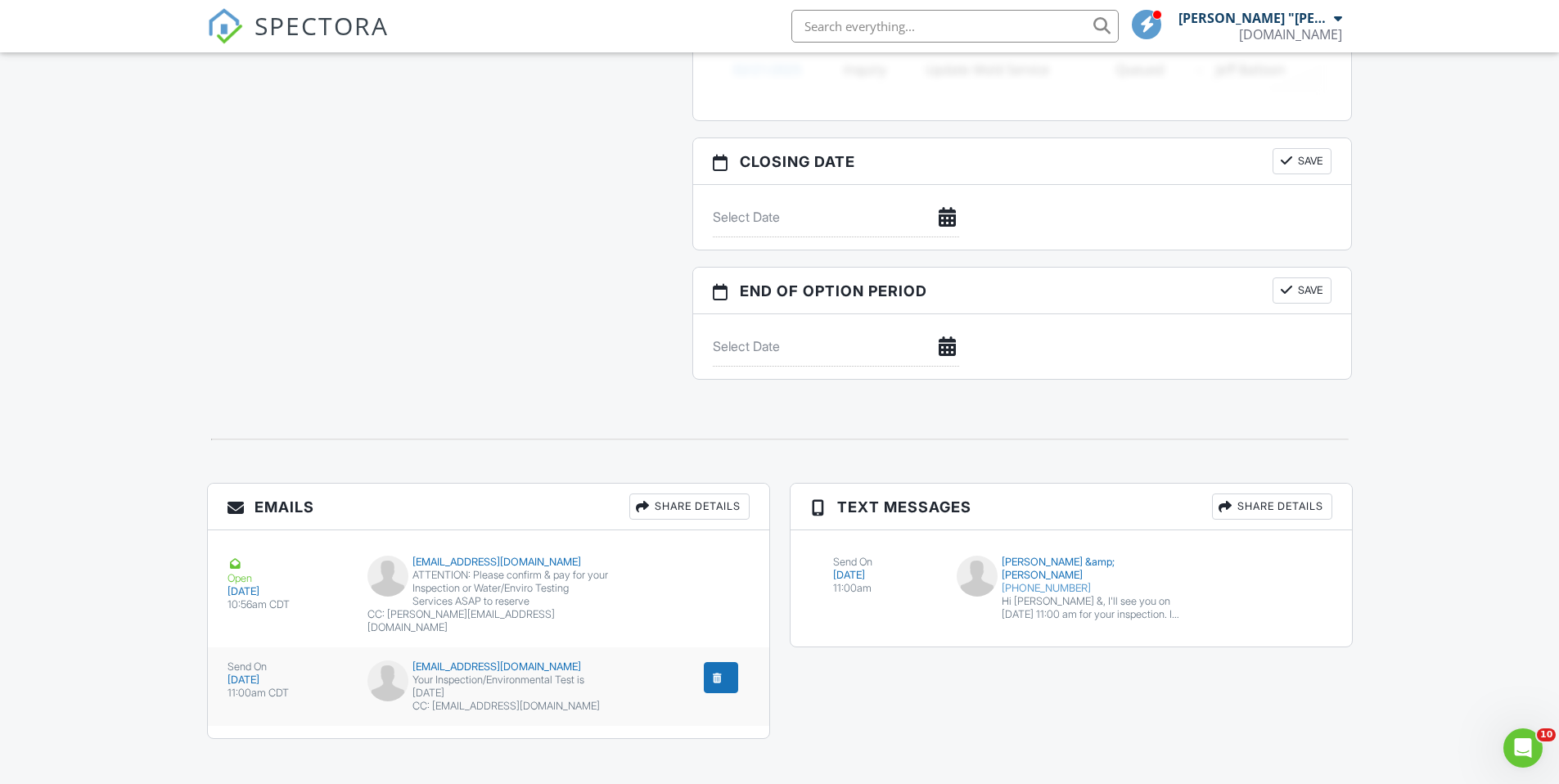
click at [476, 673] on div "Your Inspection/Environmental Test is [DATE]" at bounding box center [488, 686] width 241 height 26
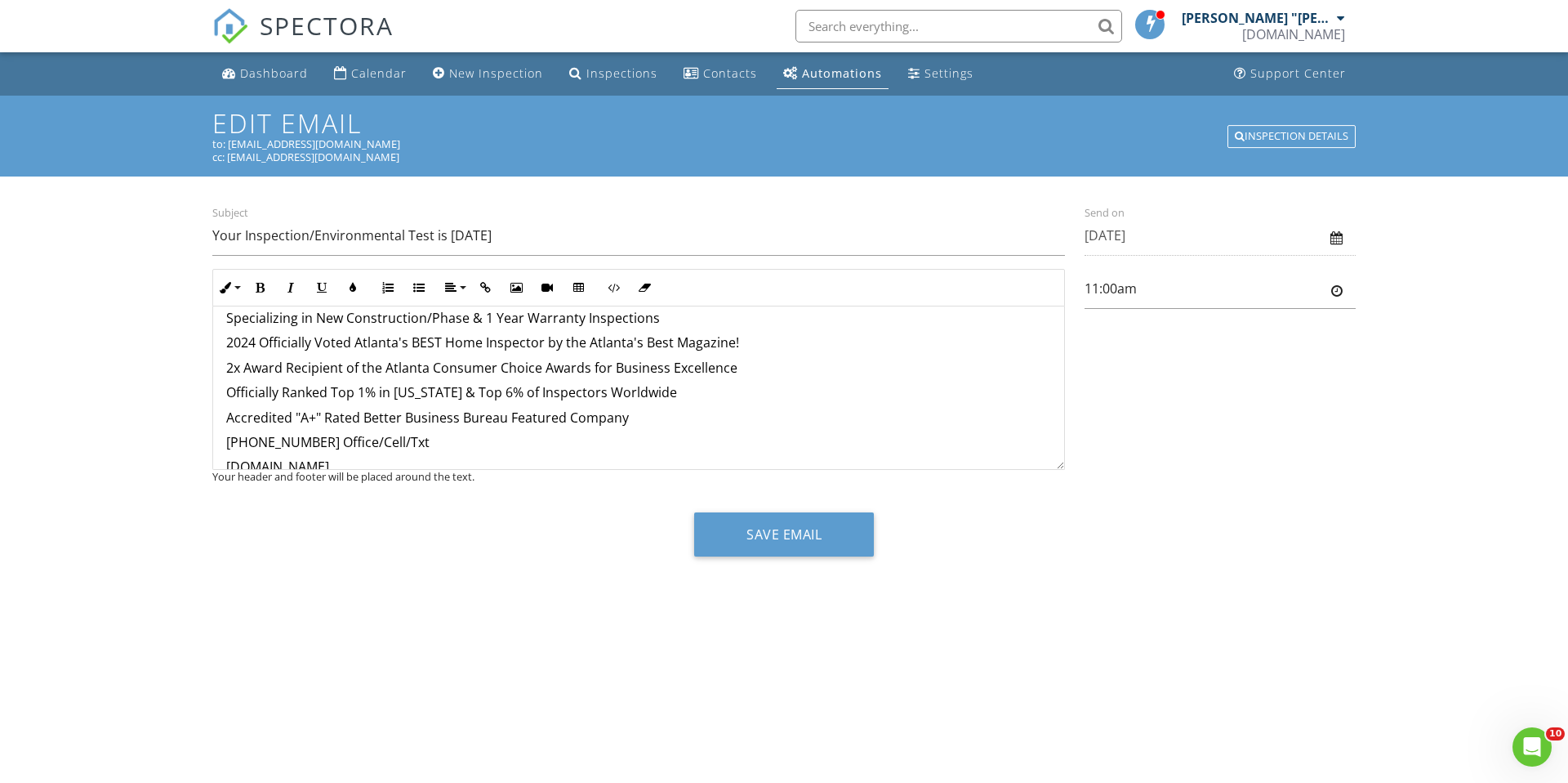
scroll to position [585, 0]
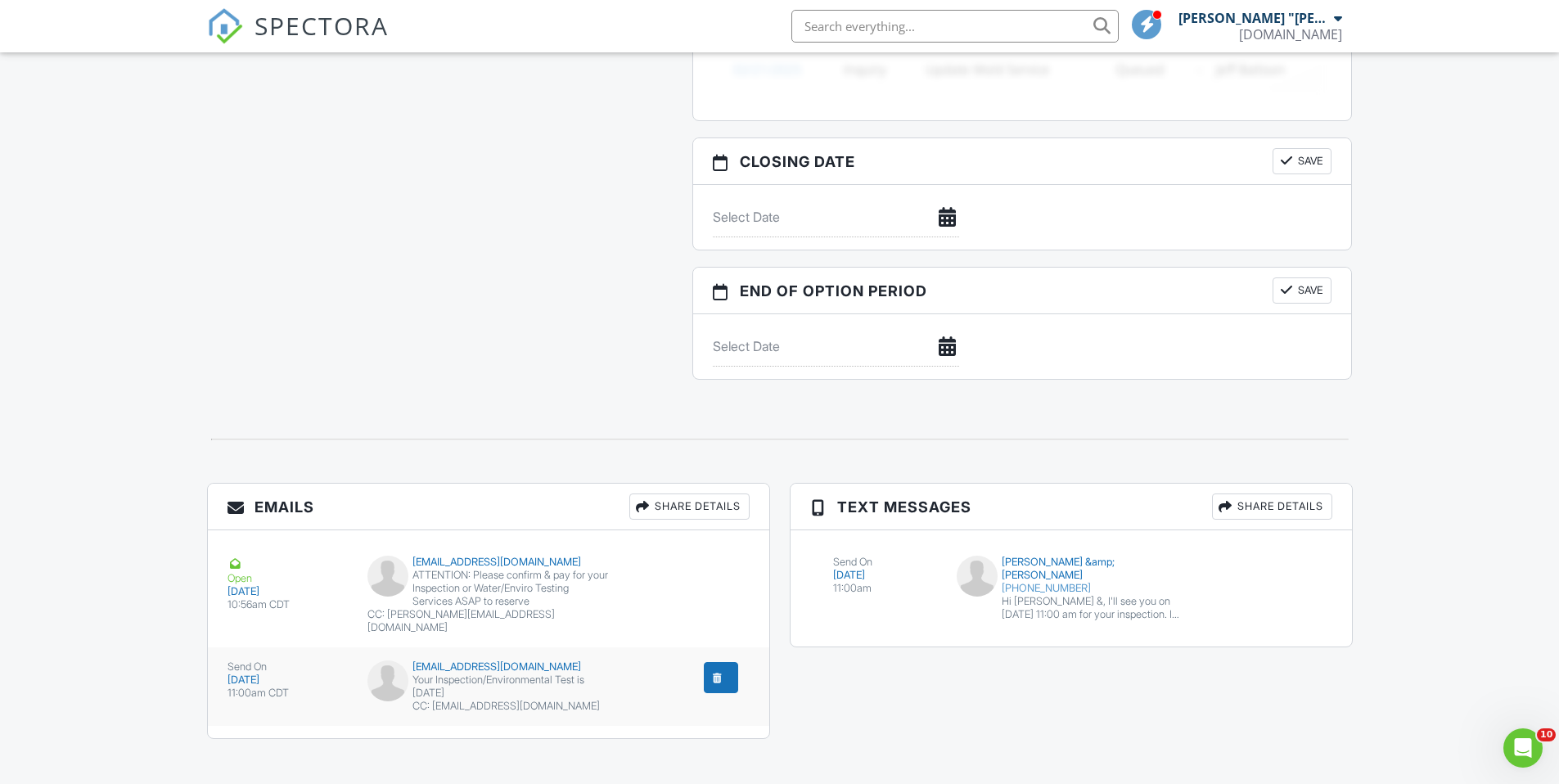
click at [515, 673] on div "Your Inspection/Environmental Test is [DATE]" at bounding box center [488, 686] width 241 height 26
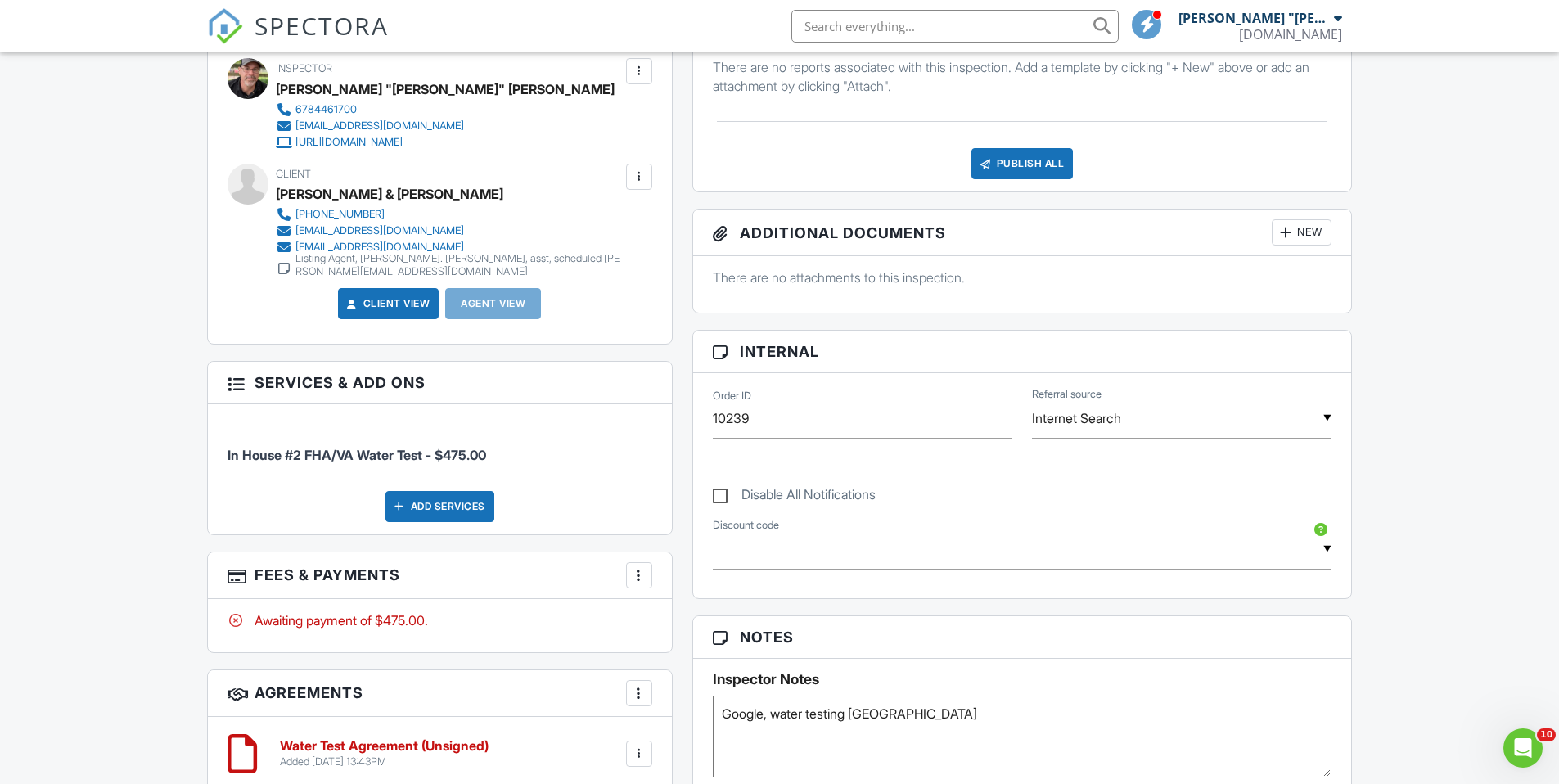
scroll to position [378, 0]
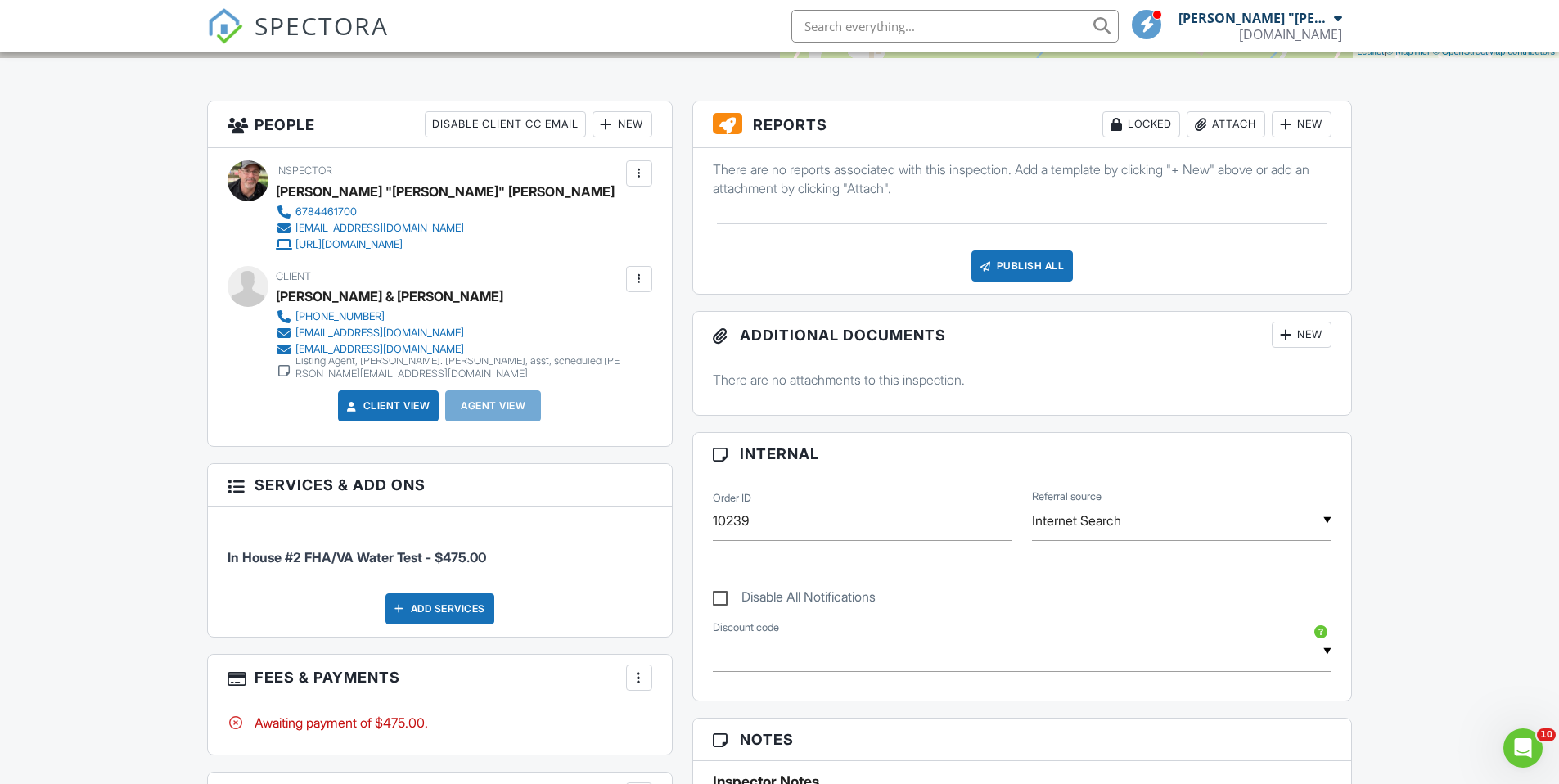
click at [637, 282] on div at bounding box center [639, 279] width 16 height 16
click at [234, 390] on div "Client View Agent View" at bounding box center [439, 411] width 444 height 44
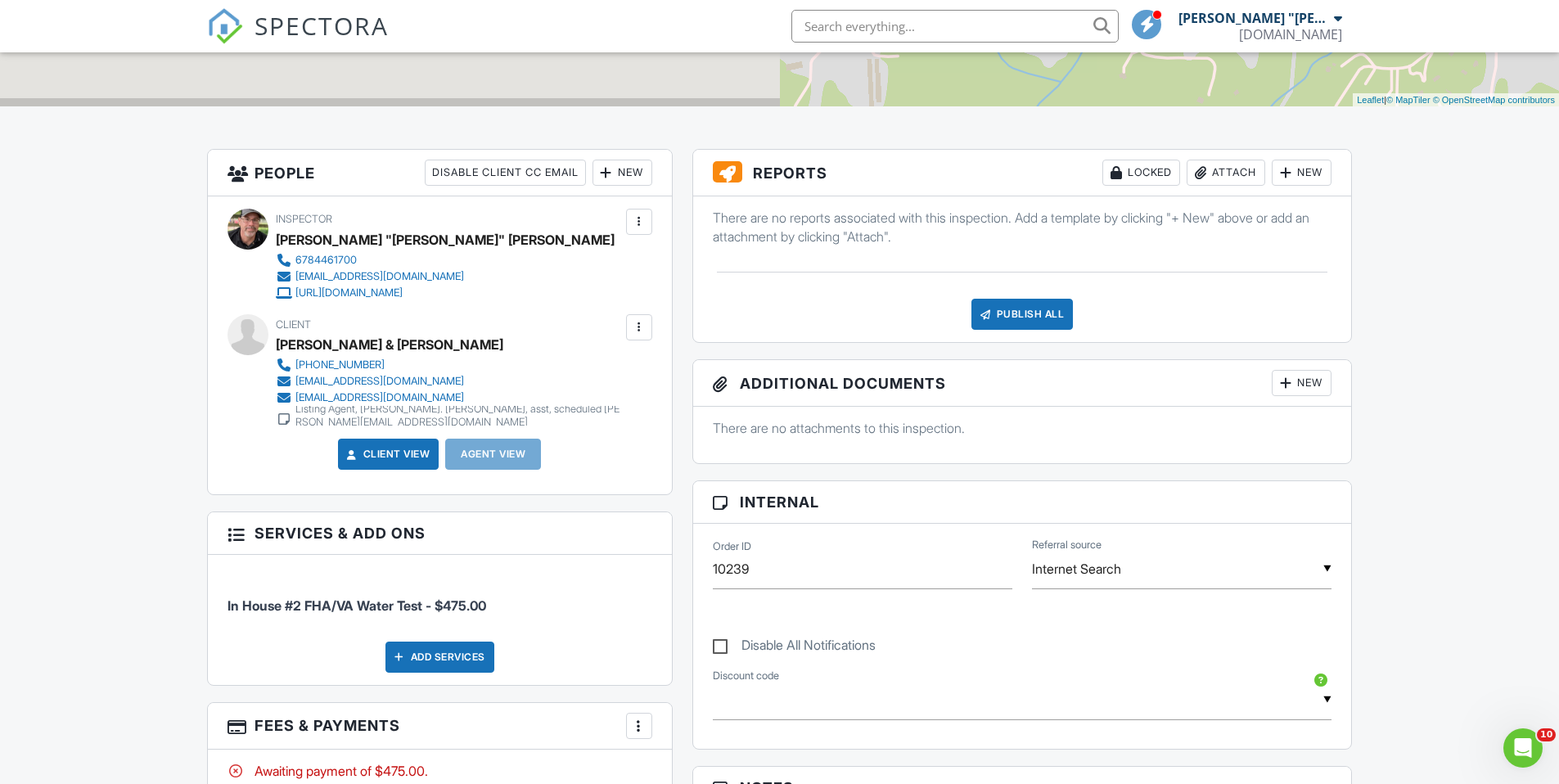
click at [637, 327] on div at bounding box center [639, 328] width 16 height 16
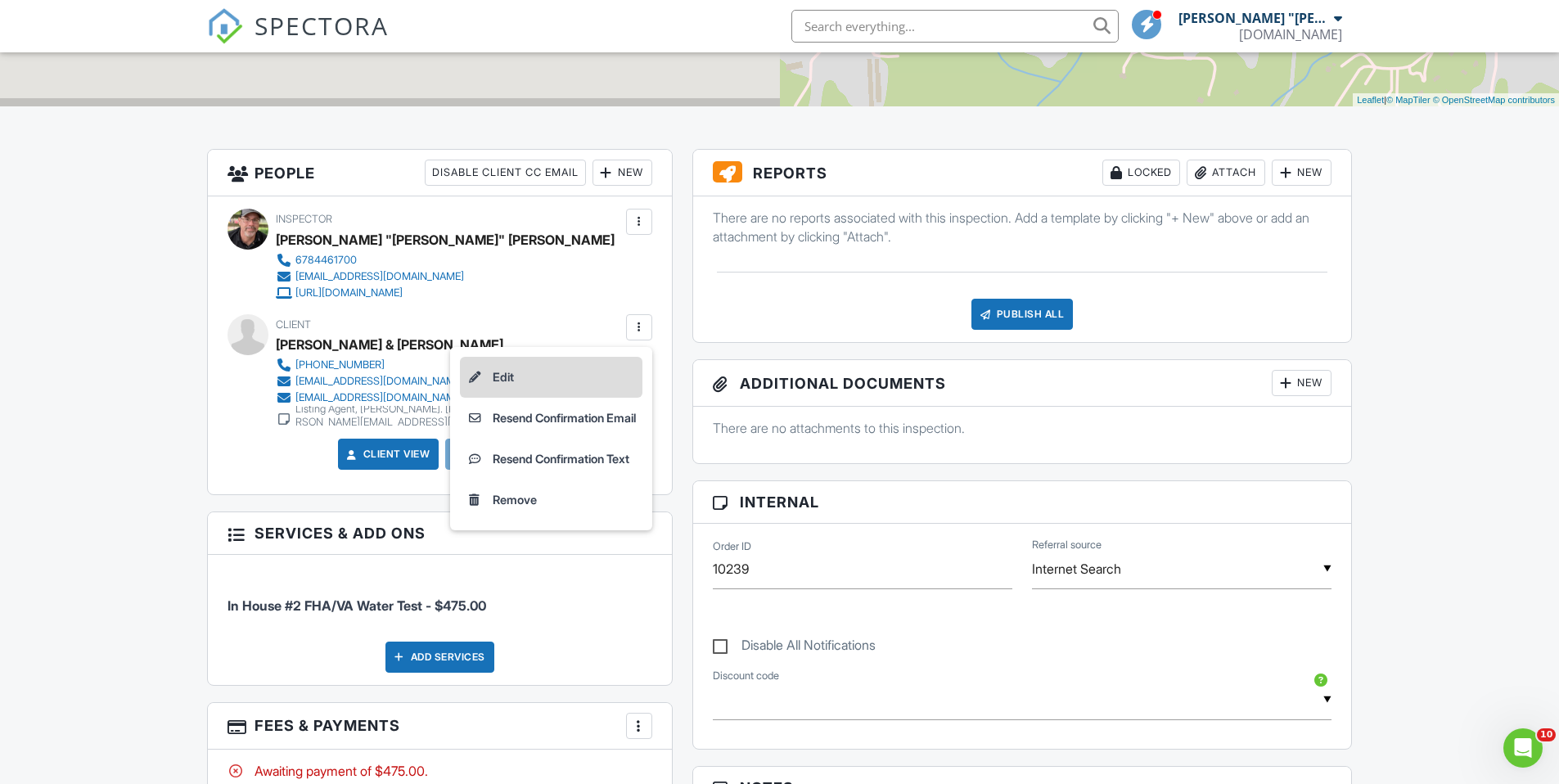
click at [563, 373] on li "Edit" at bounding box center [551, 377] width 182 height 41
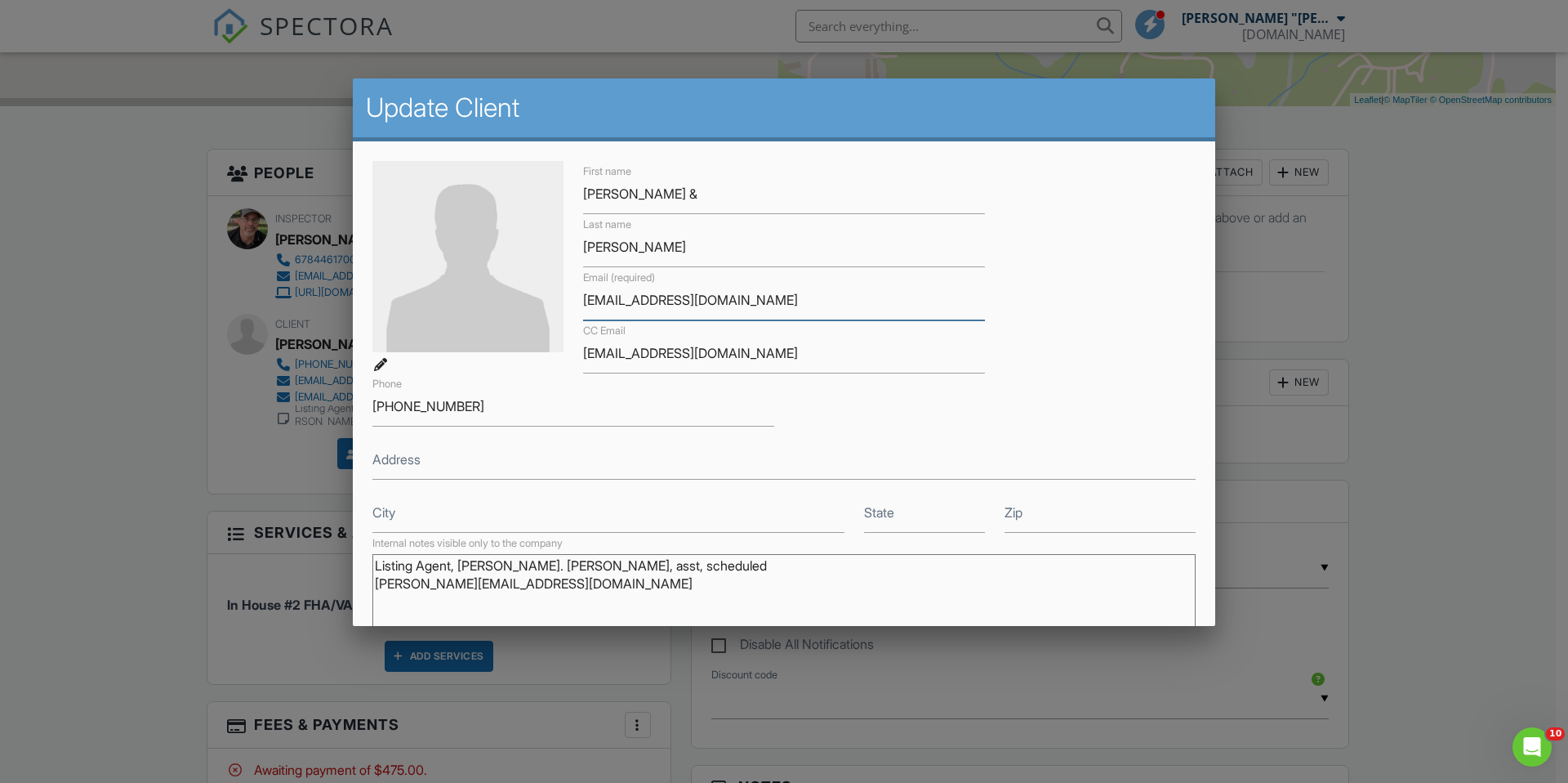
click at [737, 304] on input "jparamo08@yahoo.com" at bounding box center [784, 300] width 402 height 40
drag, startPoint x: 738, startPoint y: 301, endPoint x: 646, endPoint y: 306, distance: 92.1
click at [646, 306] on input "jparamo08@yahoo.com" at bounding box center [784, 300] width 402 height 40
click at [646, 303] on input "jparamo08mechanicalllc.com" at bounding box center [784, 300] width 402 height 40
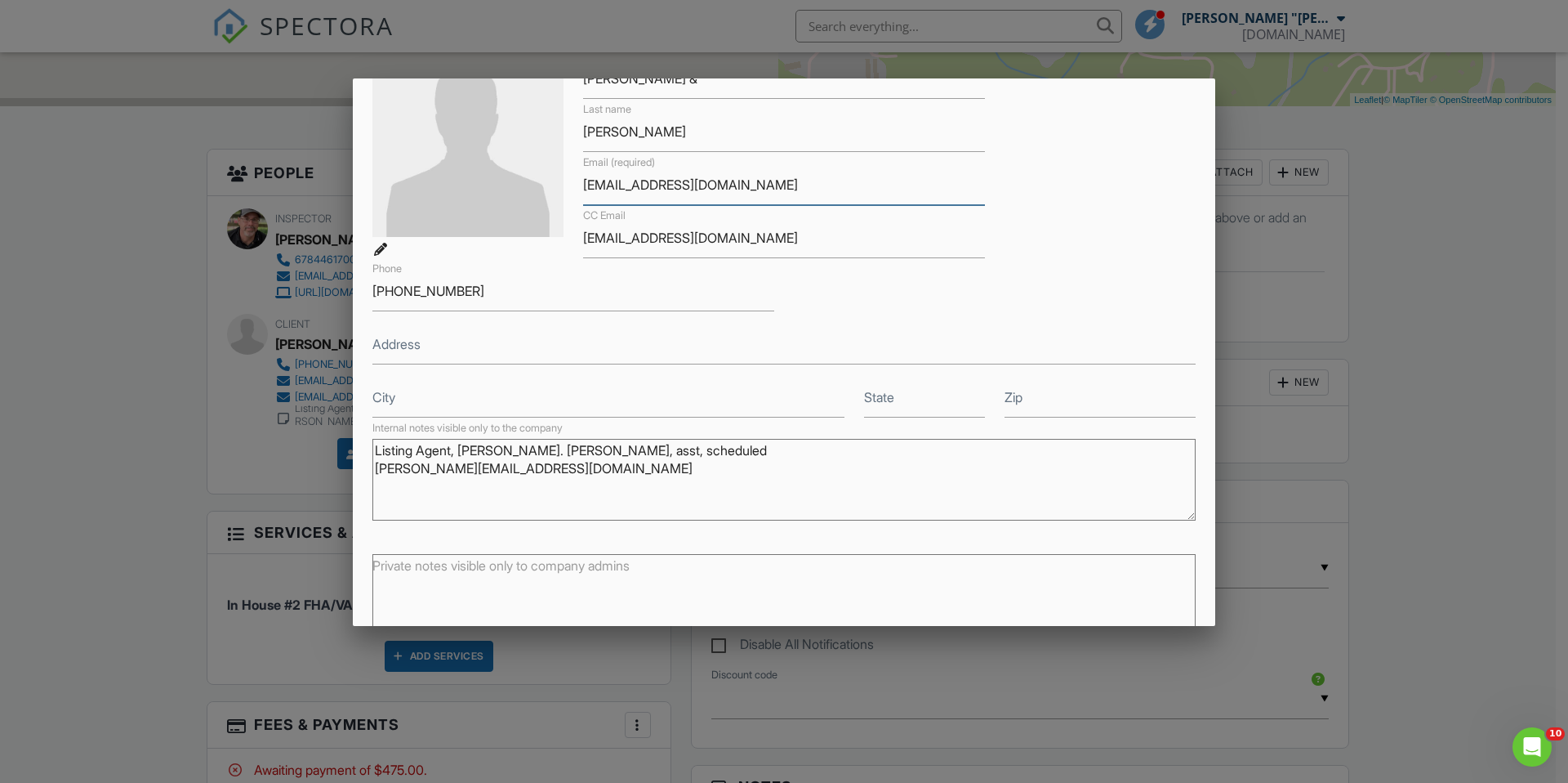
scroll to position [199, 0]
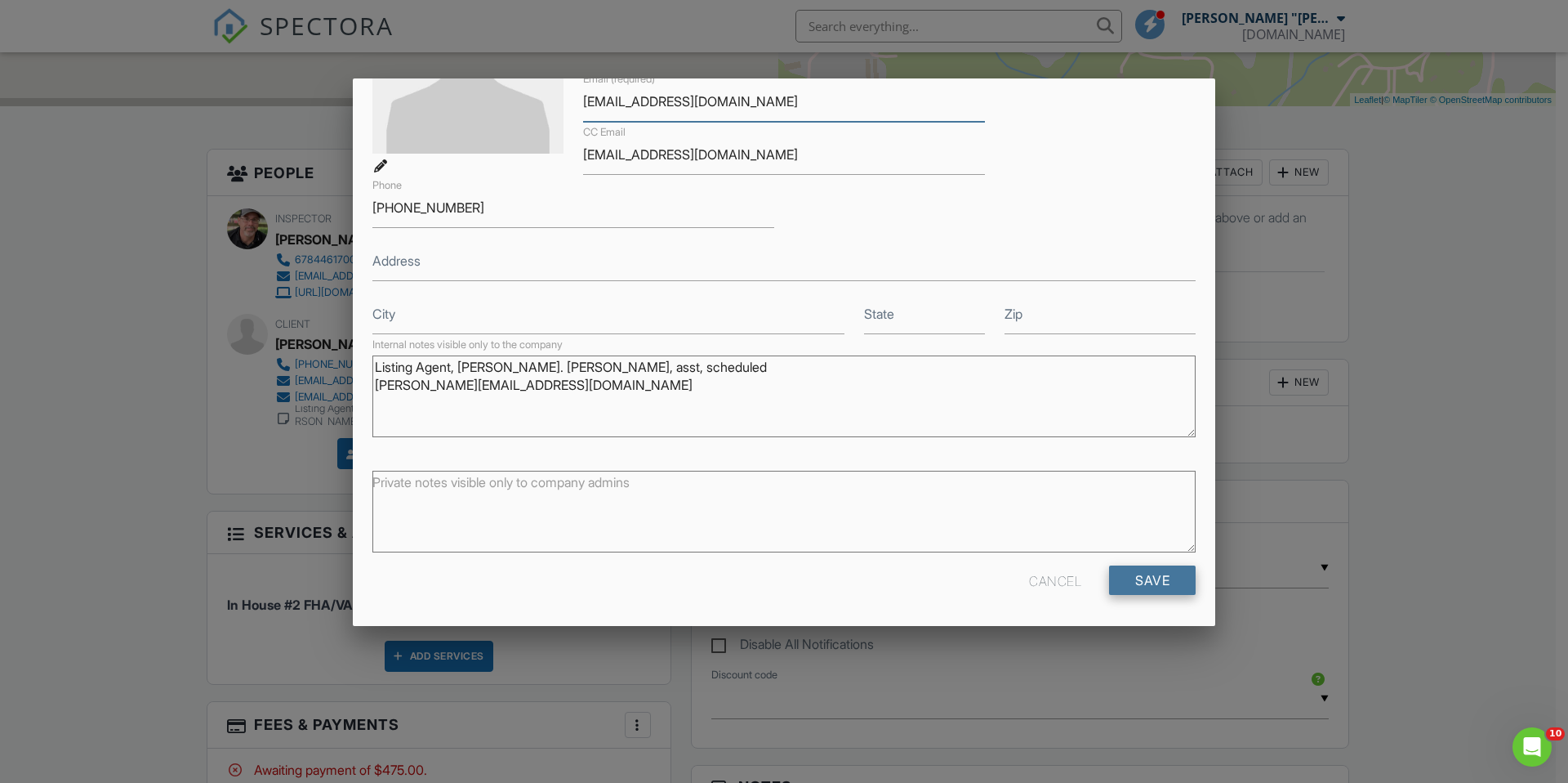
type input "[EMAIL_ADDRESS][DOMAIN_NAME]"
click at [1125, 580] on input "Save" at bounding box center [1152, 580] width 87 height 30
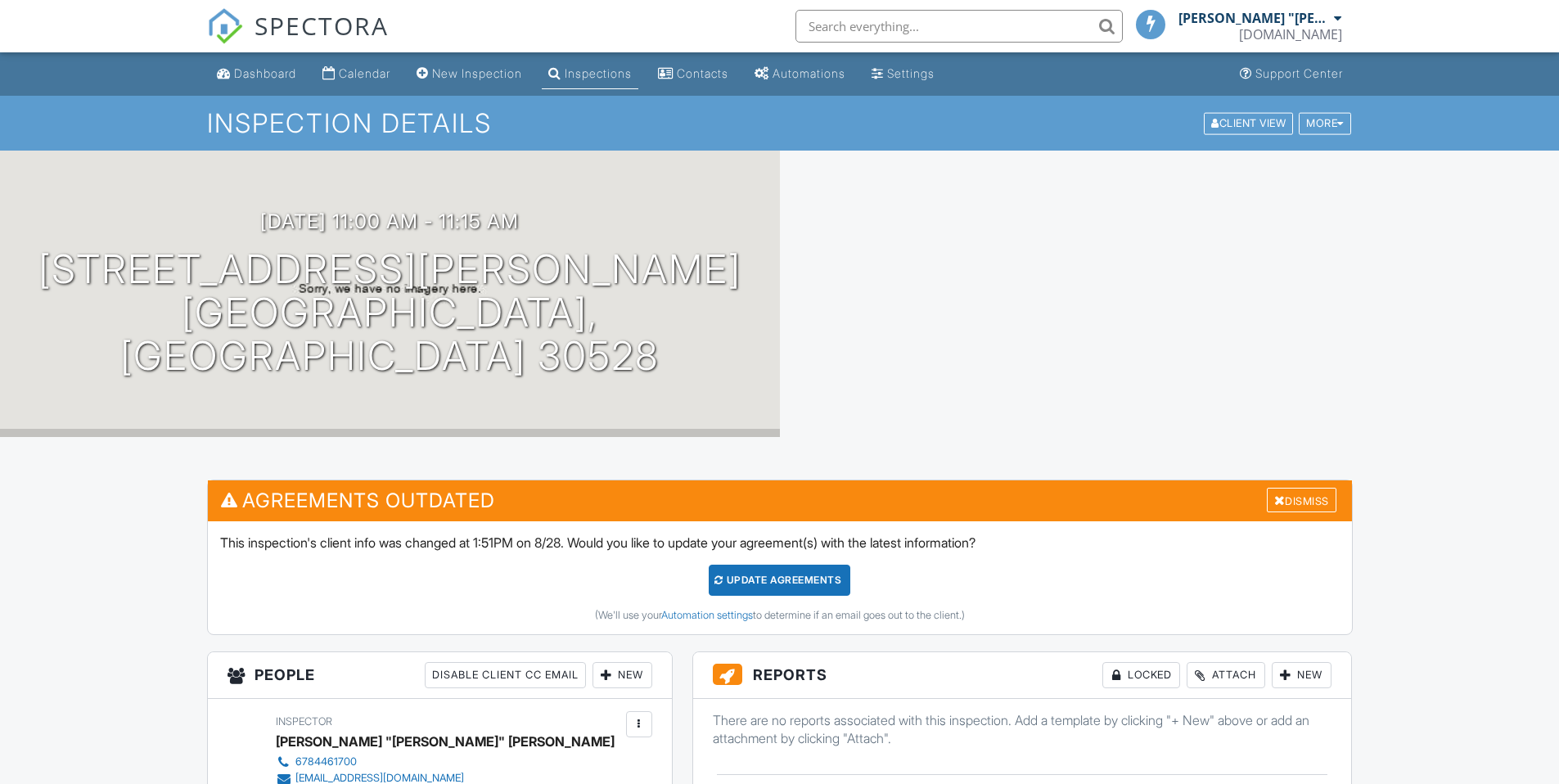
click at [807, 608] on div "(We'll use your Automation settings to determine if an email goes out to the cl…" at bounding box center [780, 615] width 1120 height 13
click at [783, 565] on div "Update Agreements" at bounding box center [780, 580] width 141 height 31
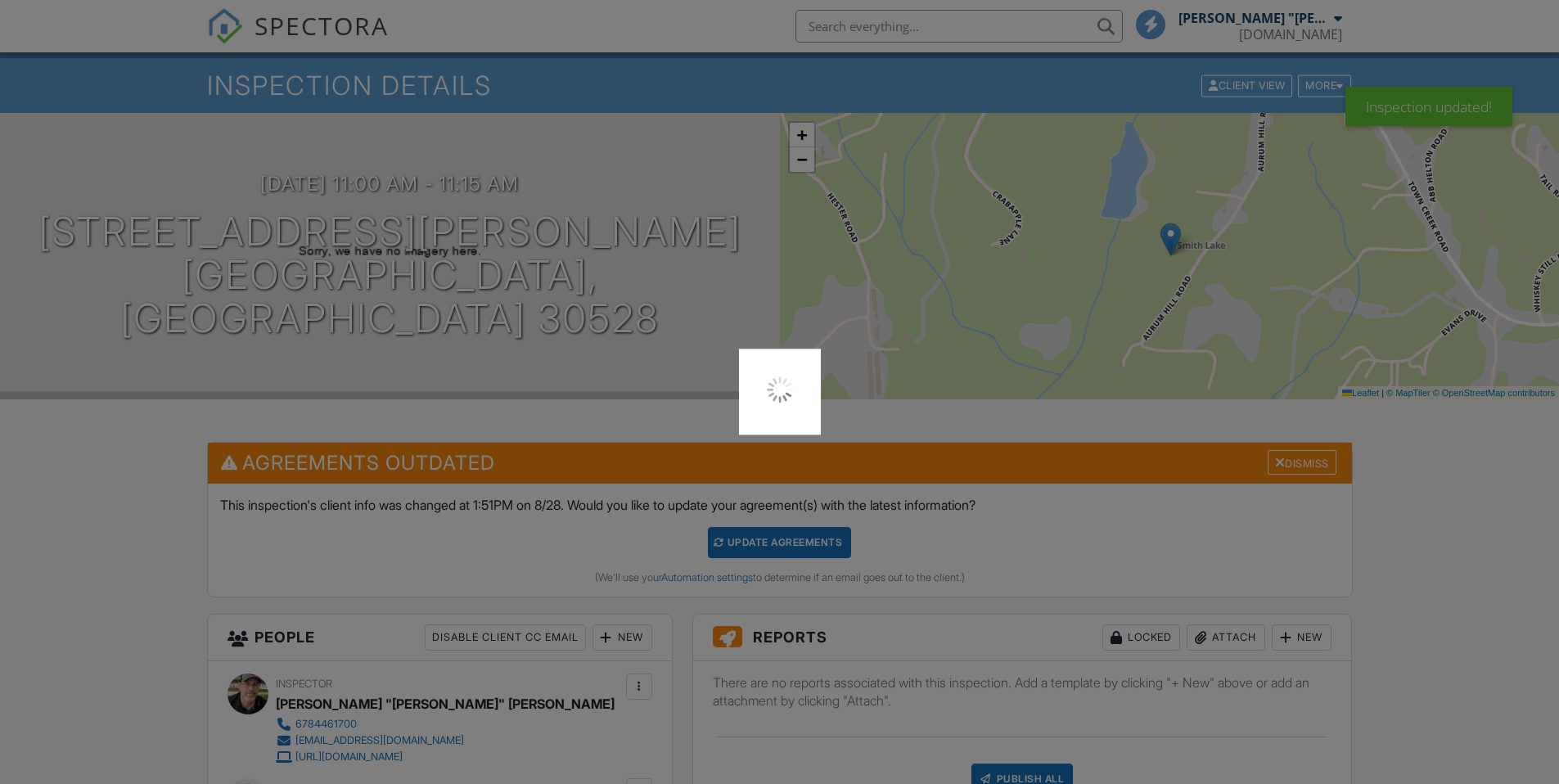
scroll to position [38, 0]
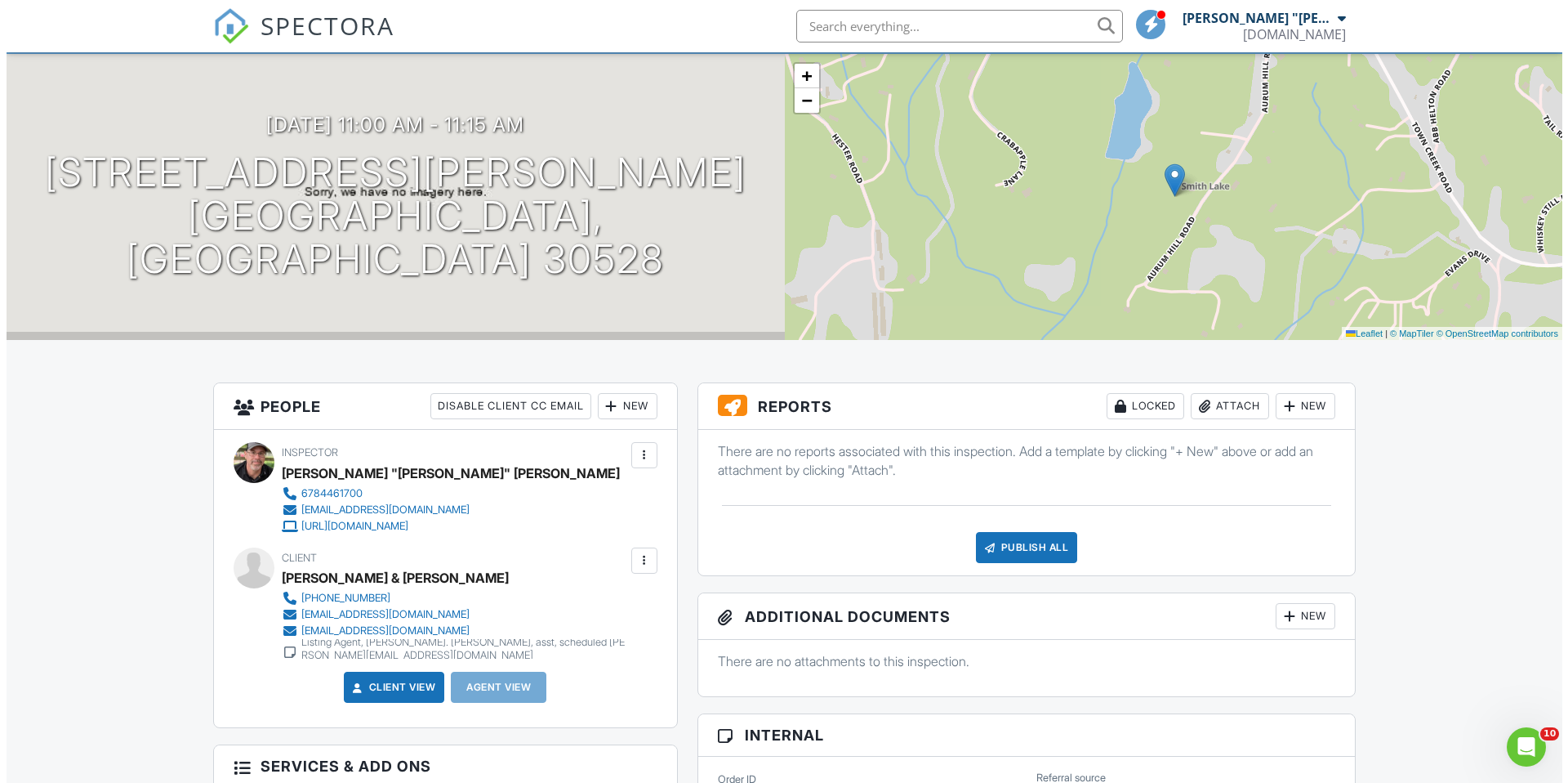
scroll to position [294, 0]
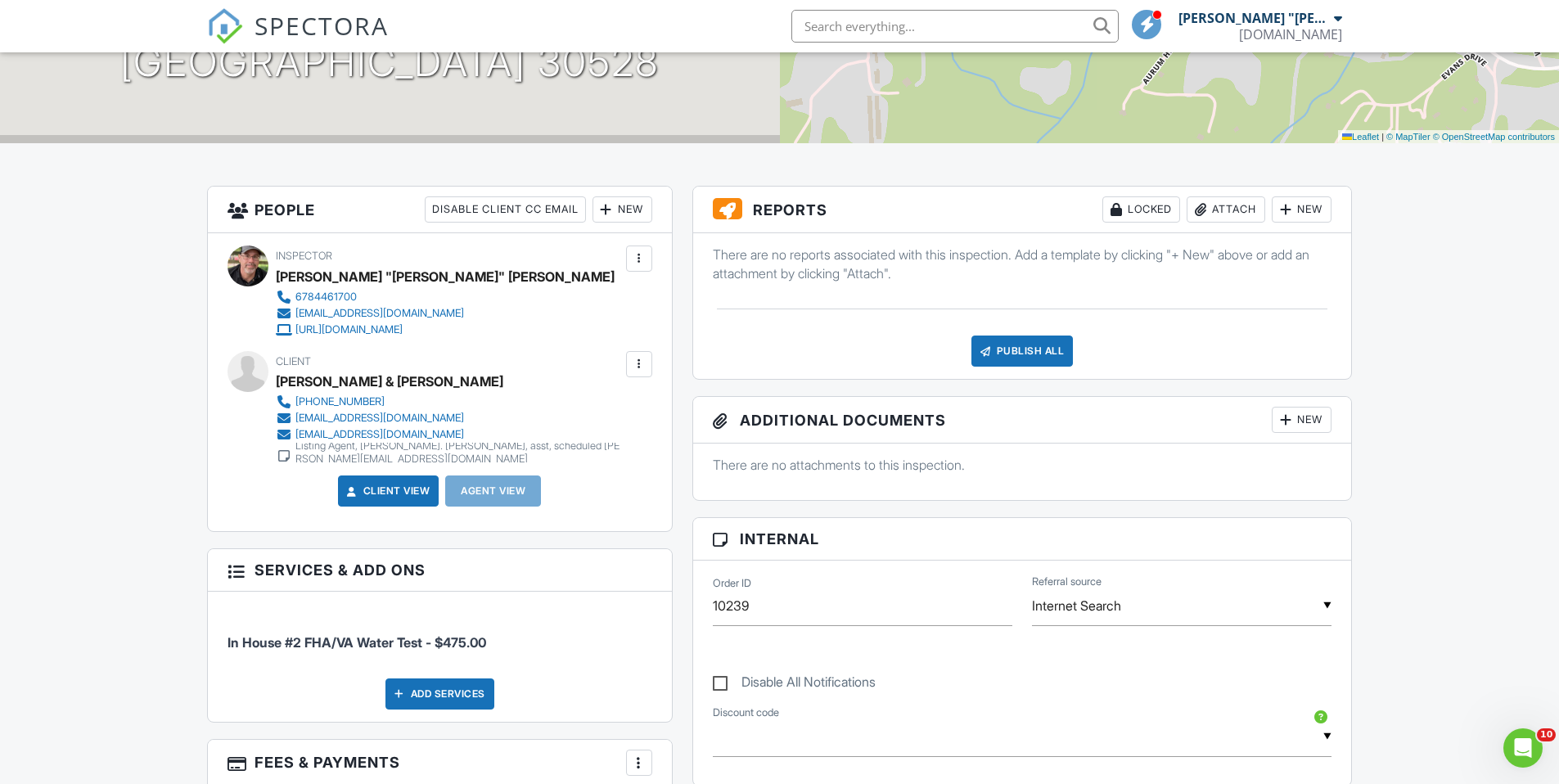
click at [638, 364] on div at bounding box center [639, 364] width 16 height 16
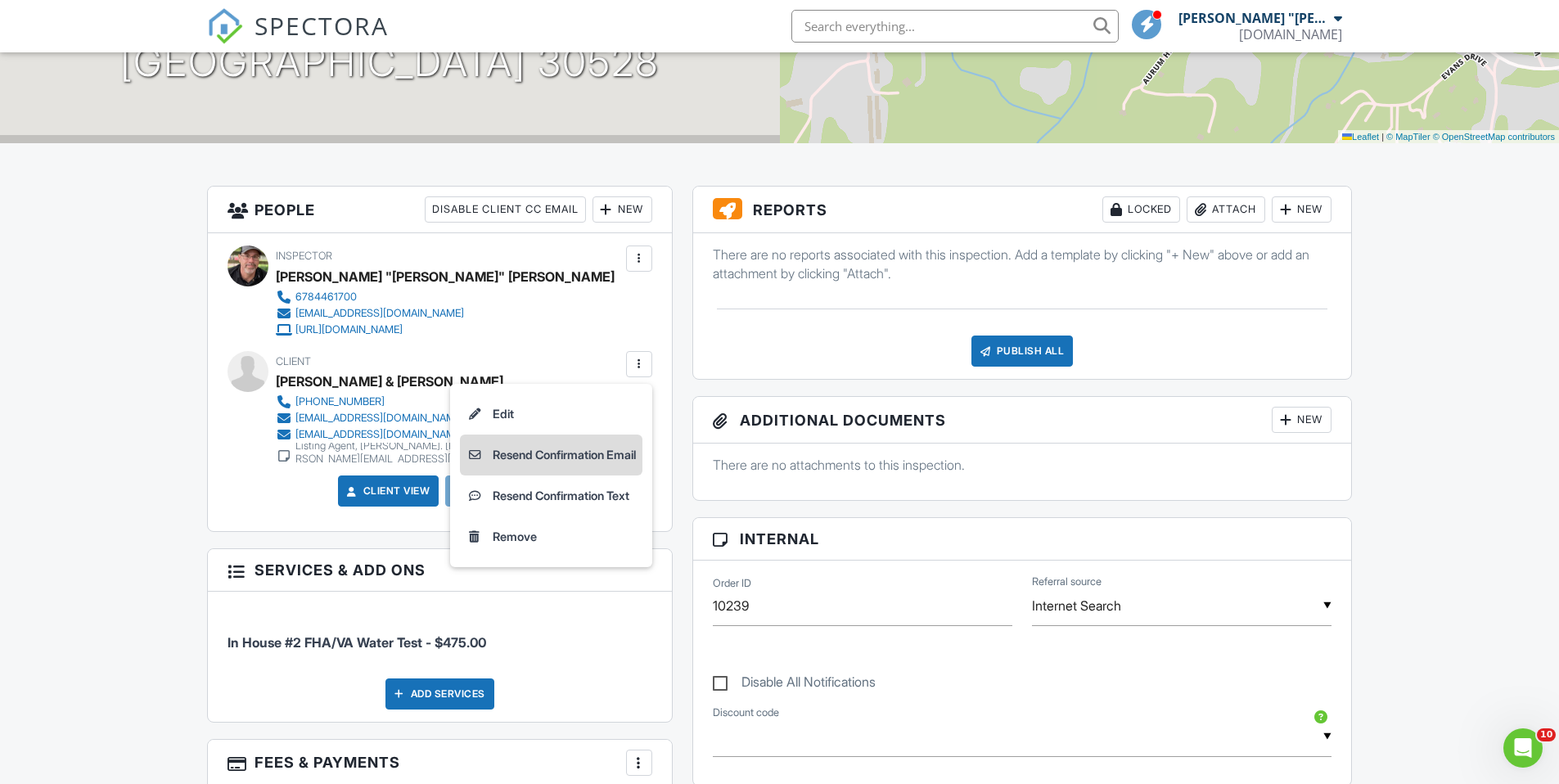
click at [576, 453] on li "Resend Confirmation Email" at bounding box center [551, 455] width 182 height 41
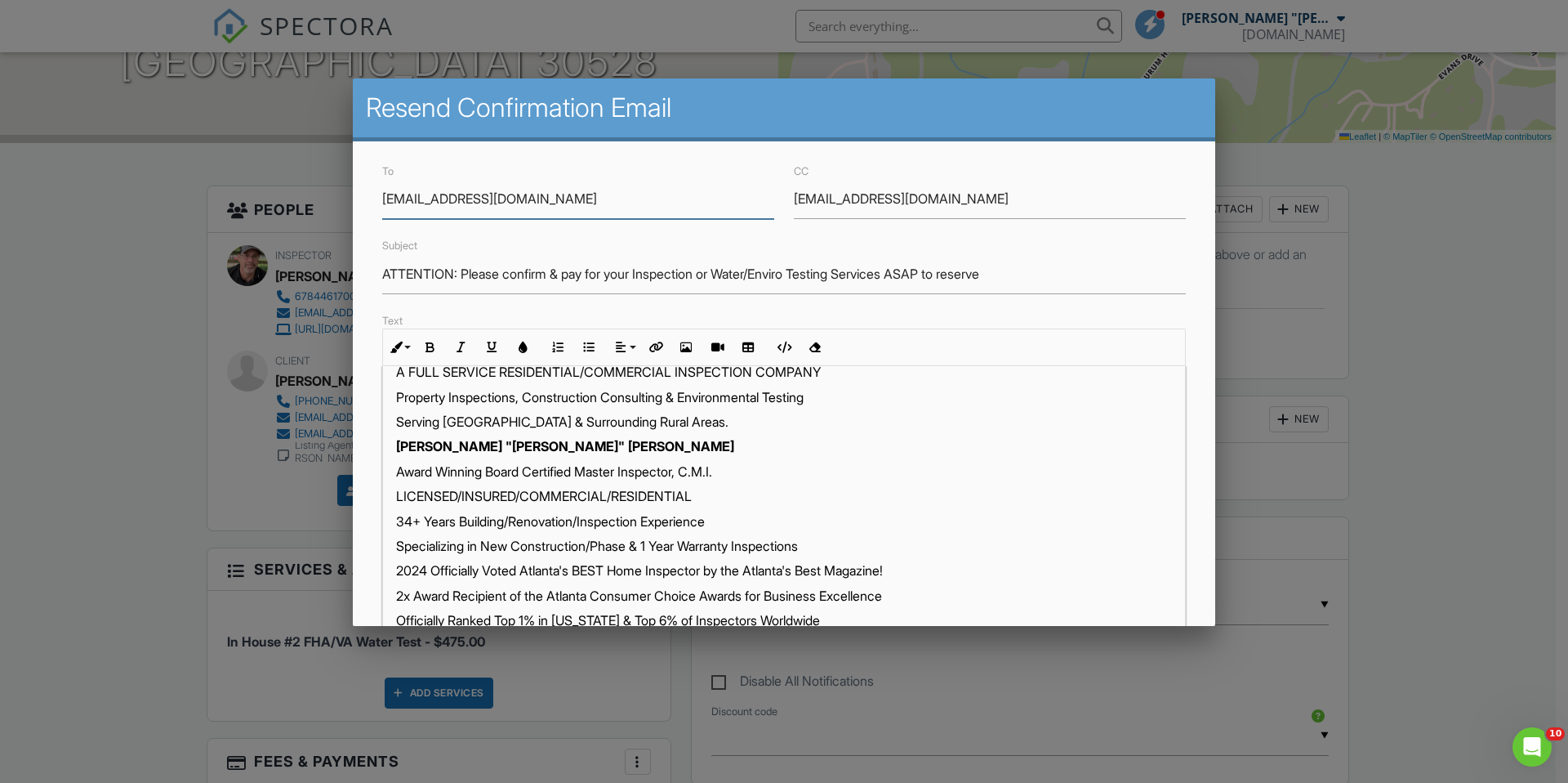
scroll to position [255, 0]
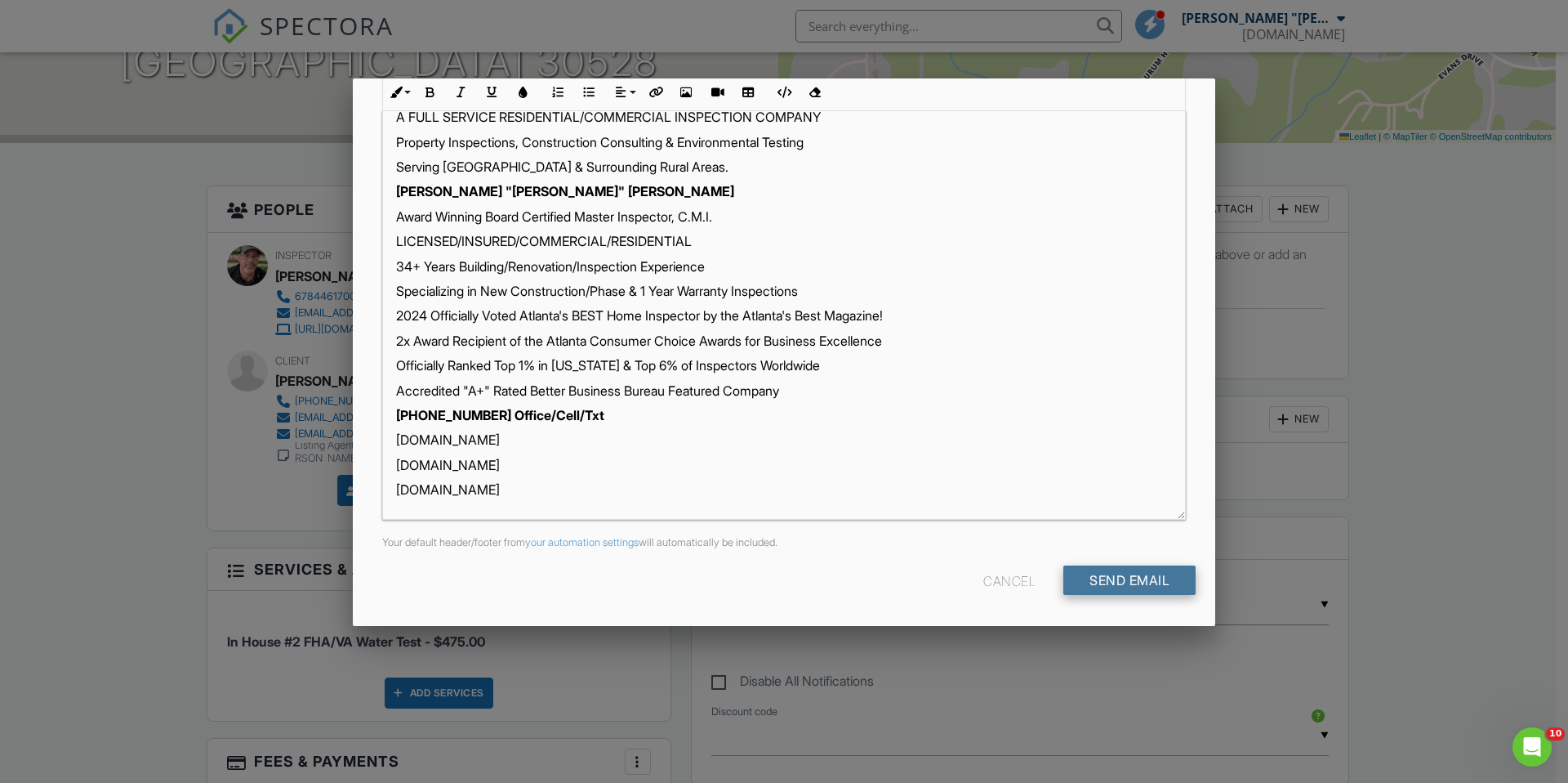
click at [1079, 575] on input "Send Email" at bounding box center [1129, 580] width 132 height 30
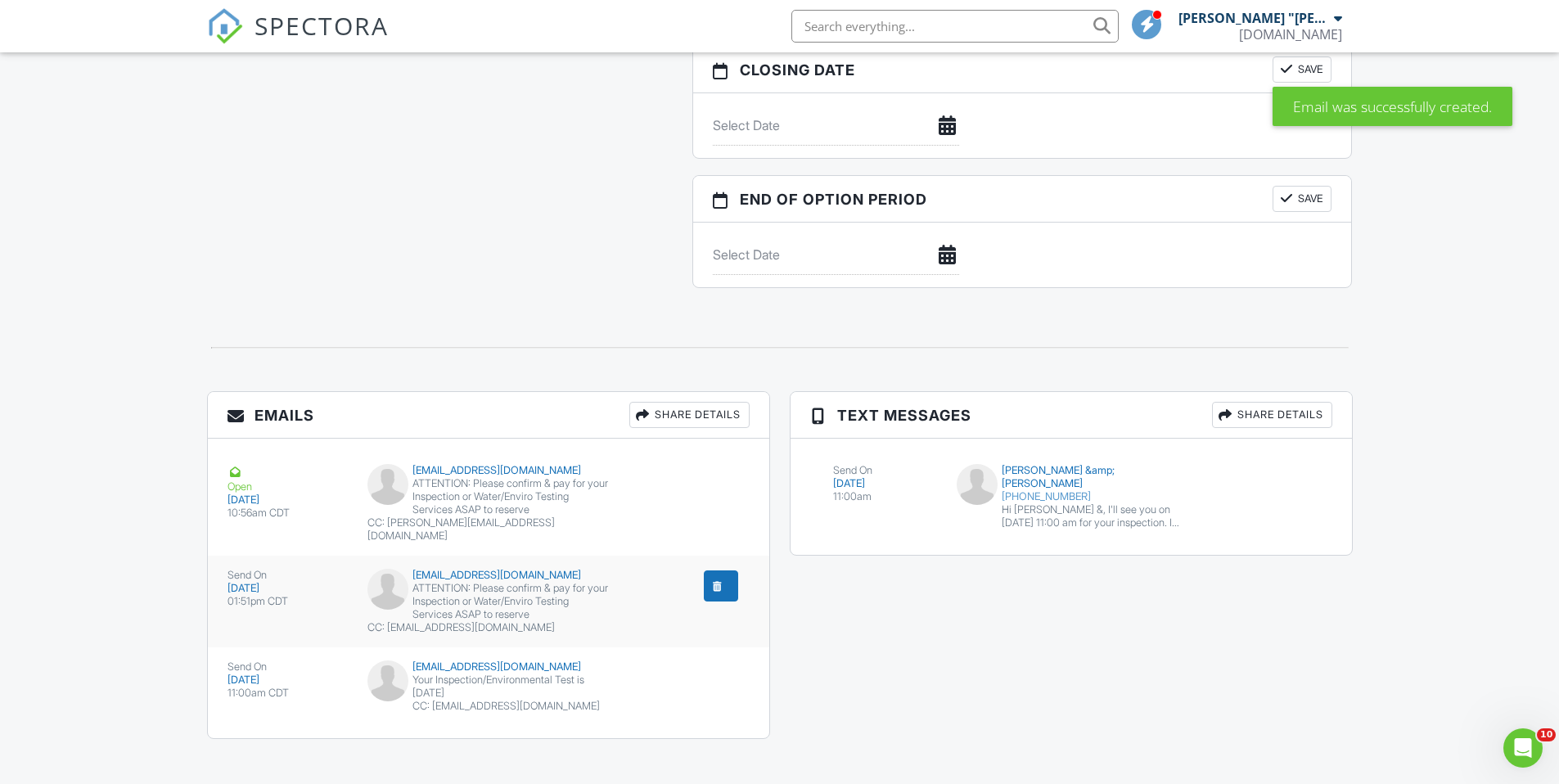
click at [499, 589] on div "ATTENTION: Please confirm & pay for your Inspection or Water/Enviro Testing Ser…" at bounding box center [488, 602] width 241 height 39
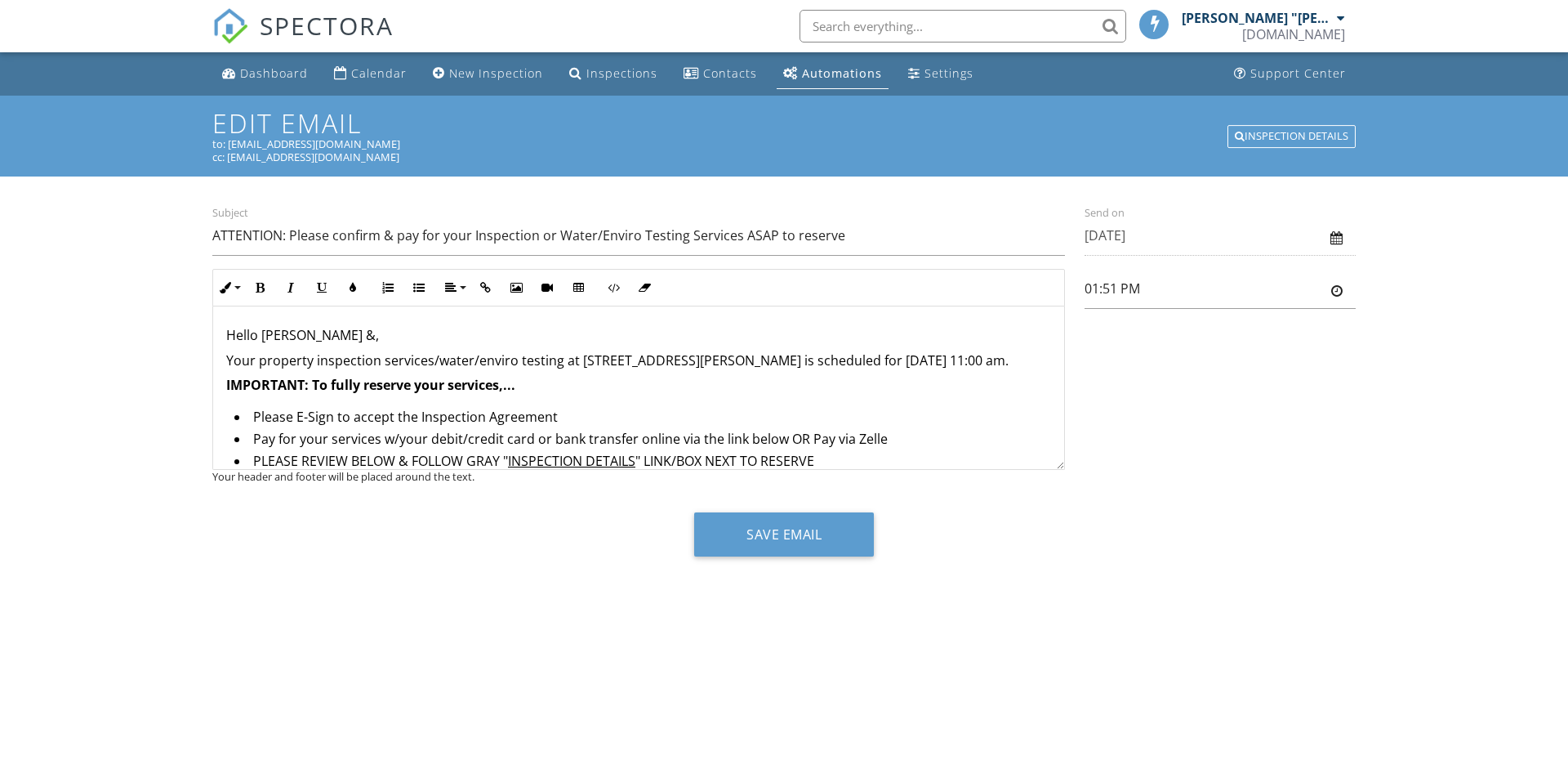
type input "1:51pm"
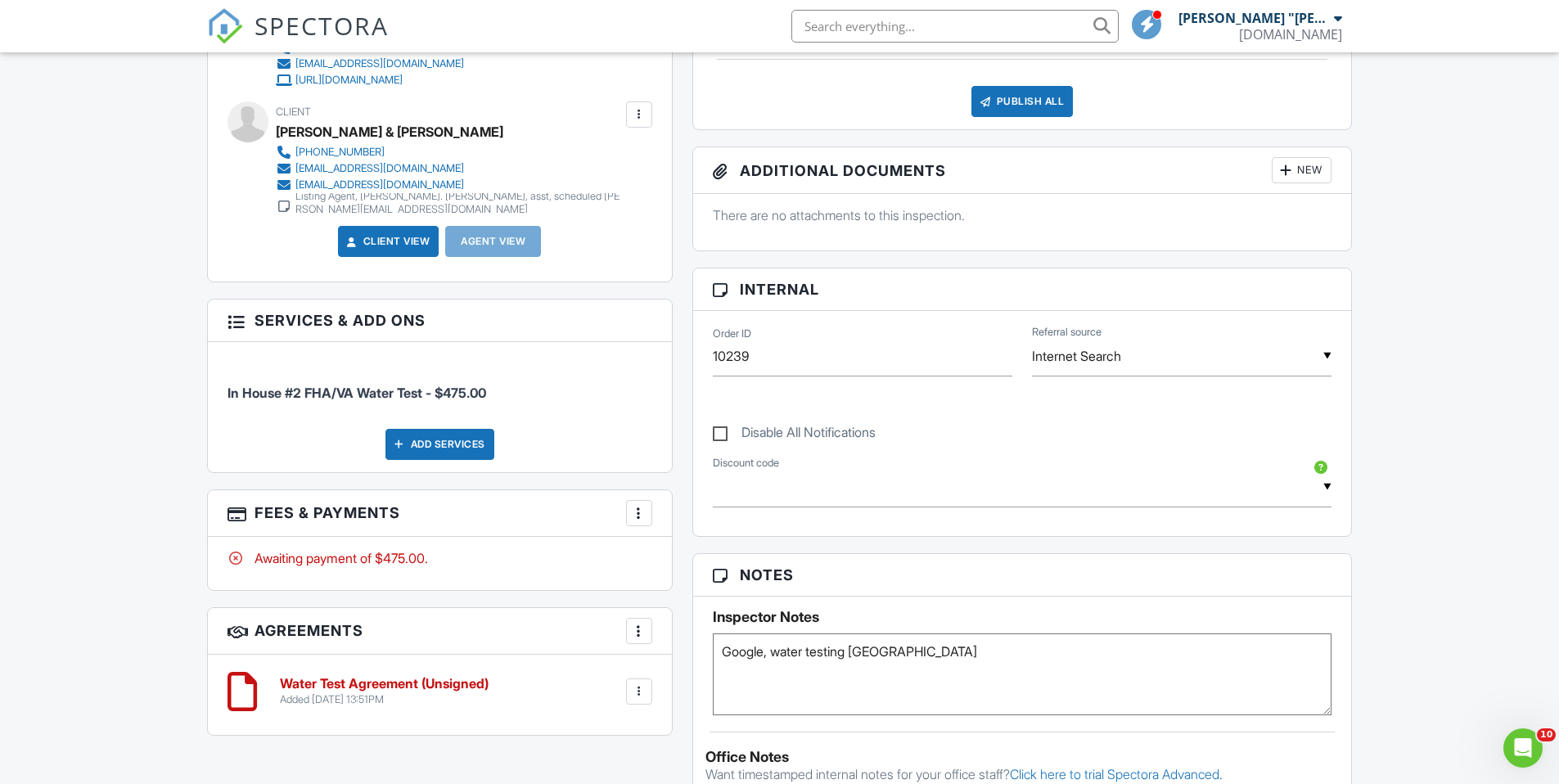
scroll to position [532, 0]
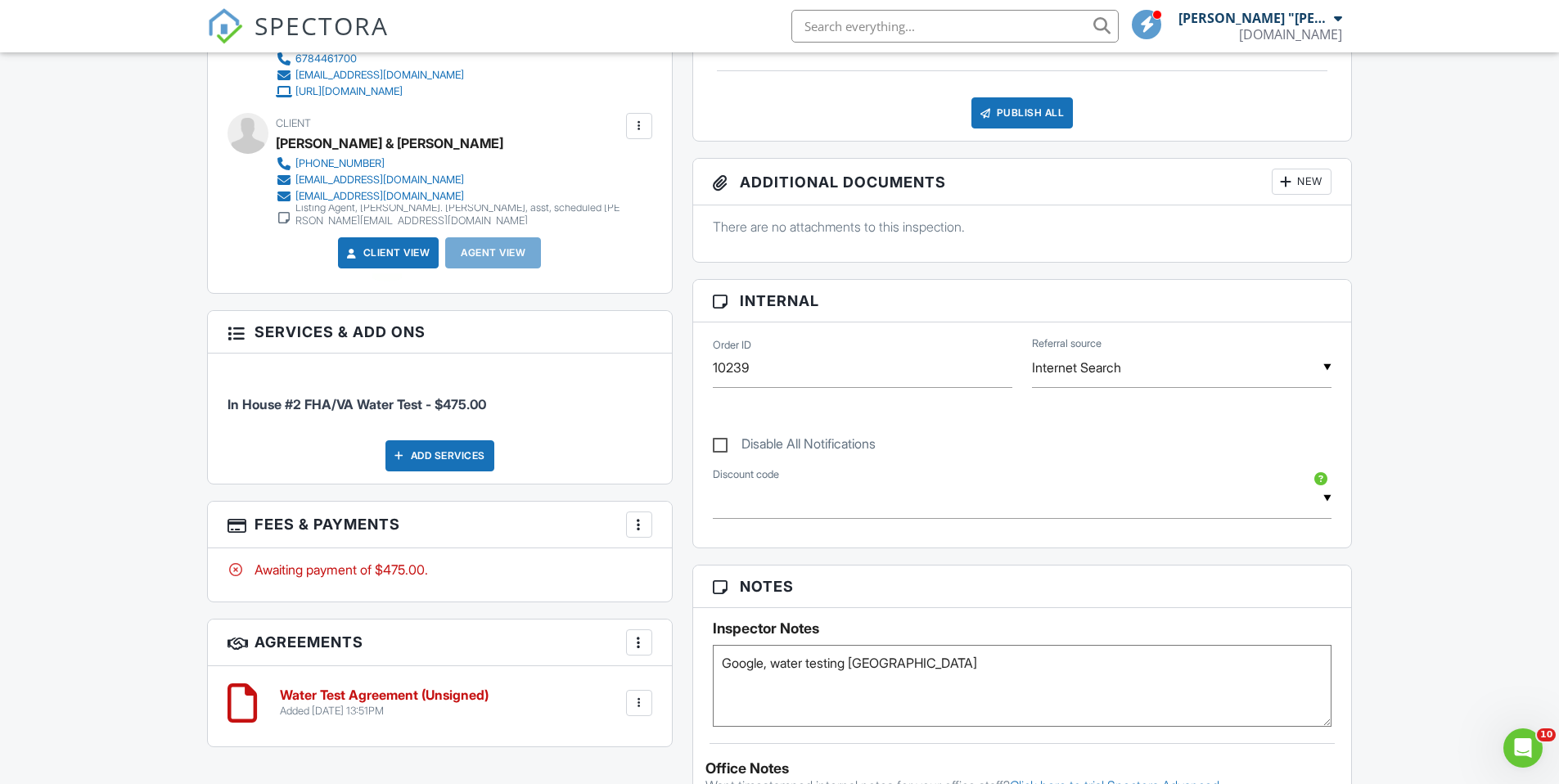
click at [385, 252] on link "Client View" at bounding box center [388, 253] width 87 height 16
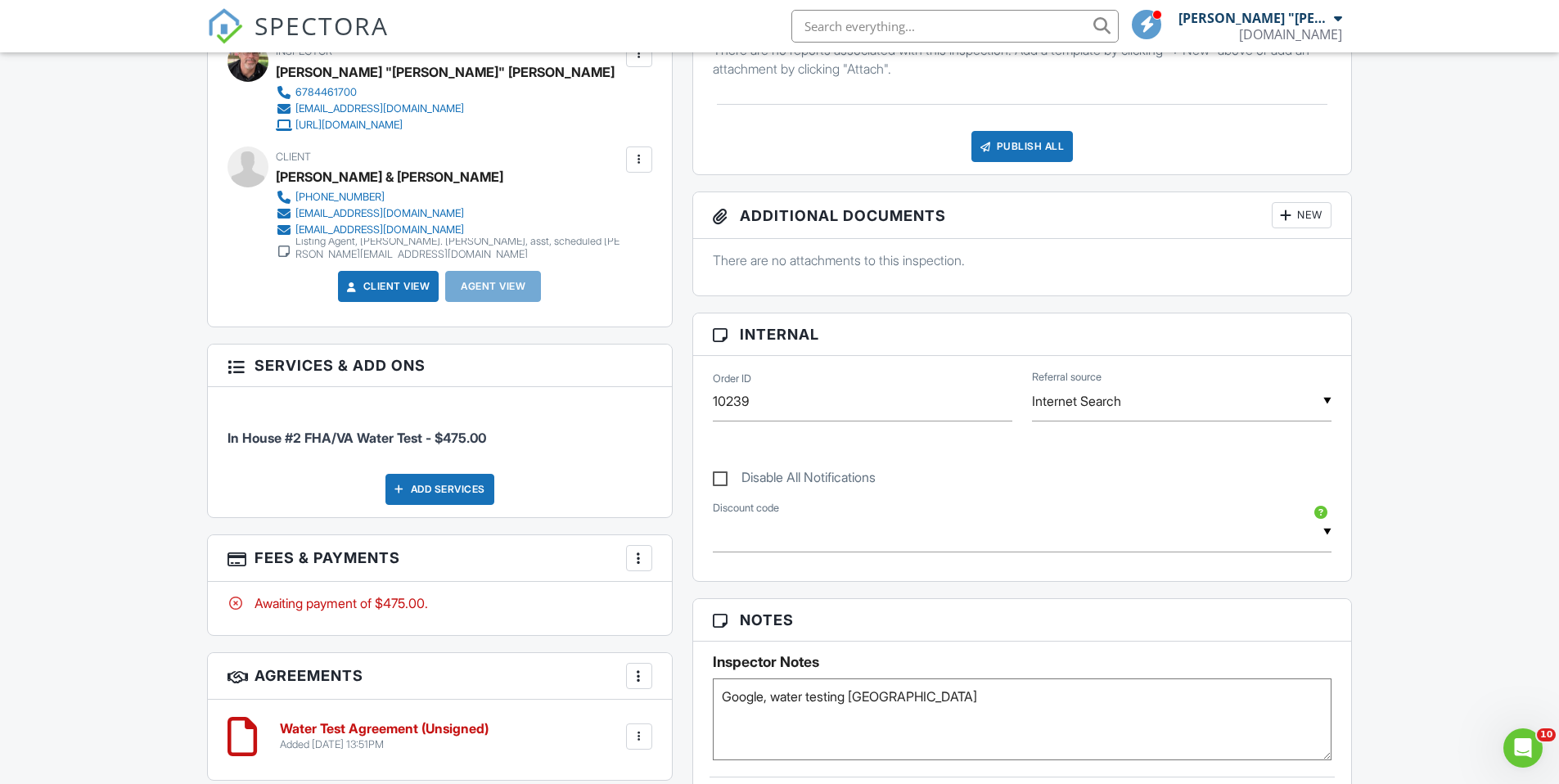
scroll to position [450, 0]
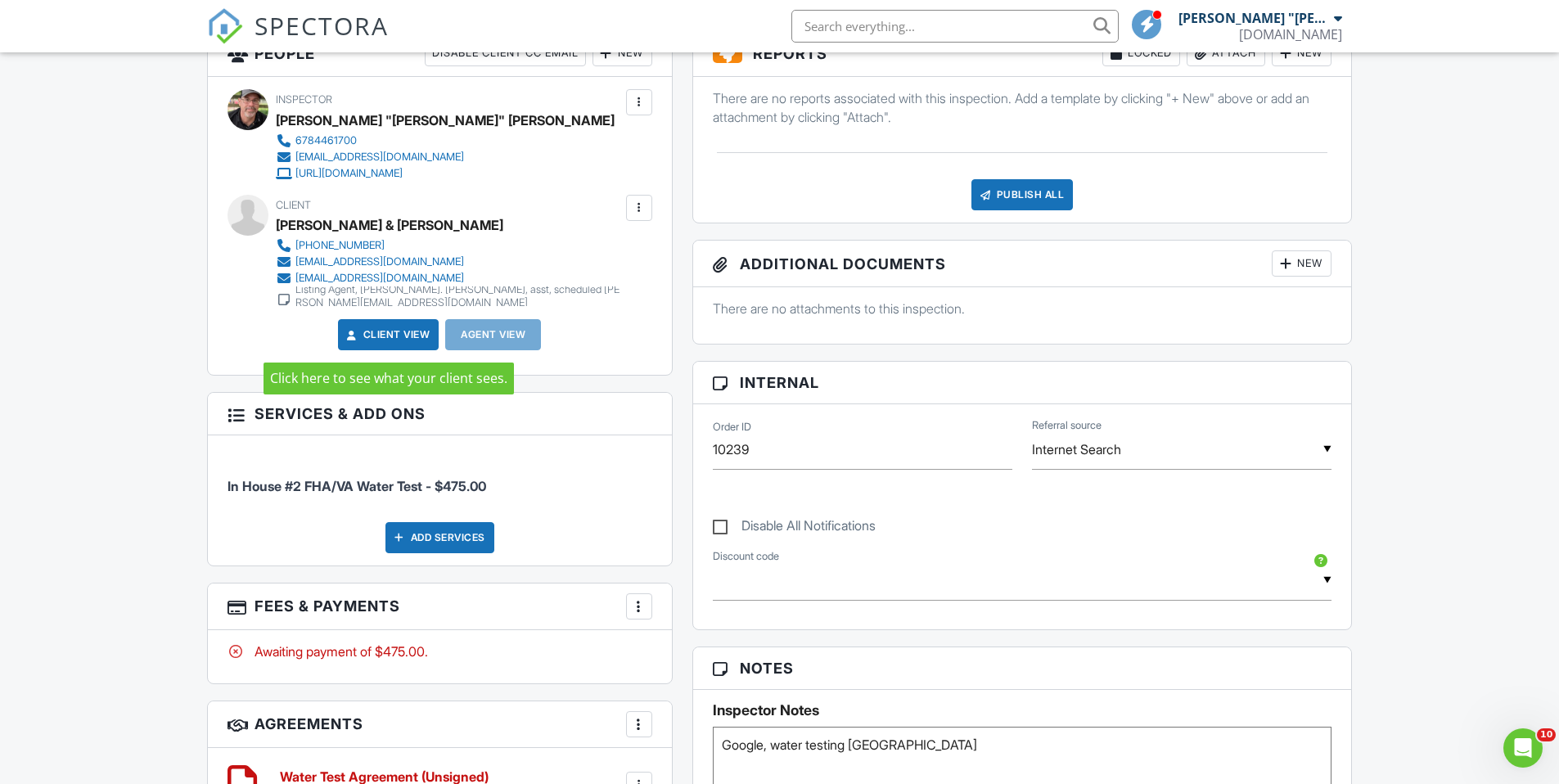
click at [398, 337] on link "Client View" at bounding box center [388, 335] width 87 height 16
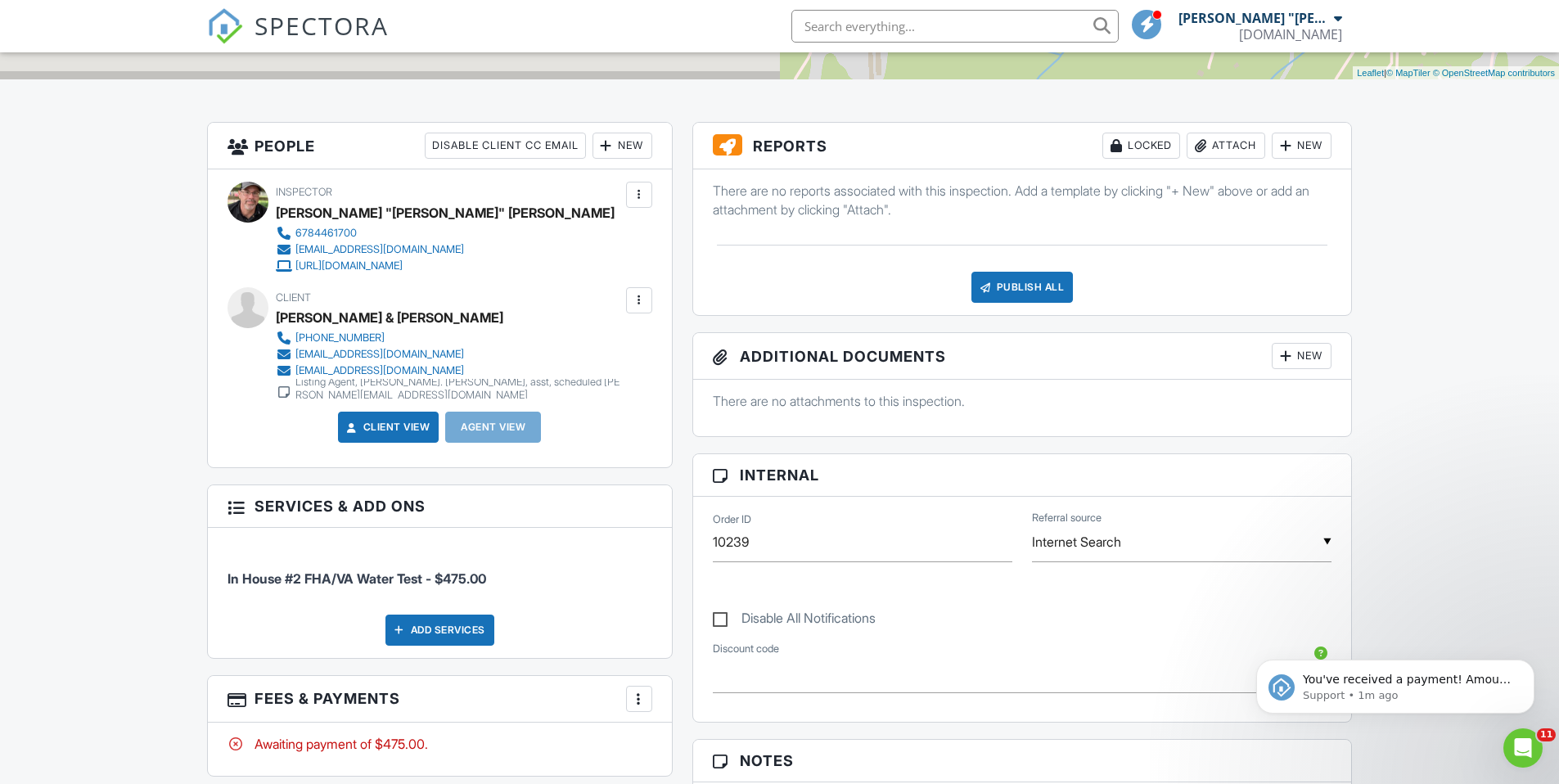
scroll to position [360, 0]
